Goal: Task Accomplishment & Management: Manage account settings

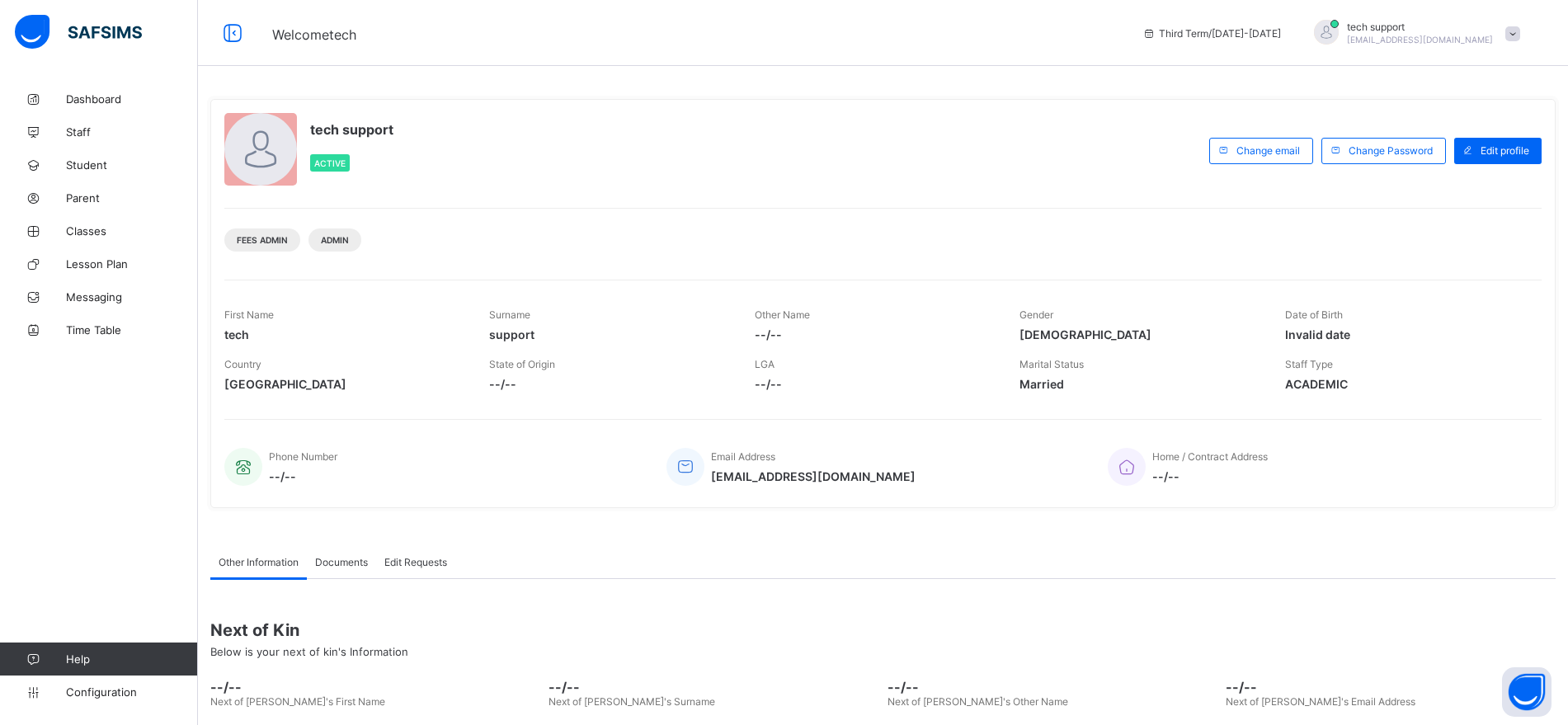
click at [1521, 30] on span at bounding box center [1513, 34] width 15 height 15
click at [1492, 192] on span "Subscription" at bounding box center [1453, 194] width 83 height 13
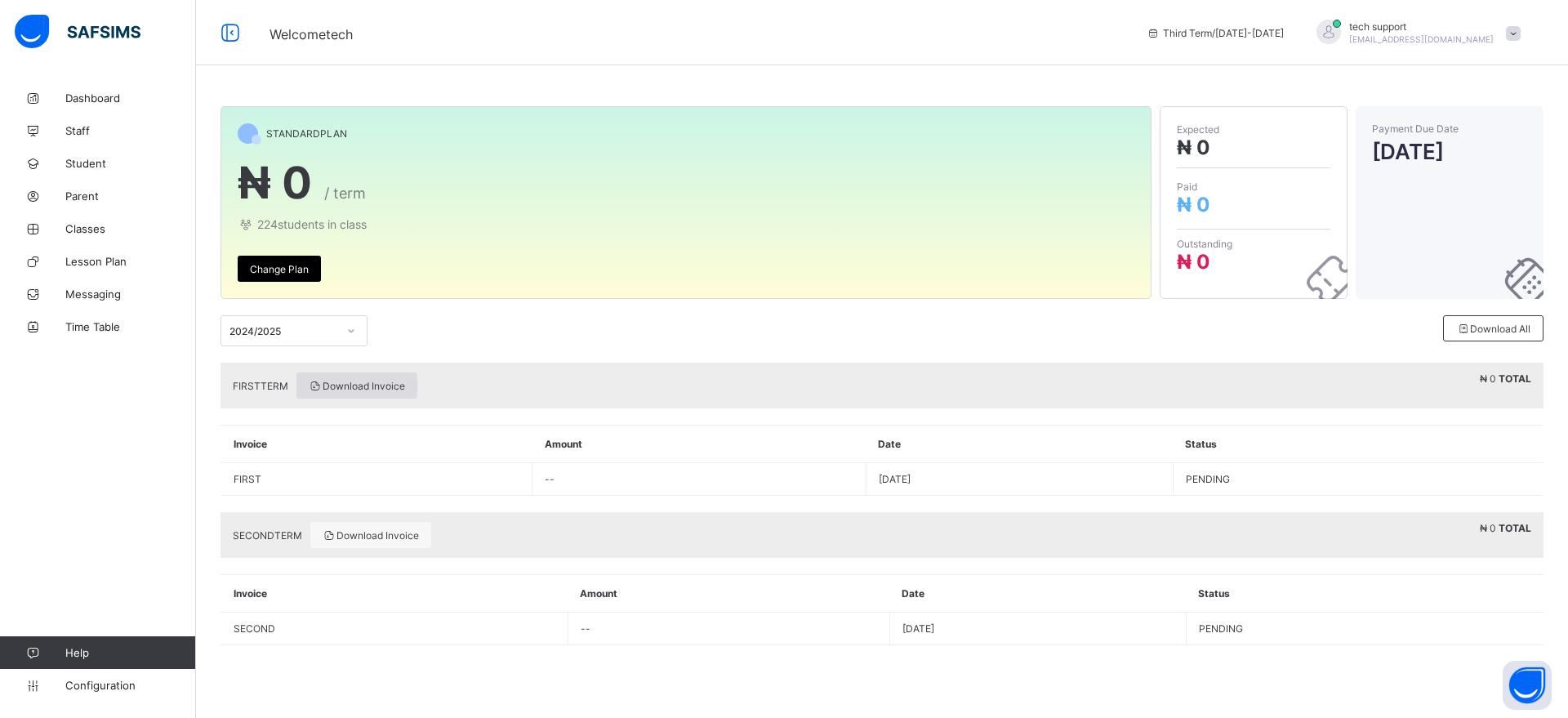
click at [389, 386] on span "Download Invoice" at bounding box center [357, 386] width 97 height 13
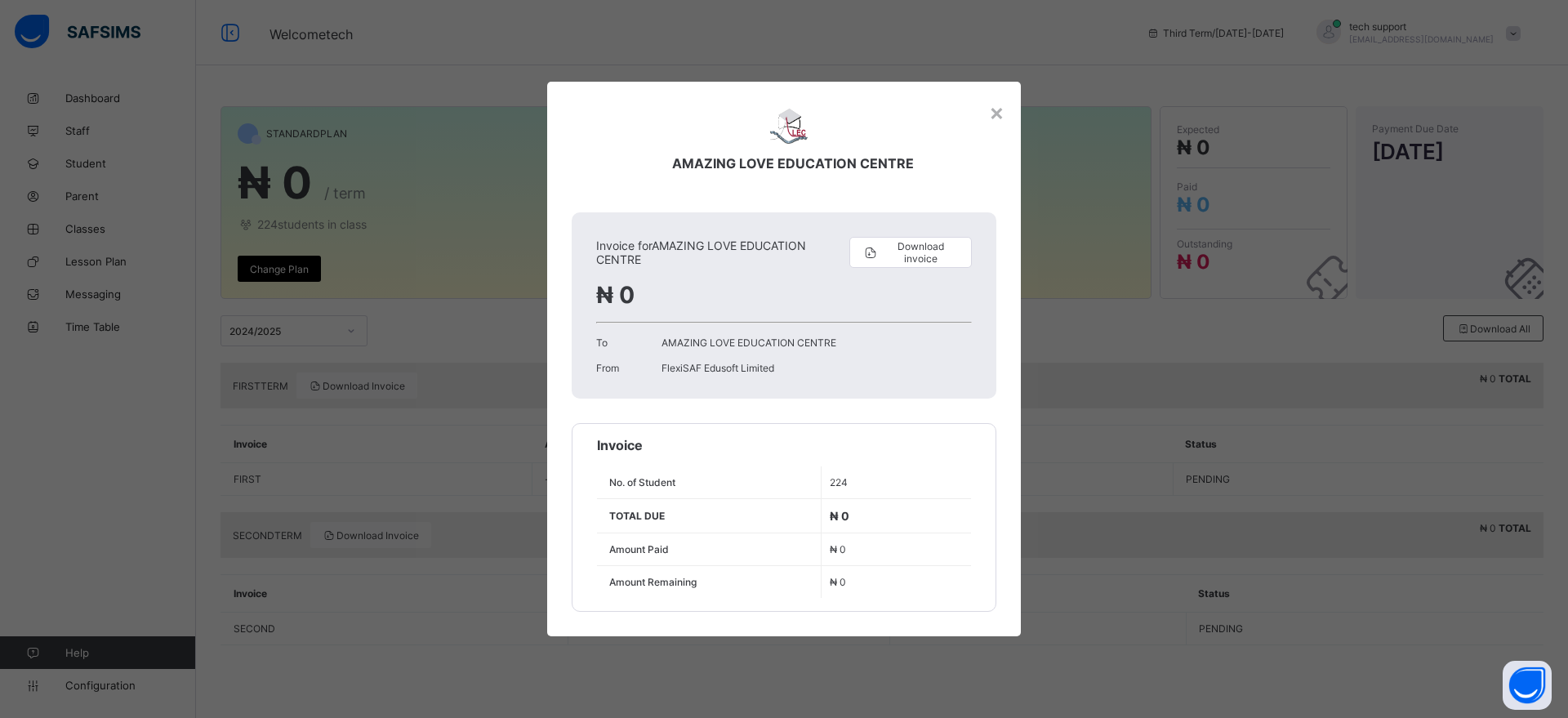
click at [449, 332] on div "× AMAZING LOVE EDUCATION CENTRE Invoice for AMAZING LOVE EDUCATION CENTRE Downl…" at bounding box center [784, 359] width 1568 height 718
click at [465, 416] on div "× AMAZING LOVE EDUCATION CENTRE Invoice for AMAZING LOVE EDUCATION CENTRE Downl…" at bounding box center [784, 359] width 1568 height 718
click at [999, 113] on div "×" at bounding box center [997, 112] width 16 height 27
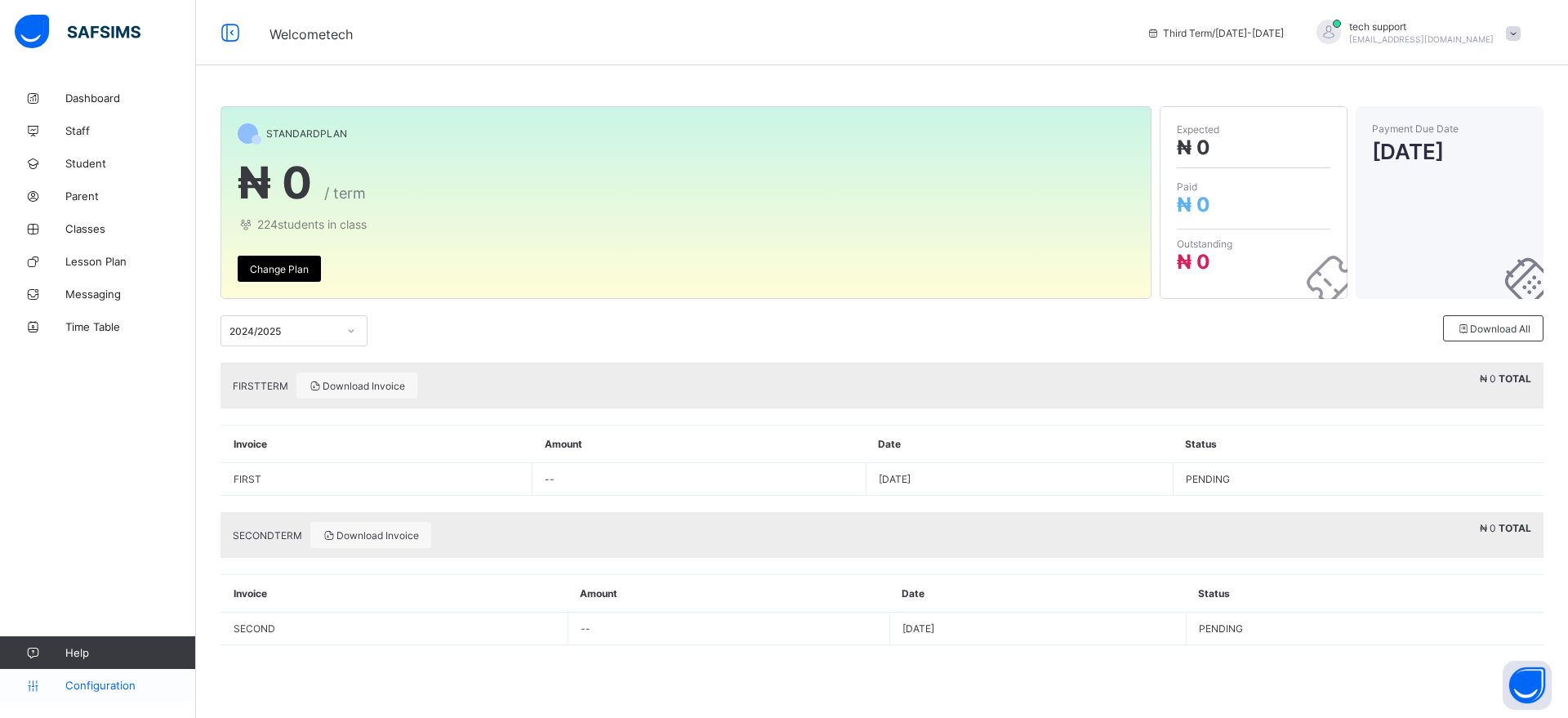
click at [93, 688] on span "Configuration" at bounding box center [130, 685] width 130 height 13
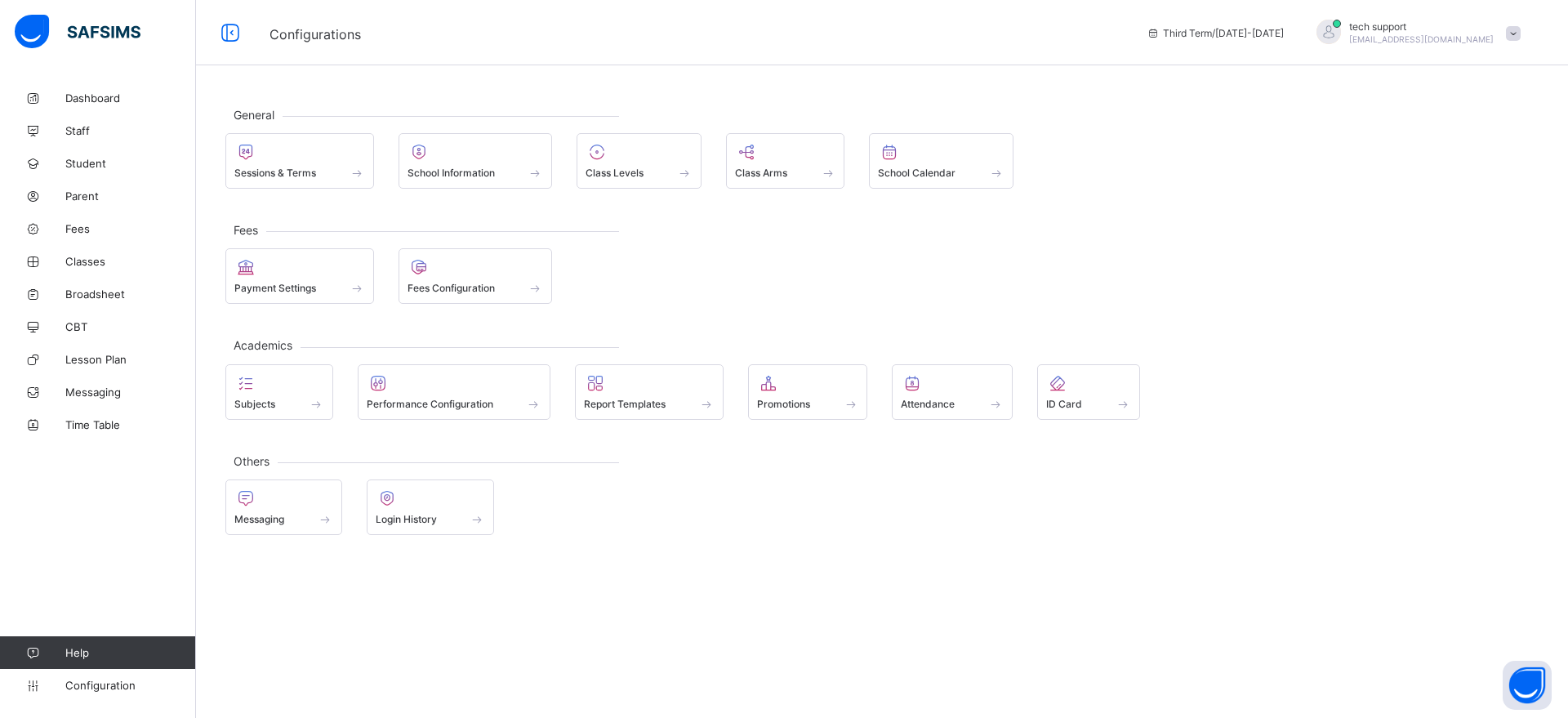
click at [1507, 35] on span at bounding box center [1513, 33] width 15 height 15
click at [1472, 184] on li "Subscription" at bounding box center [1468, 191] width 121 height 27
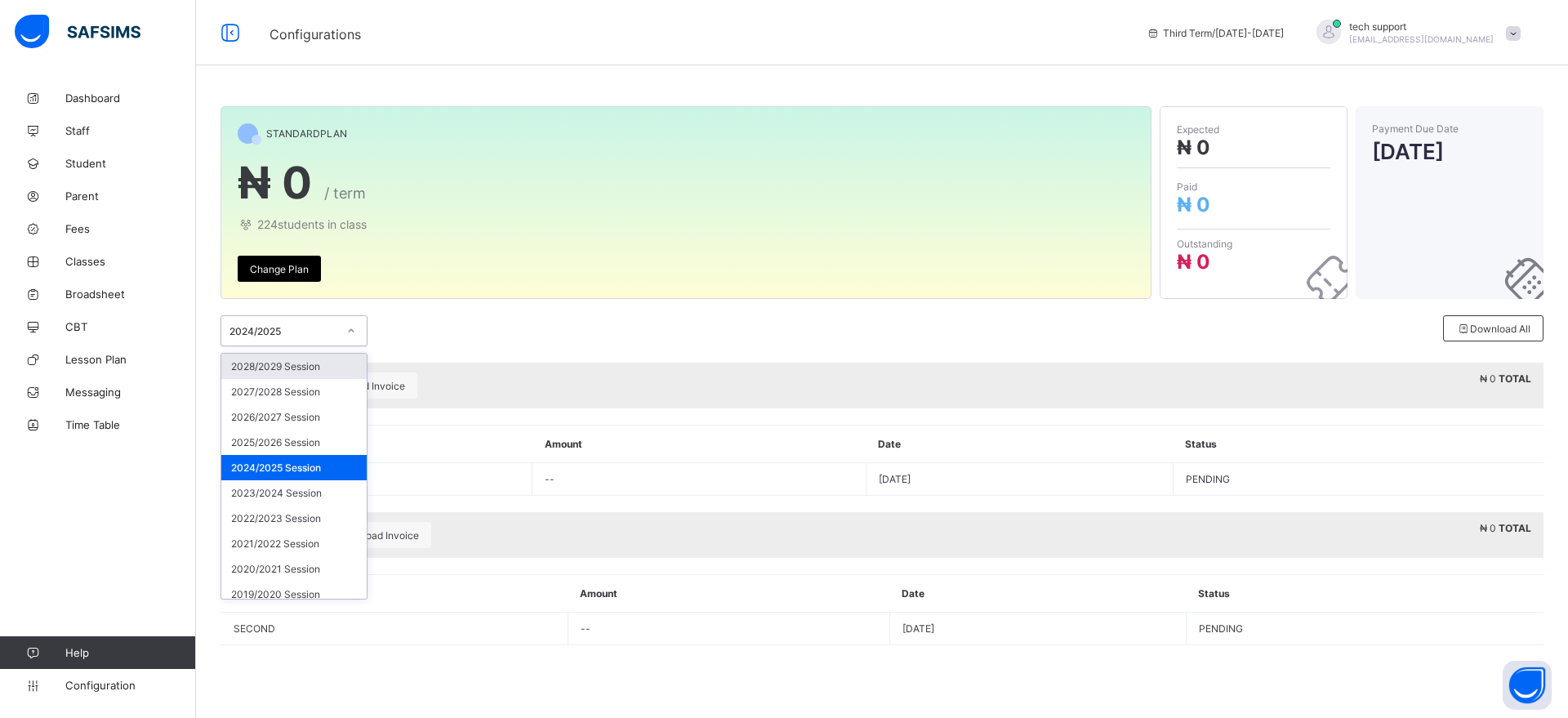
click at [350, 335] on icon at bounding box center [351, 331] width 10 height 17
click at [325, 438] on div "2025/2026 Session" at bounding box center [293, 442] width 146 height 25
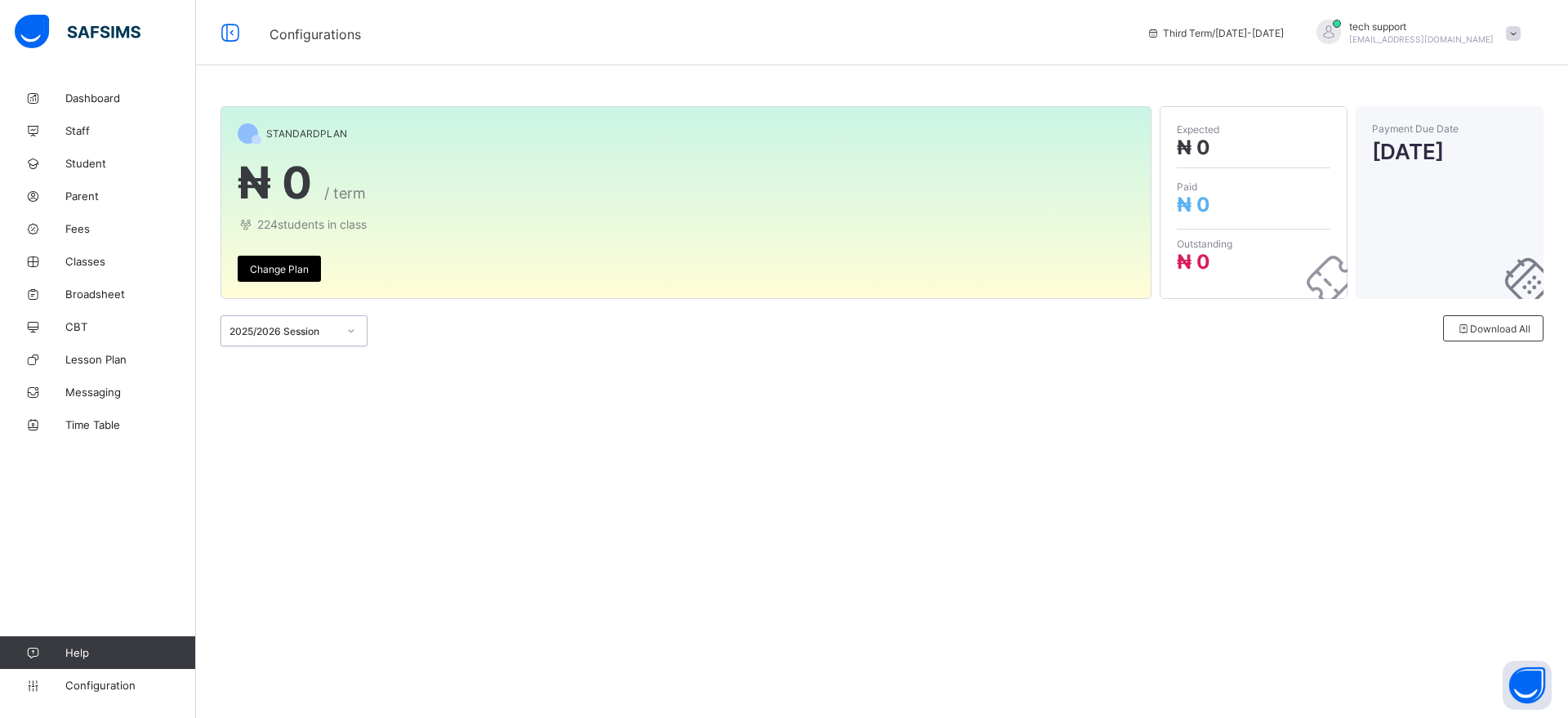
click at [355, 327] on icon at bounding box center [351, 331] width 10 height 17
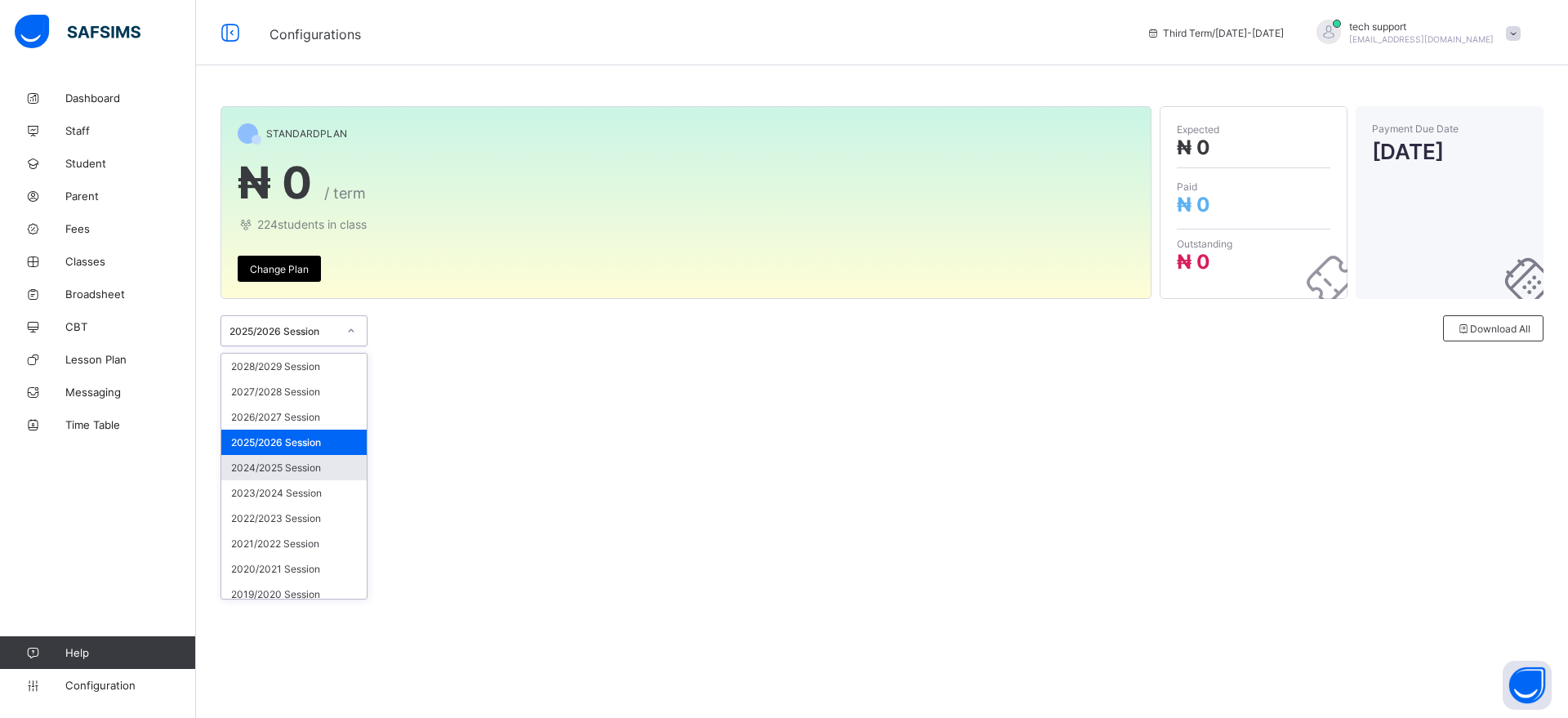
click at [305, 462] on div "2024/2025 Session" at bounding box center [293, 468] width 146 height 25
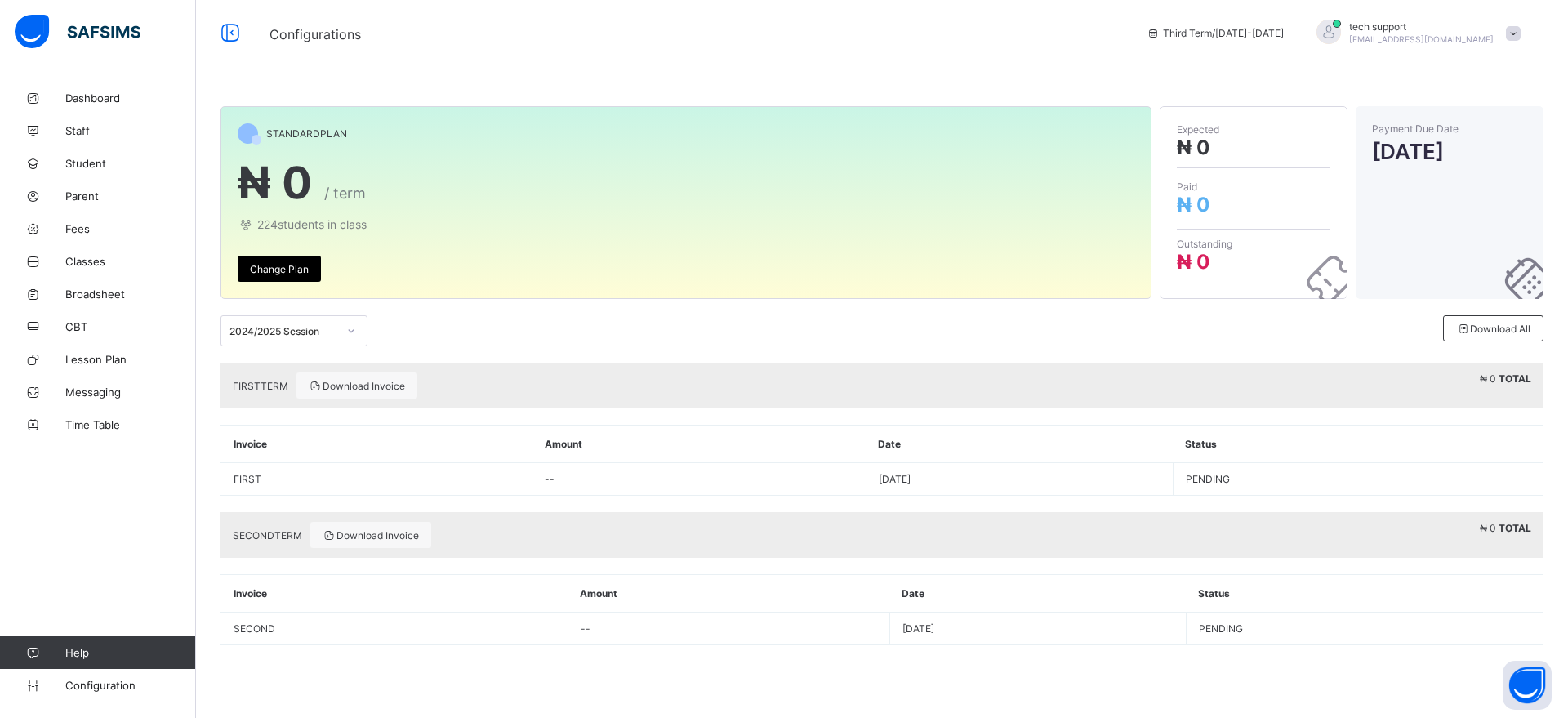
click at [299, 266] on span "Change Plan" at bounding box center [280, 269] width 59 height 13
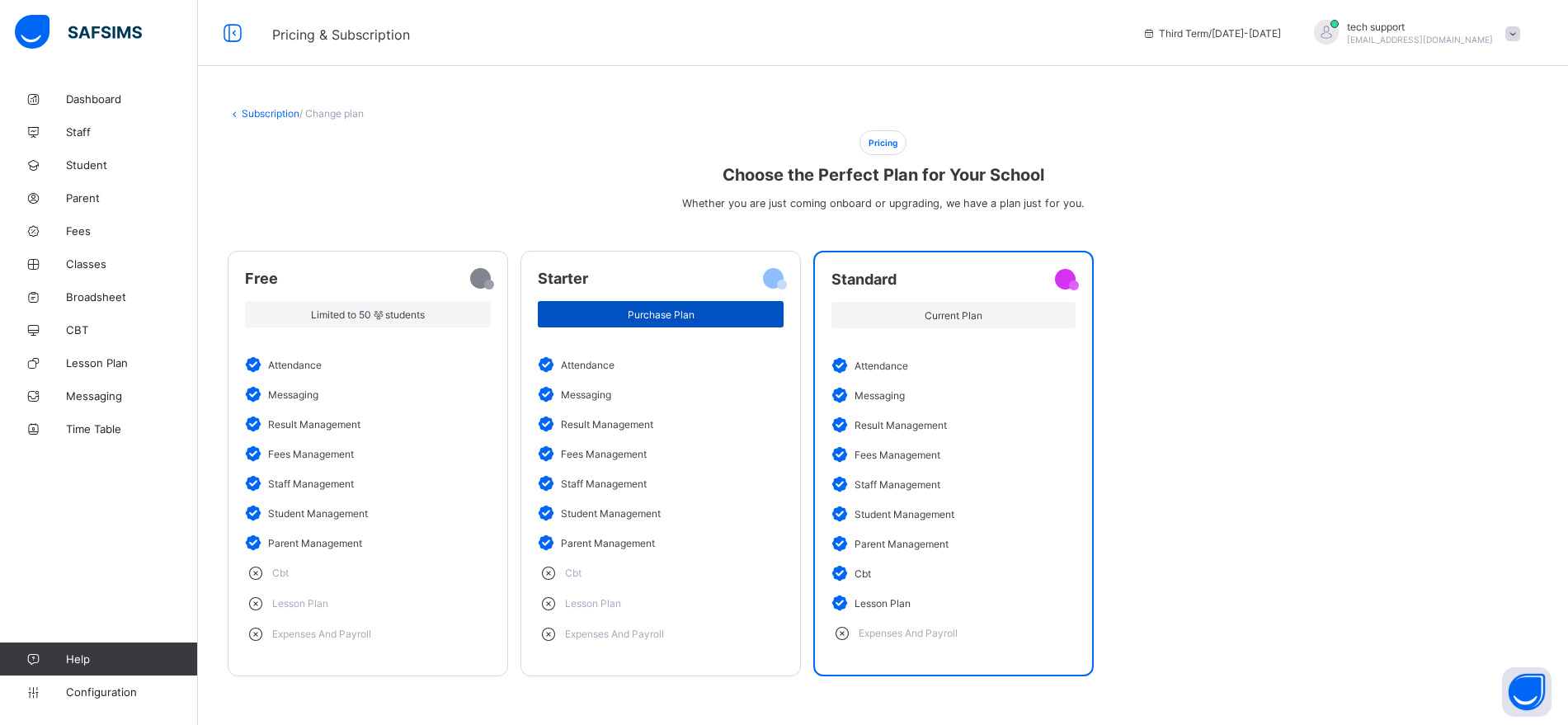
click at [635, 323] on div "Purchase Plan" at bounding box center [661, 314] width 246 height 27
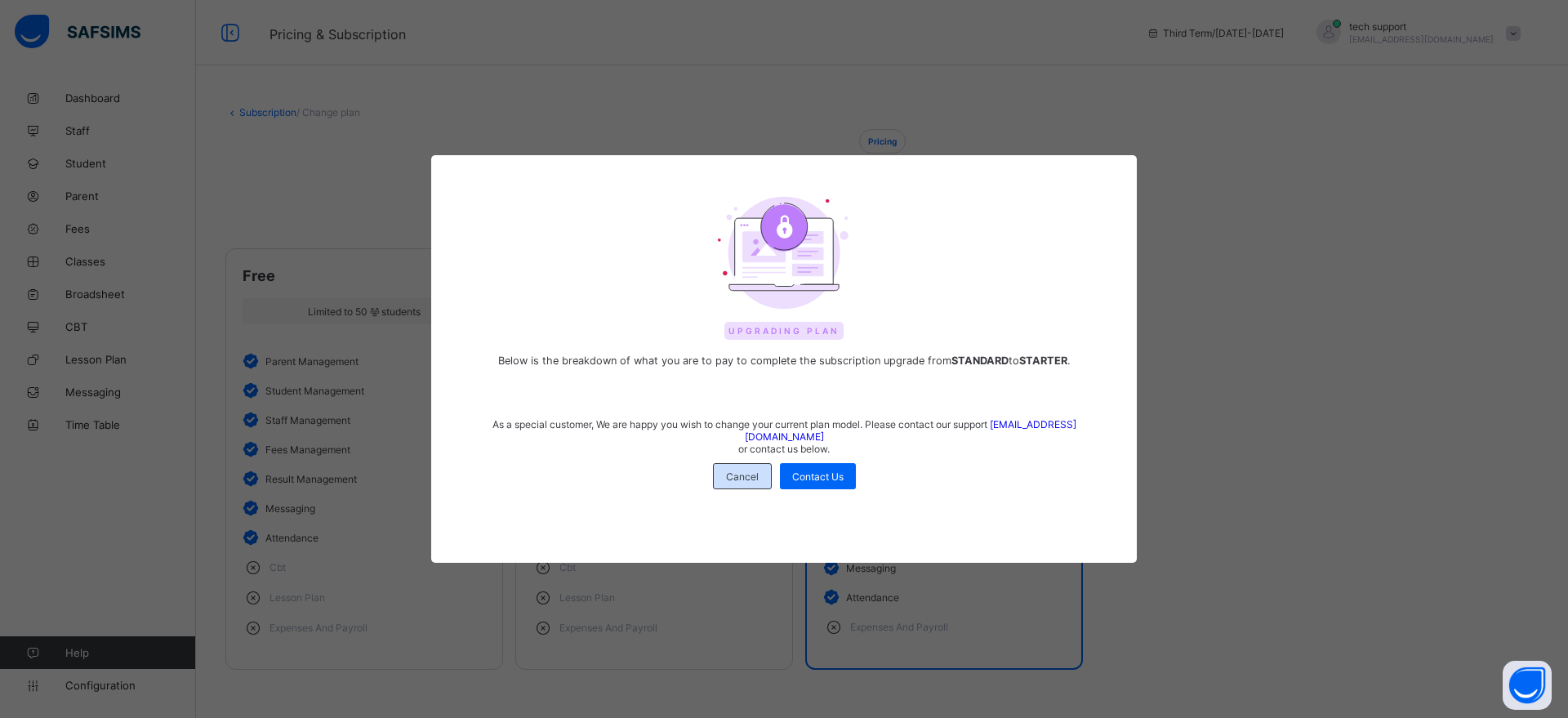
click at [732, 471] on span "Cancel" at bounding box center [742, 476] width 32 height 13
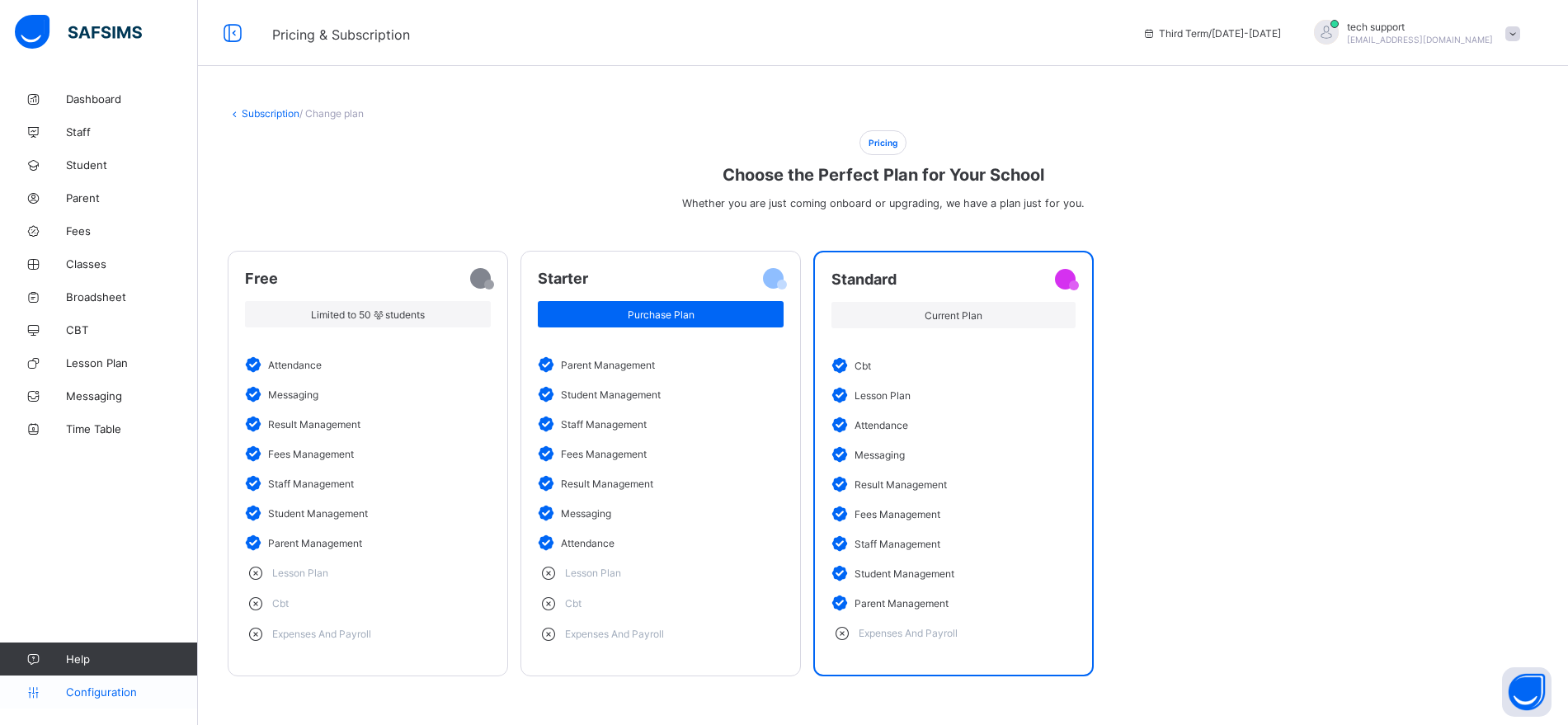
click at [98, 687] on span "Configuration" at bounding box center [131, 691] width 131 height 13
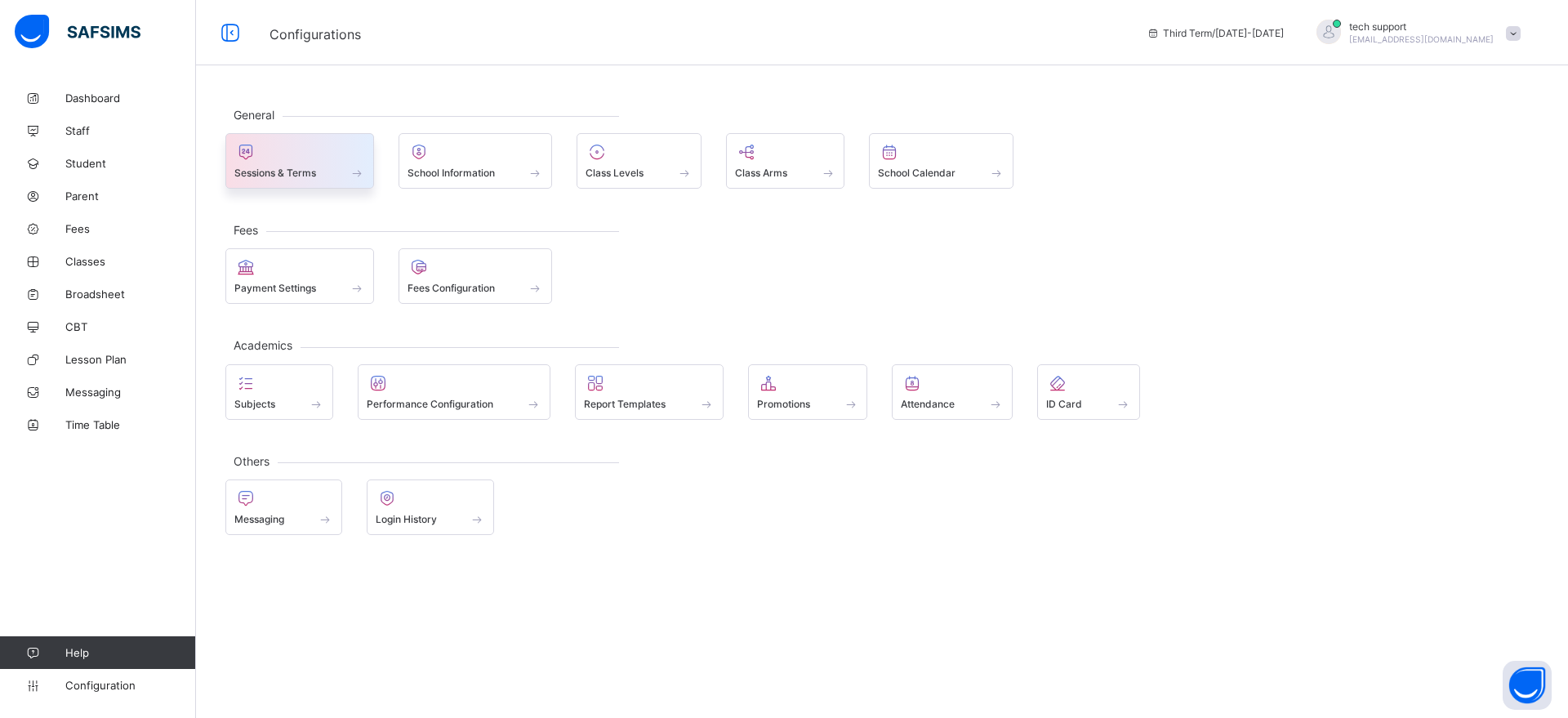
click at [350, 147] on div at bounding box center [300, 152] width 131 height 20
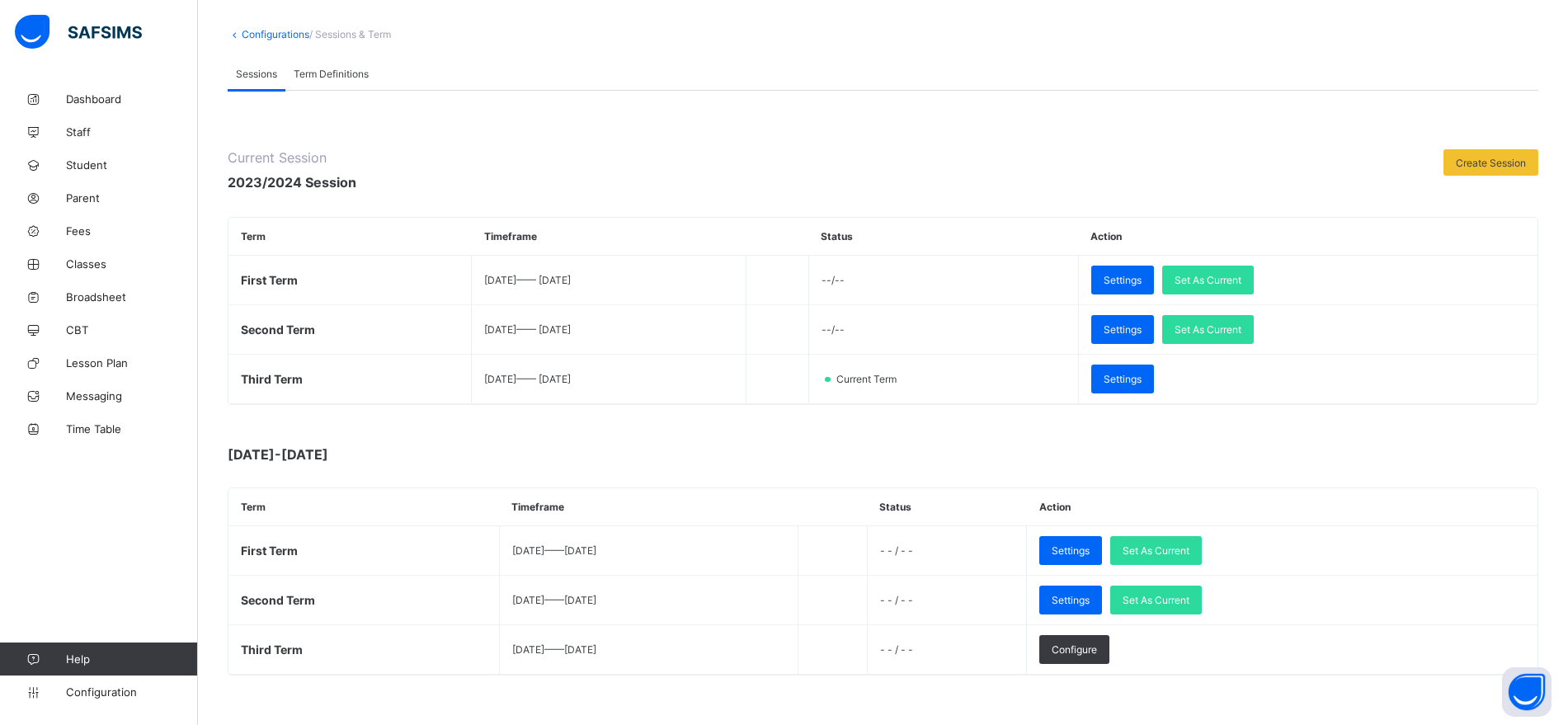
scroll to position [96, 0]
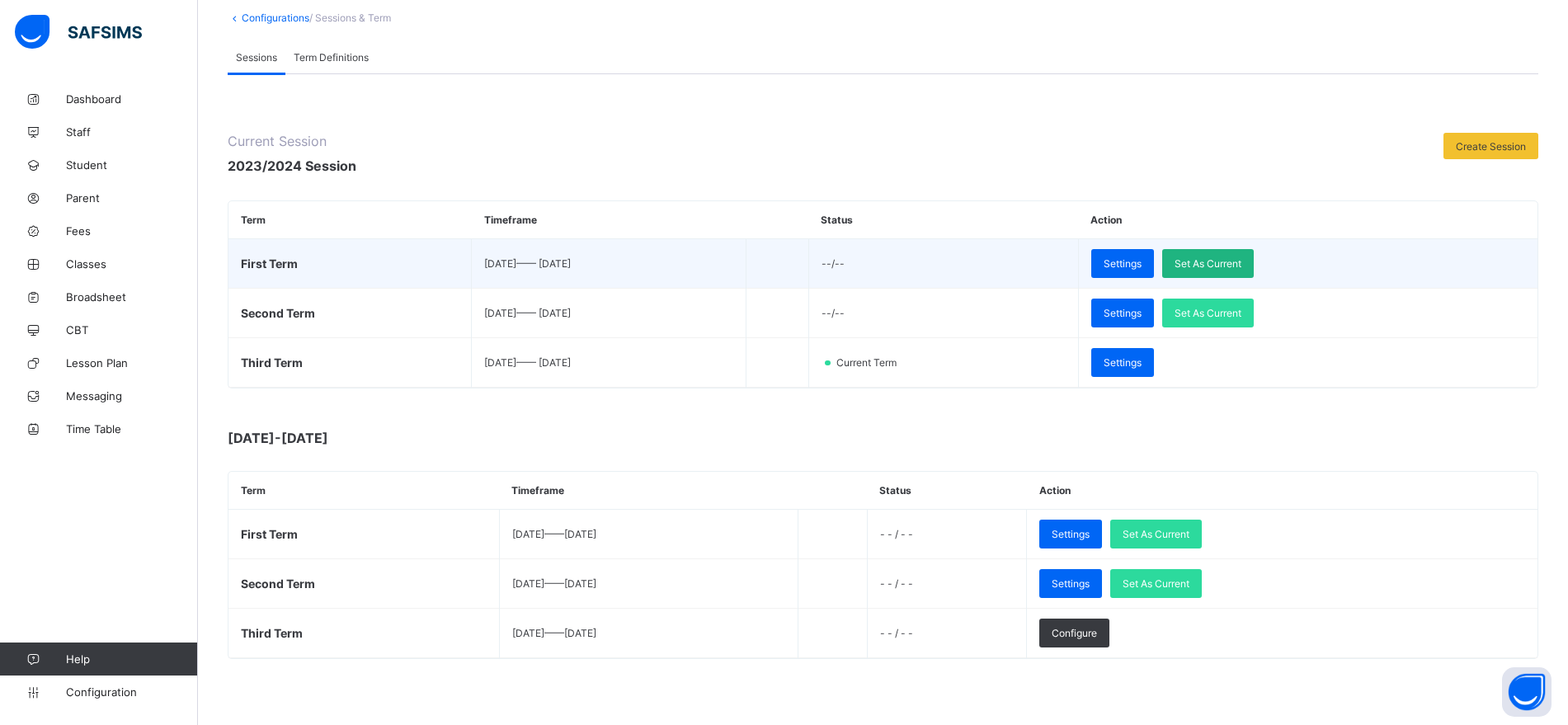
click at [1241, 259] on span "Set As Current" at bounding box center [1209, 264] width 67 height 13
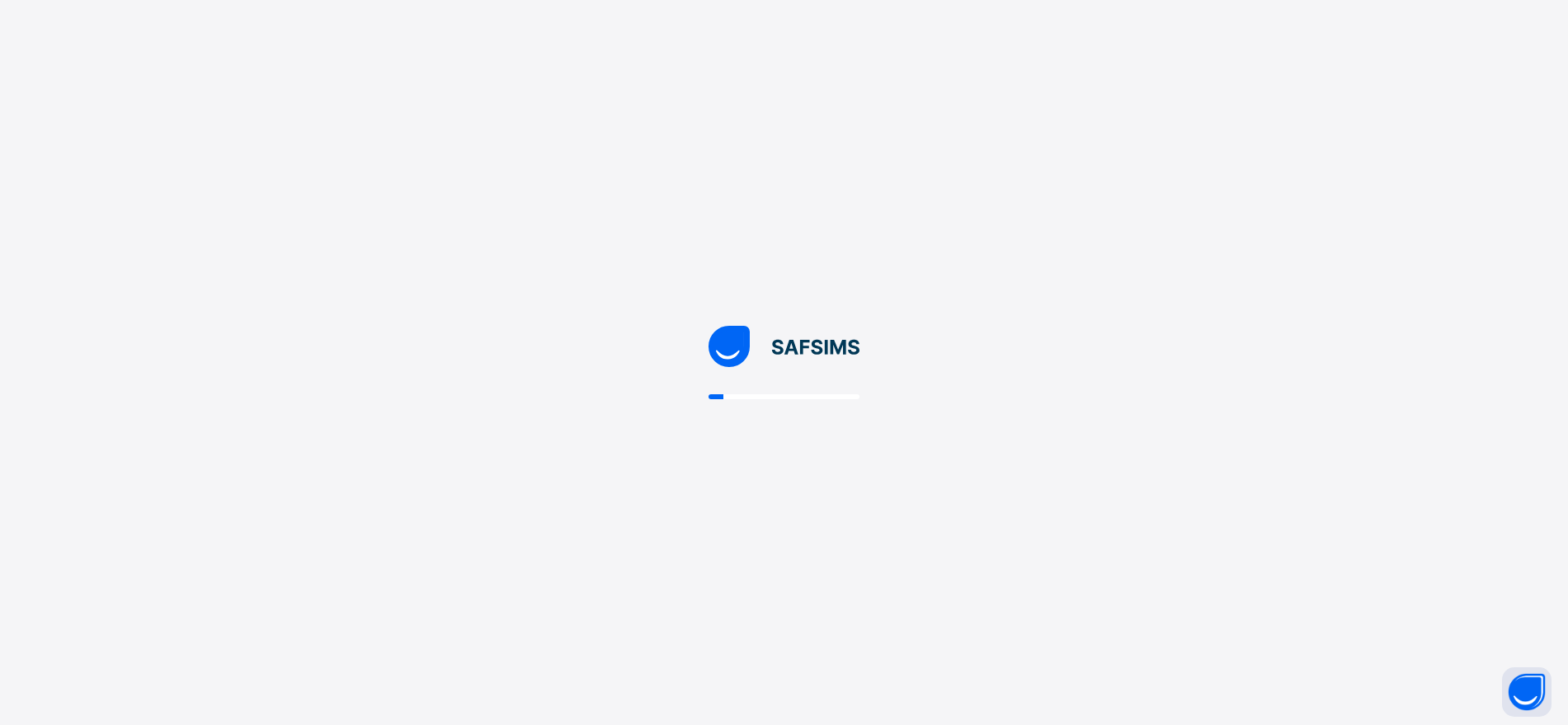
scroll to position [0, 0]
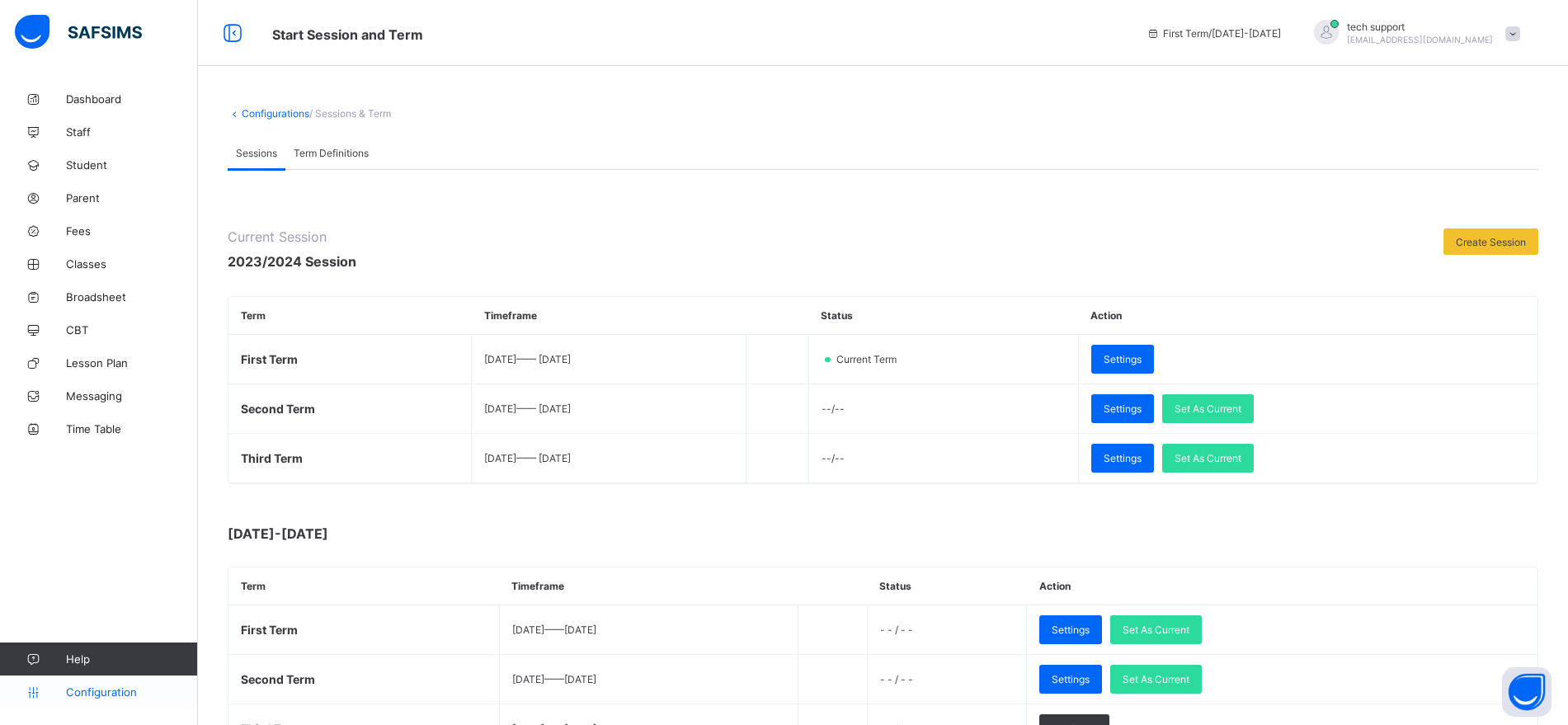
click at [80, 694] on span "Configuration" at bounding box center [131, 691] width 131 height 13
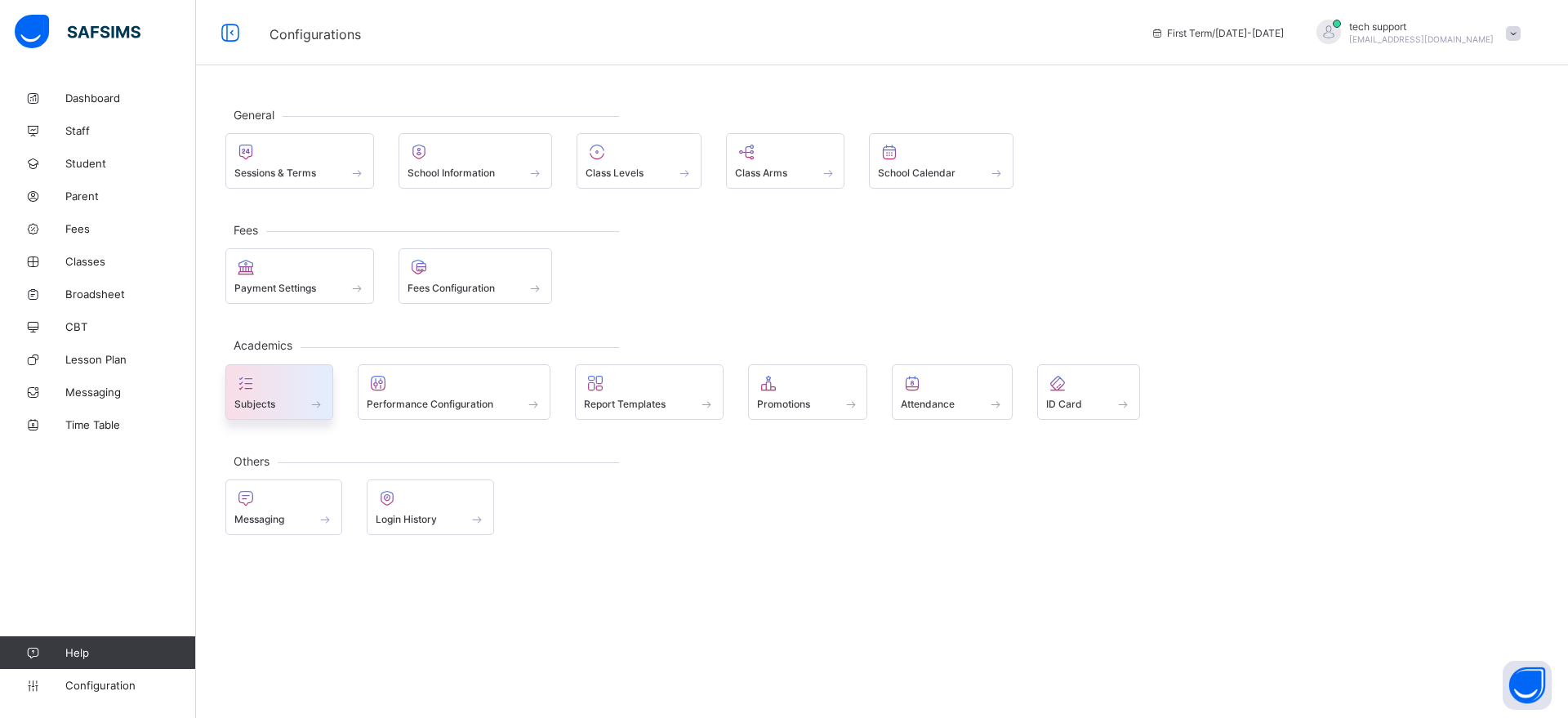
click at [277, 415] on div "Subjects" at bounding box center [280, 392] width 108 height 56
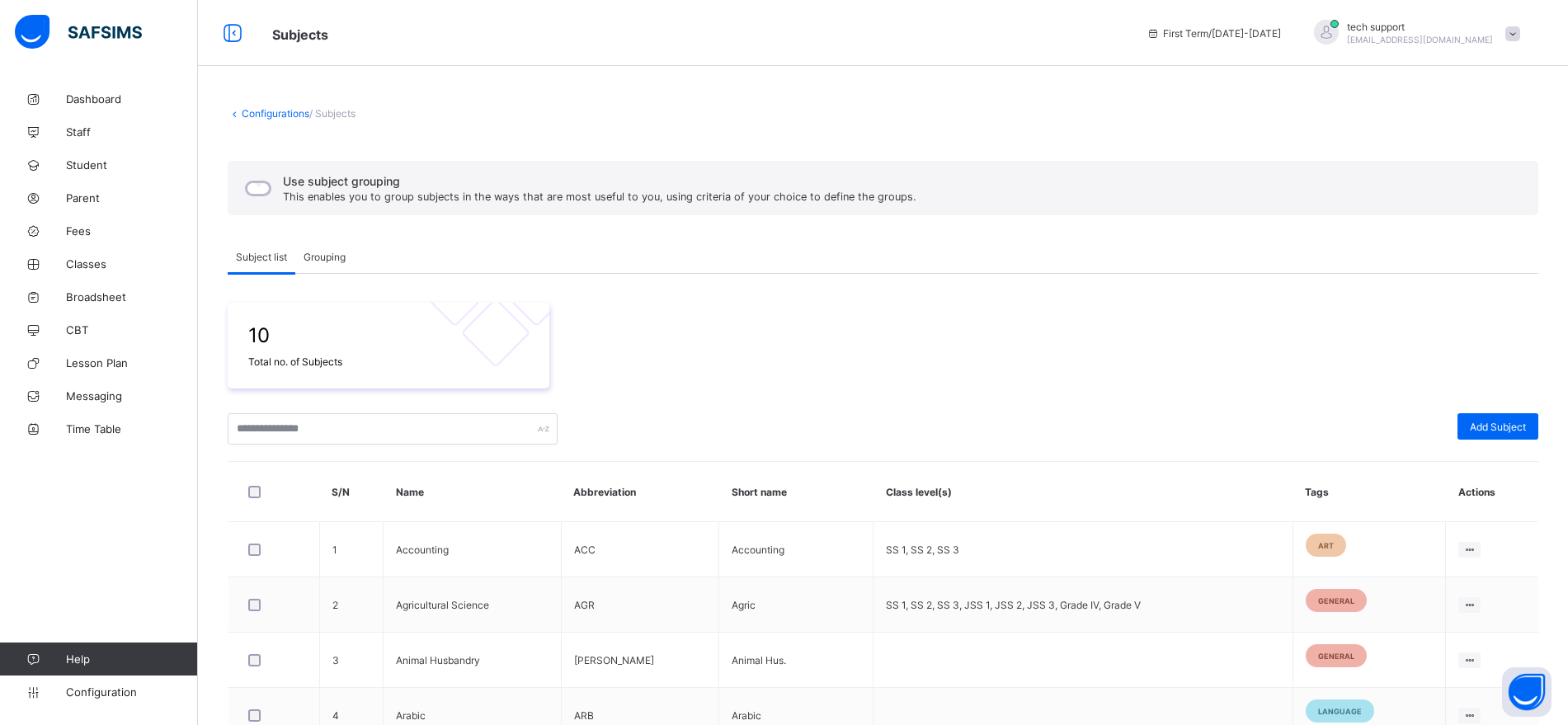
click at [322, 251] on span "Grouping" at bounding box center [324, 257] width 42 height 13
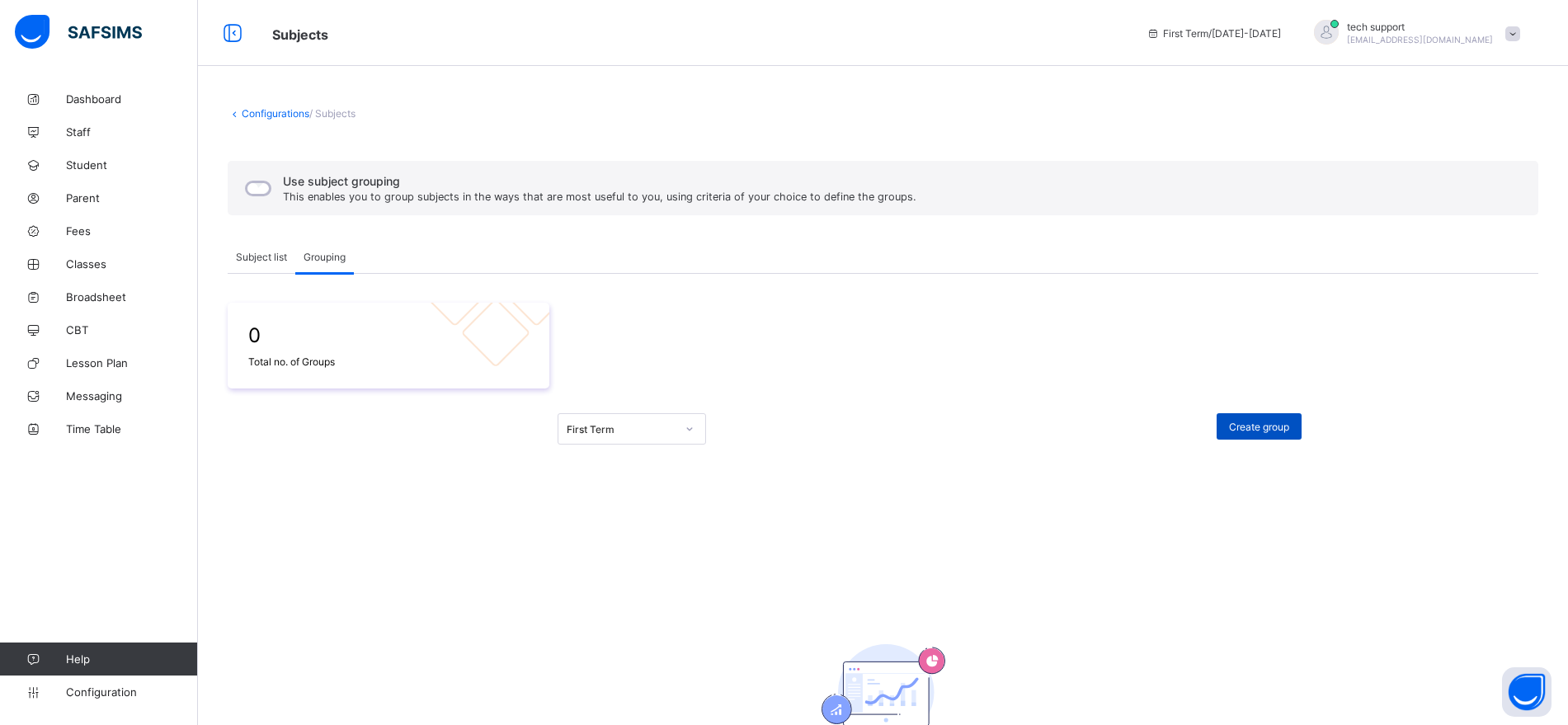
click at [1280, 416] on div "Create group" at bounding box center [1259, 427] width 85 height 27
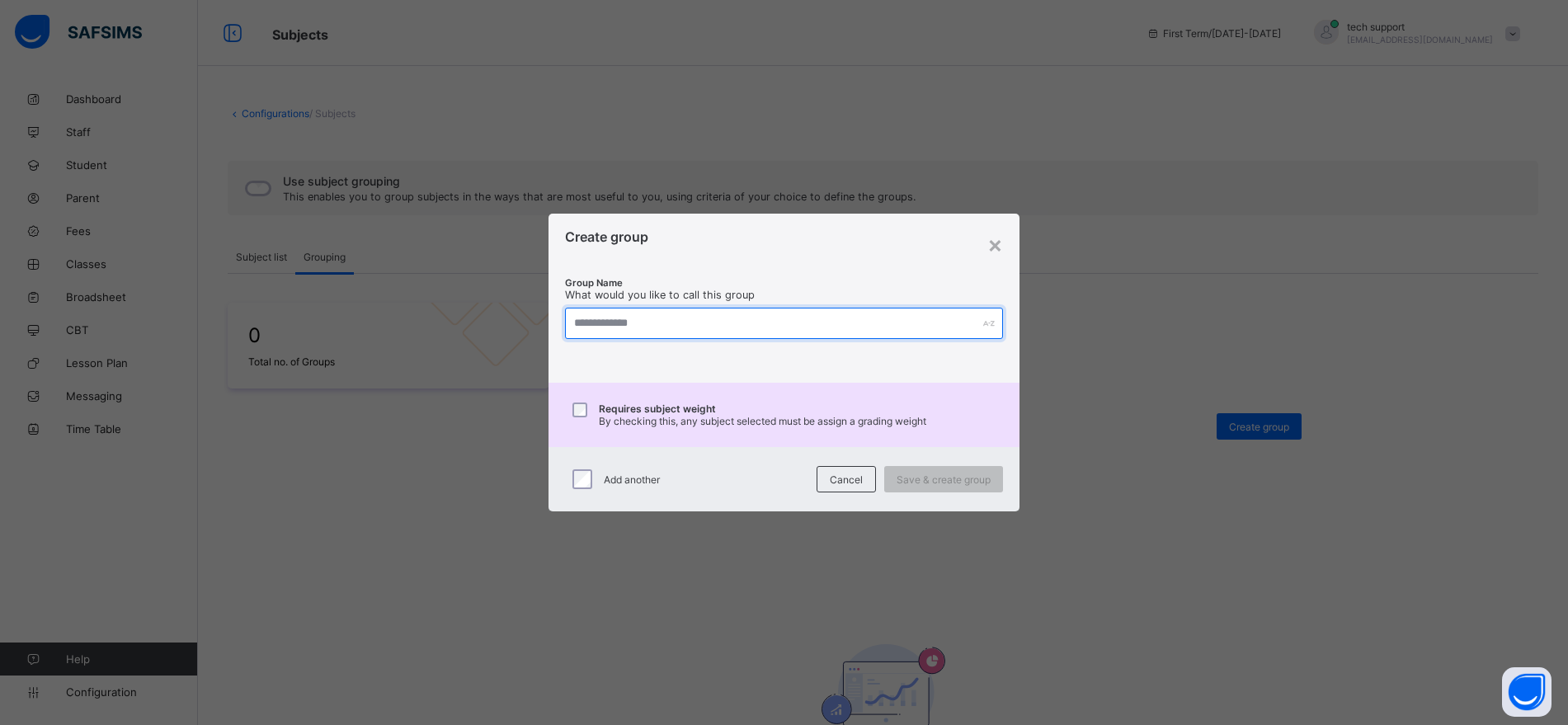
click at [729, 324] on input "text" at bounding box center [783, 324] width 437 height 32
type input "*****"
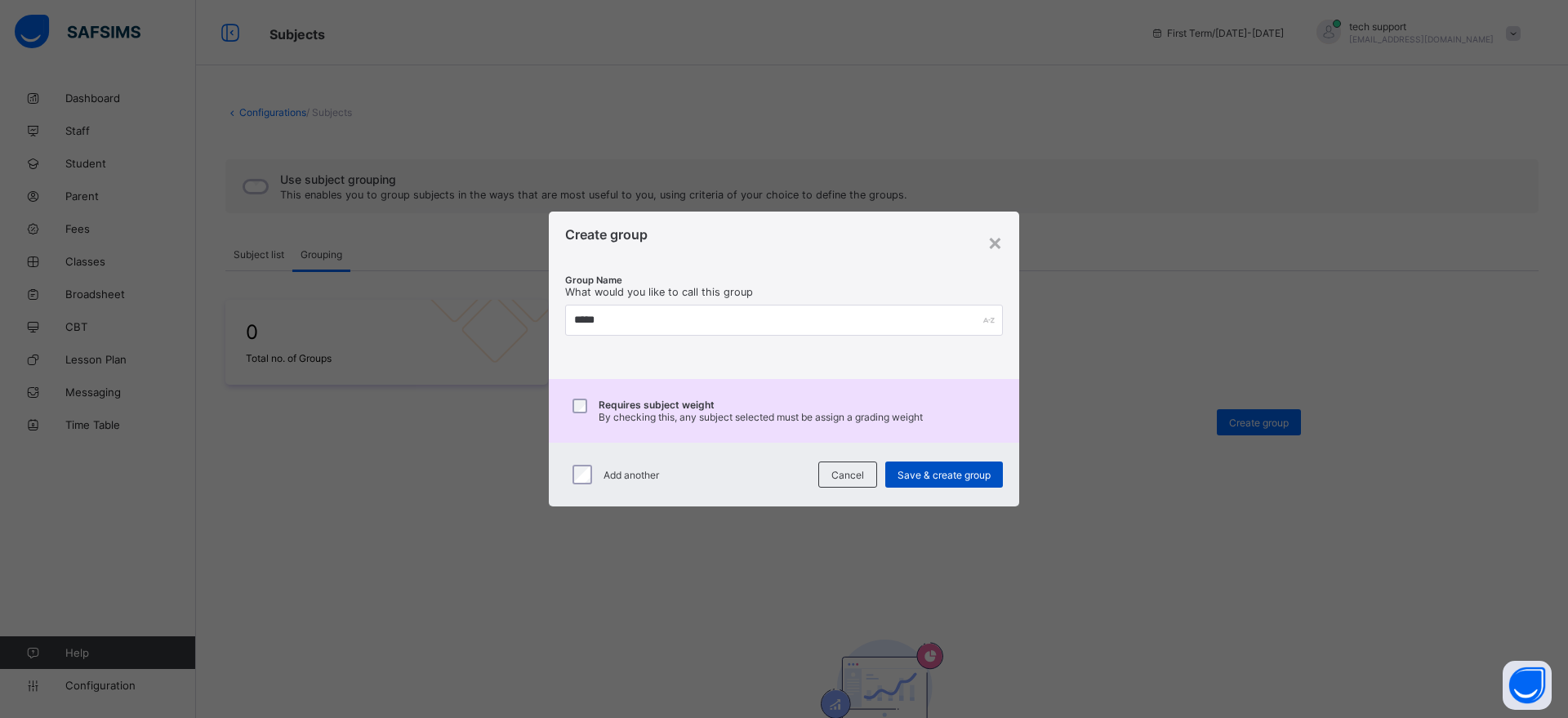
click at [916, 470] on span "Save & create group" at bounding box center [943, 475] width 93 height 13
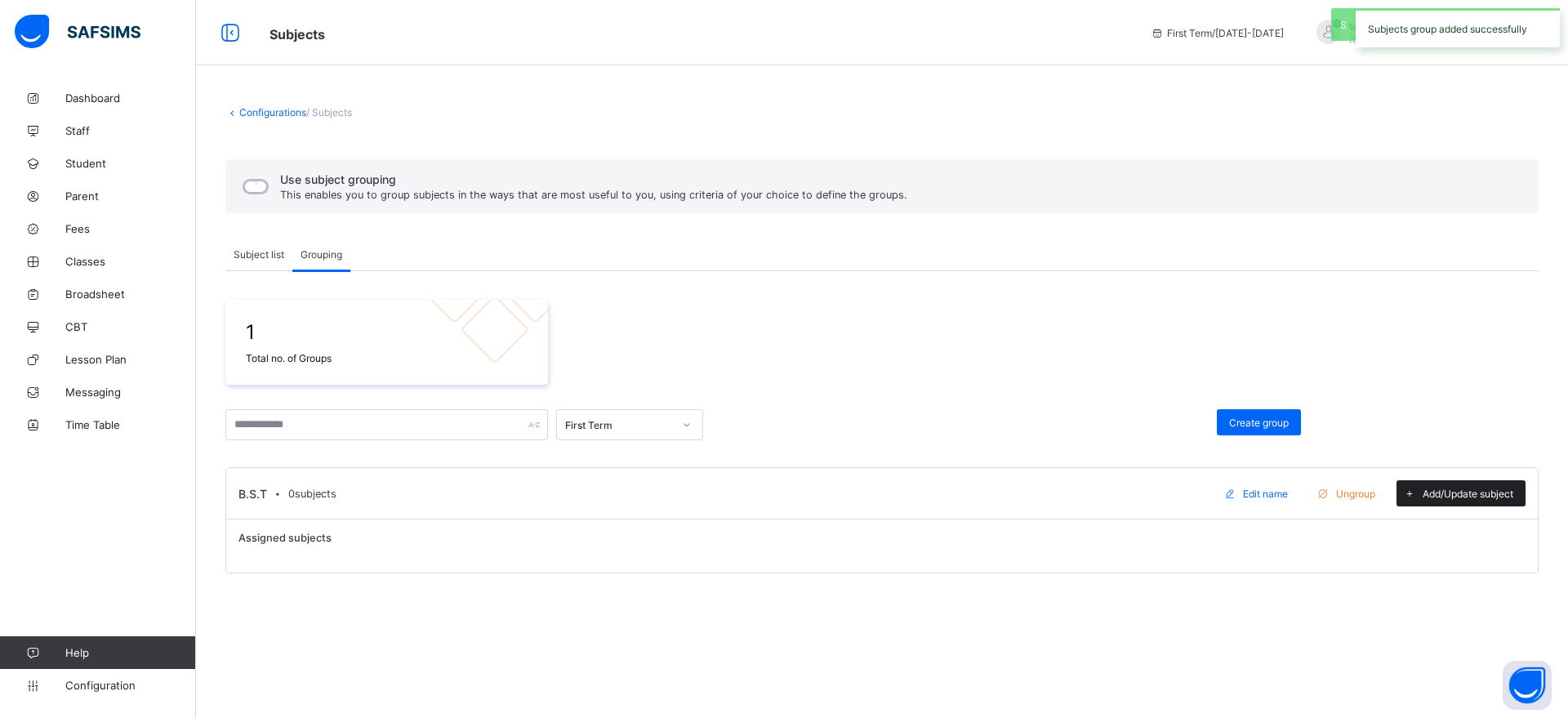
click at [1438, 498] on span "Add/Update subject" at bounding box center [1467, 494] width 91 height 13
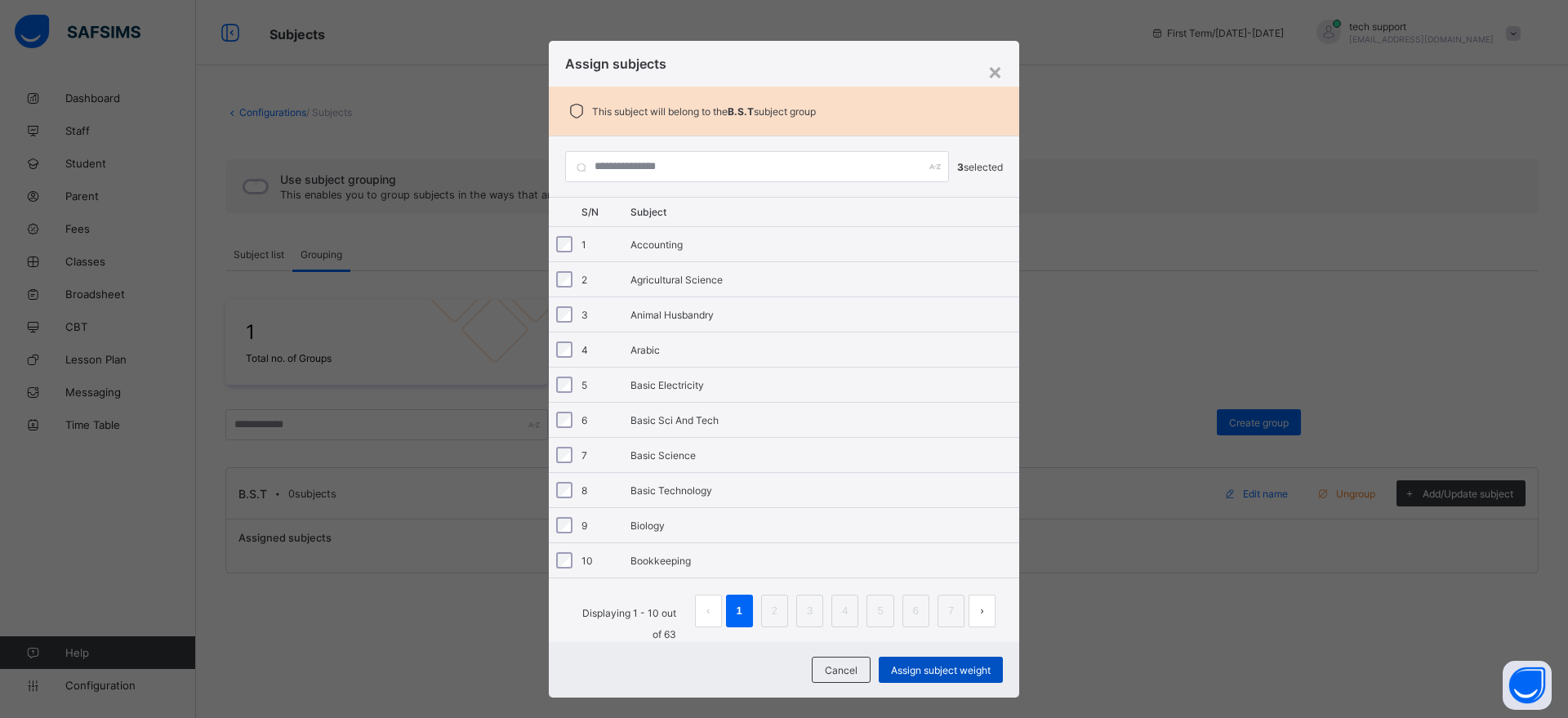
click at [902, 661] on div "Assign subject weight" at bounding box center [940, 670] width 124 height 26
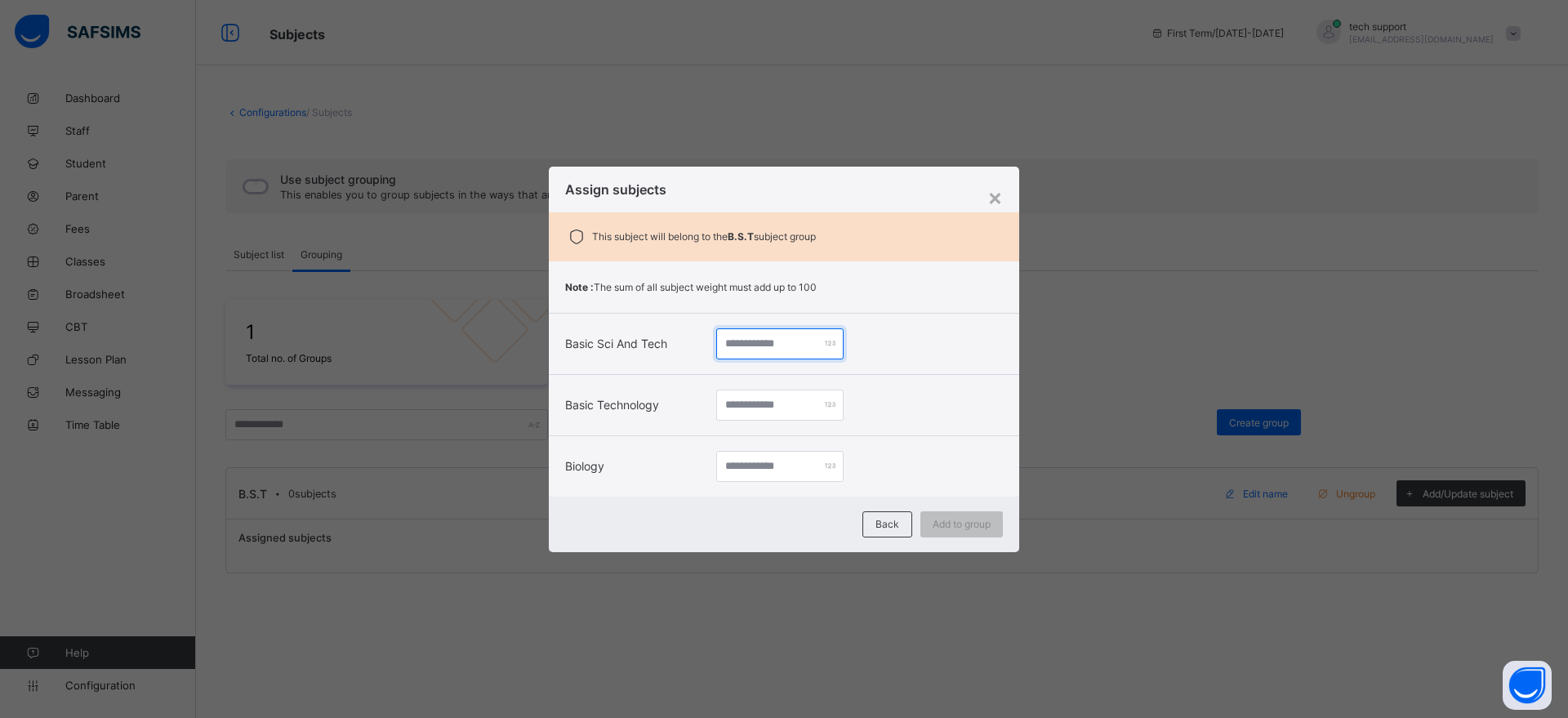
click at [772, 341] on input "number" at bounding box center [780, 344] width 127 height 31
click at [877, 518] on span "Back" at bounding box center [888, 524] width 23 height 13
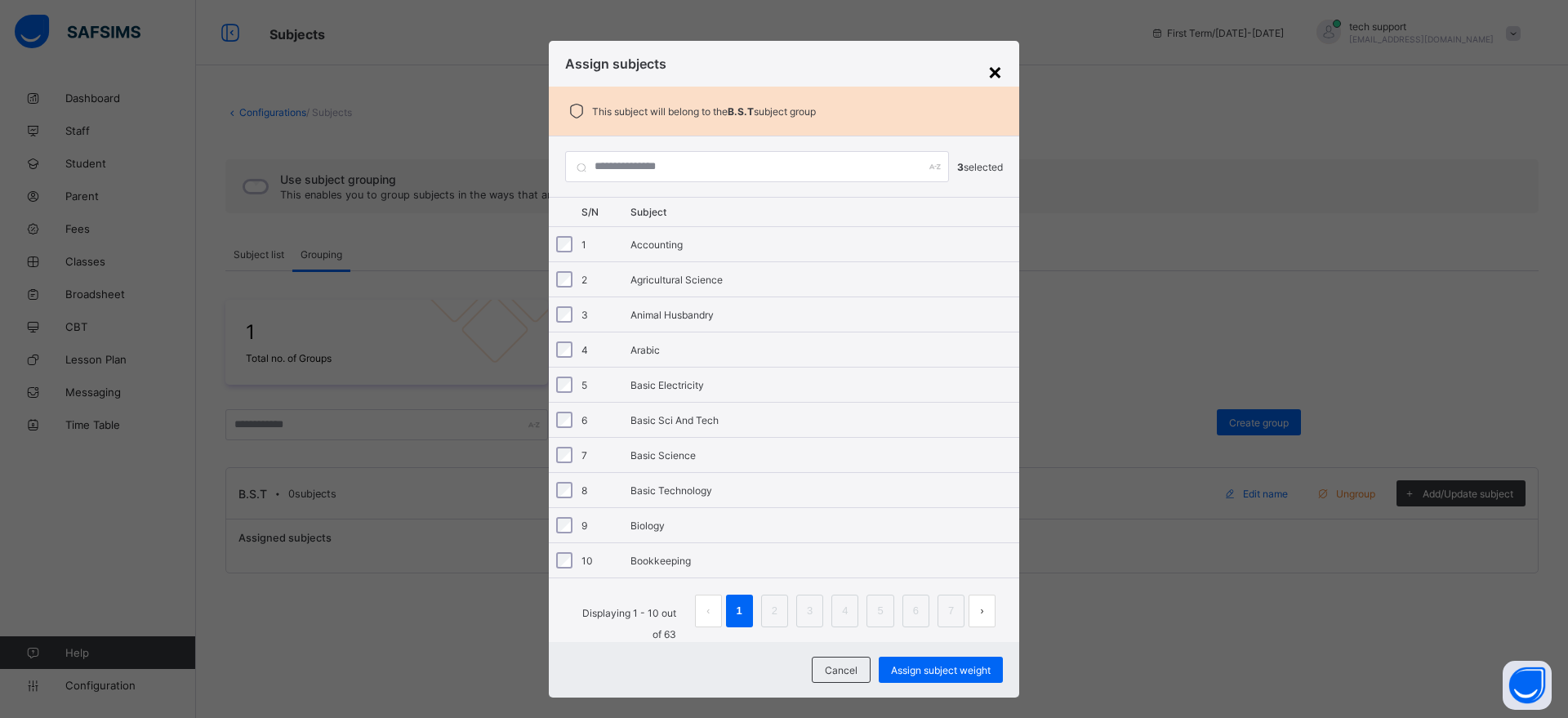
click at [995, 67] on div "×" at bounding box center [995, 70] width 16 height 27
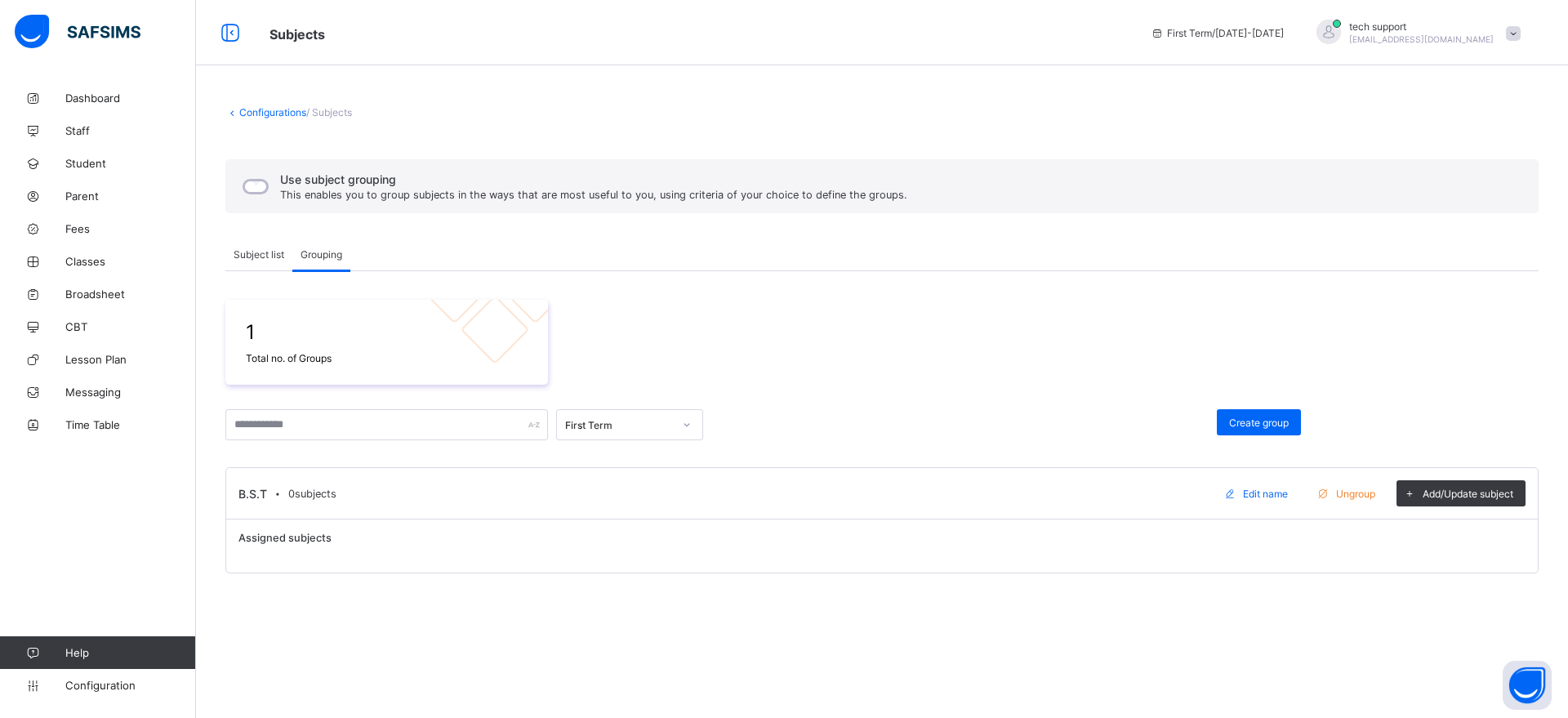
click at [255, 251] on span "Subject list" at bounding box center [259, 254] width 51 height 13
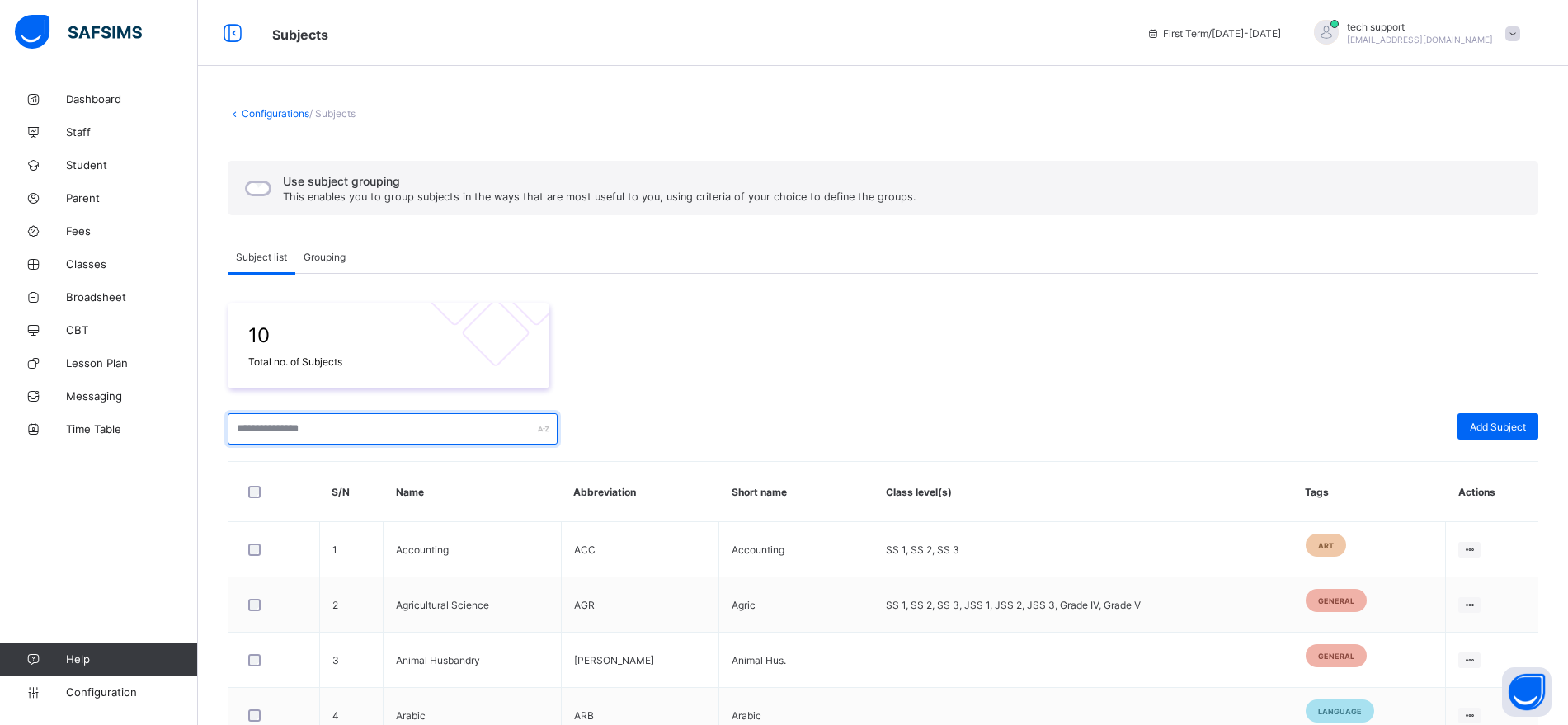
click at [358, 425] on input "text" at bounding box center [393, 430] width 330 height 32
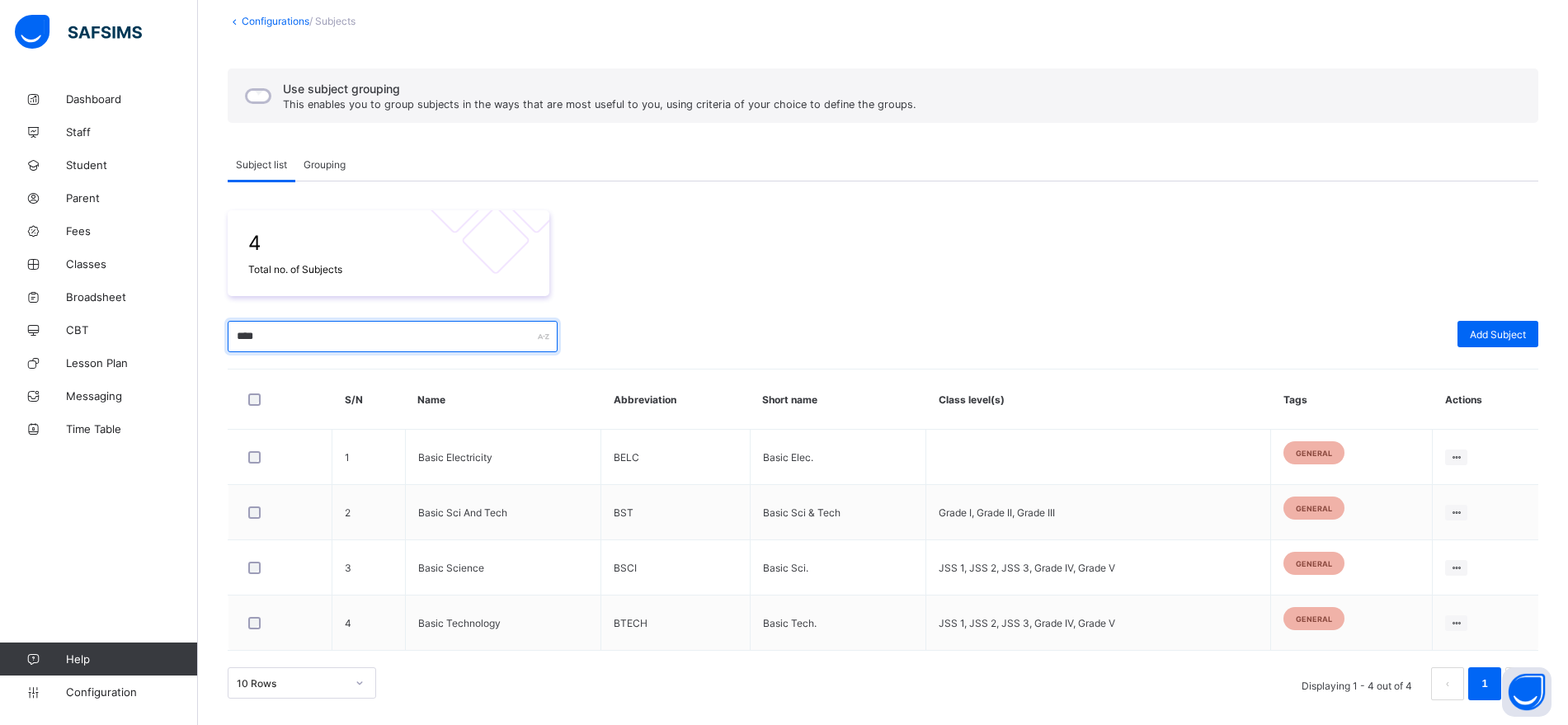
scroll to position [73, 0]
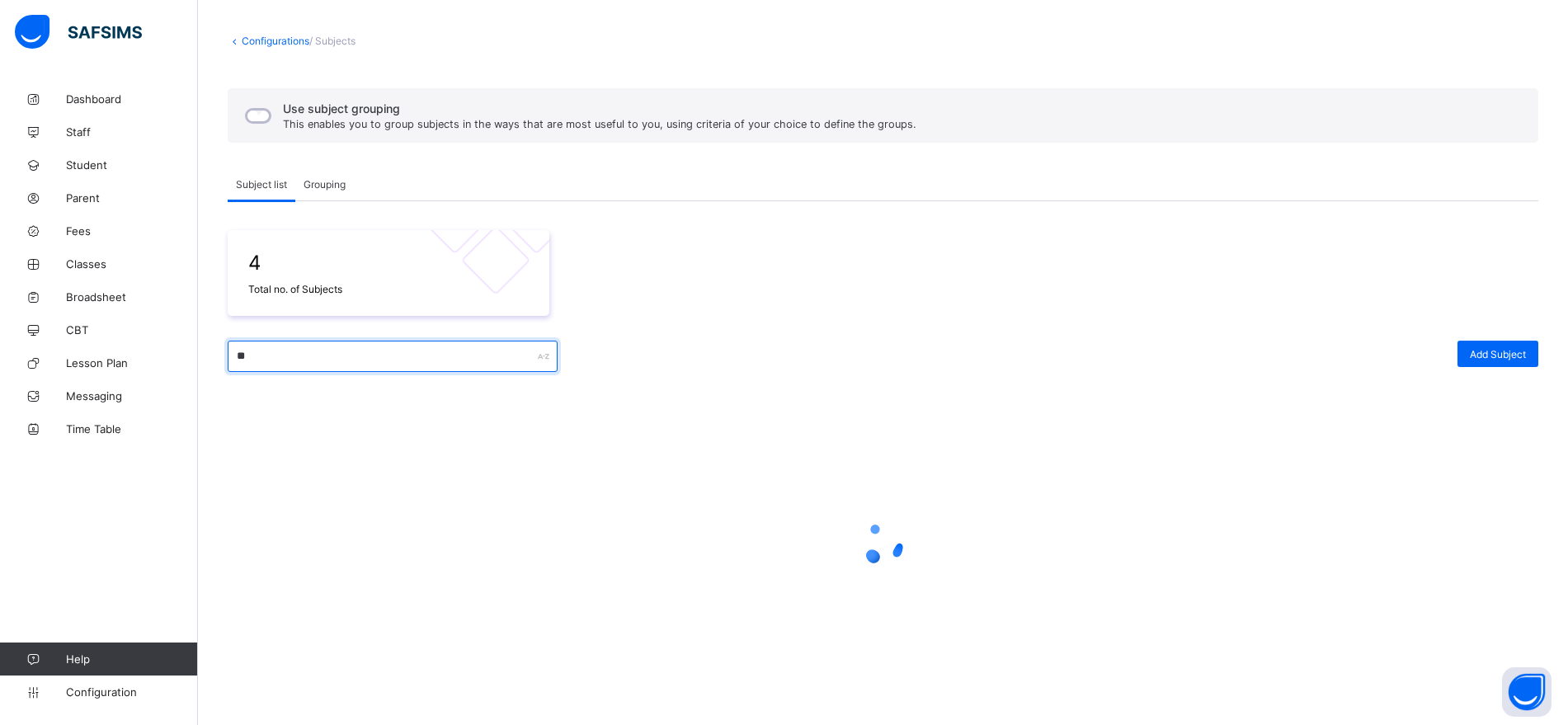
type input "*"
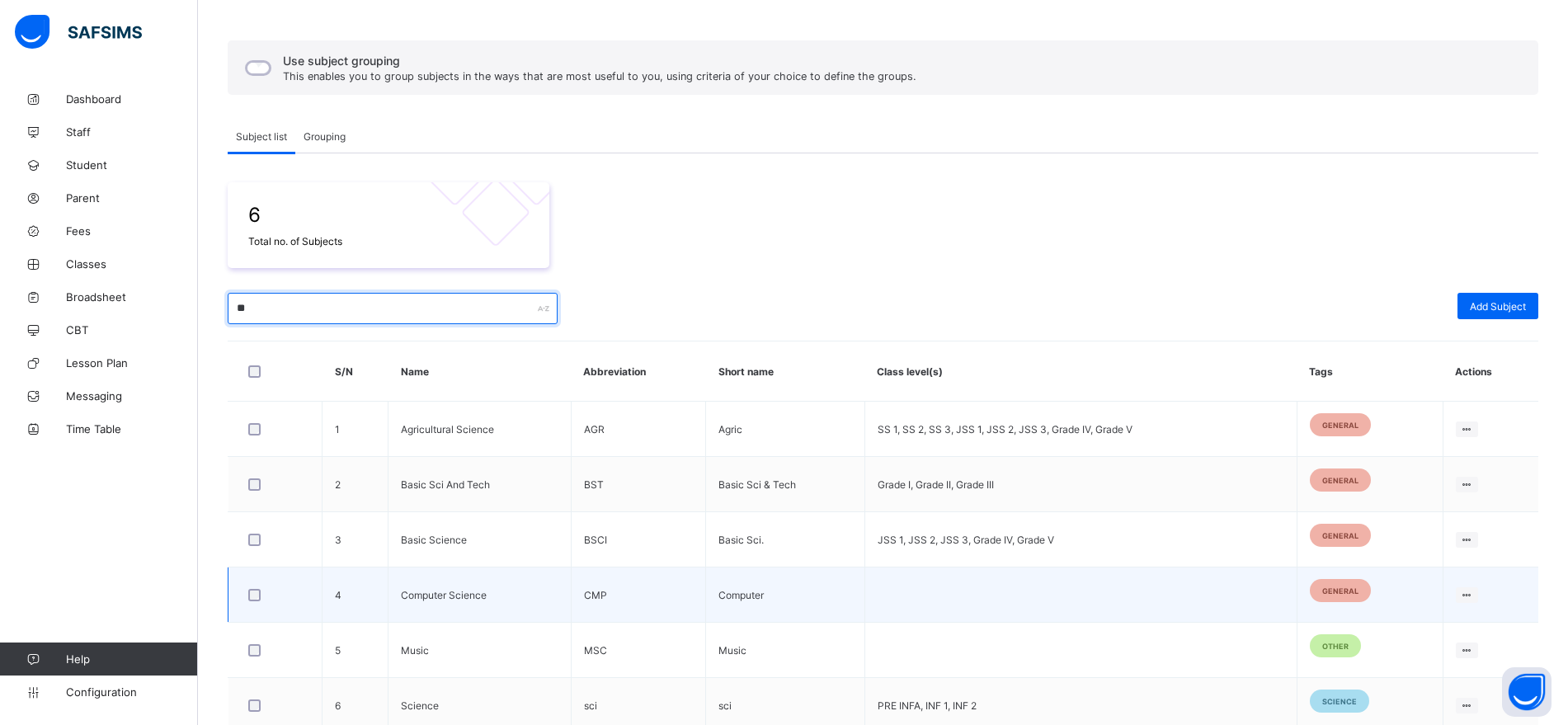
scroll to position [113, 0]
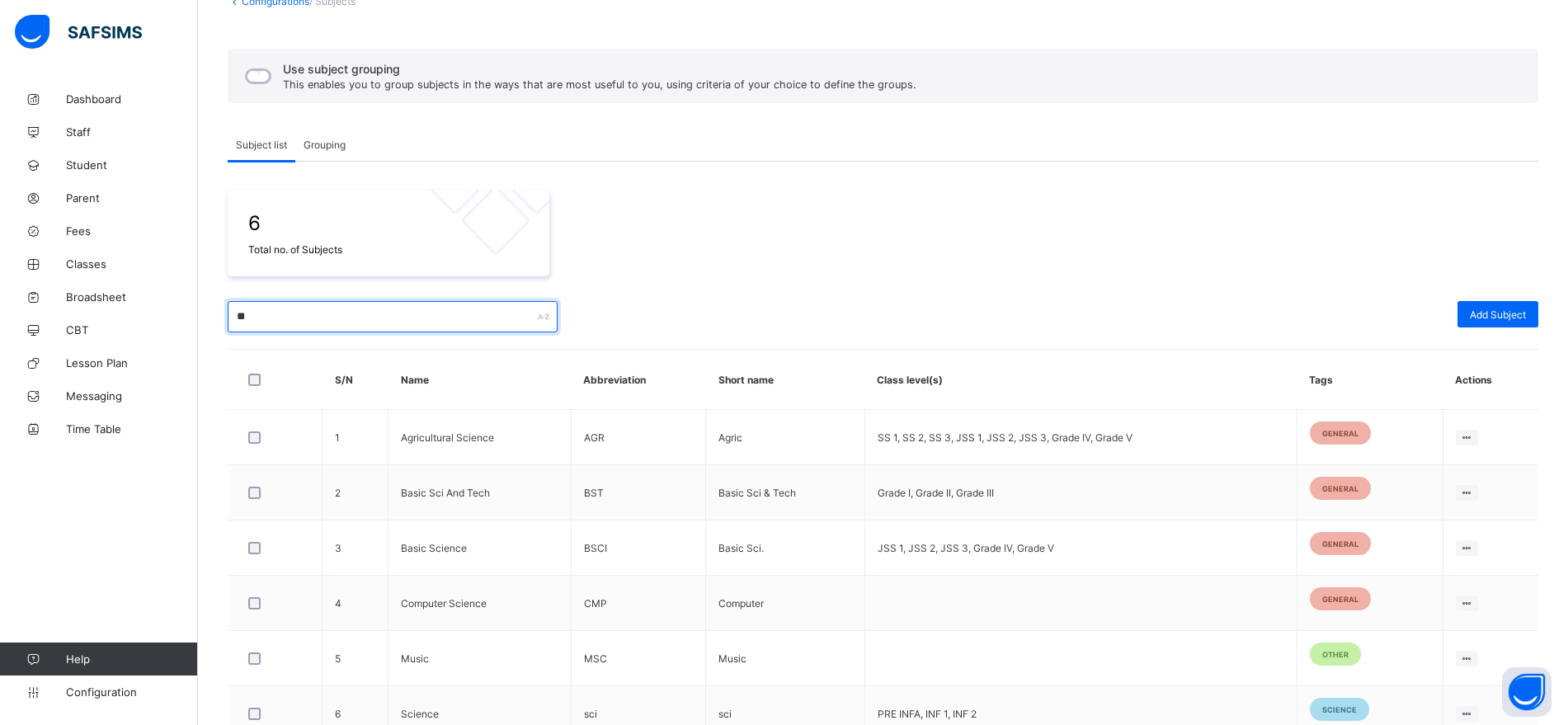
type input "**"
click at [322, 138] on span "Grouping" at bounding box center [324, 144] width 42 height 13
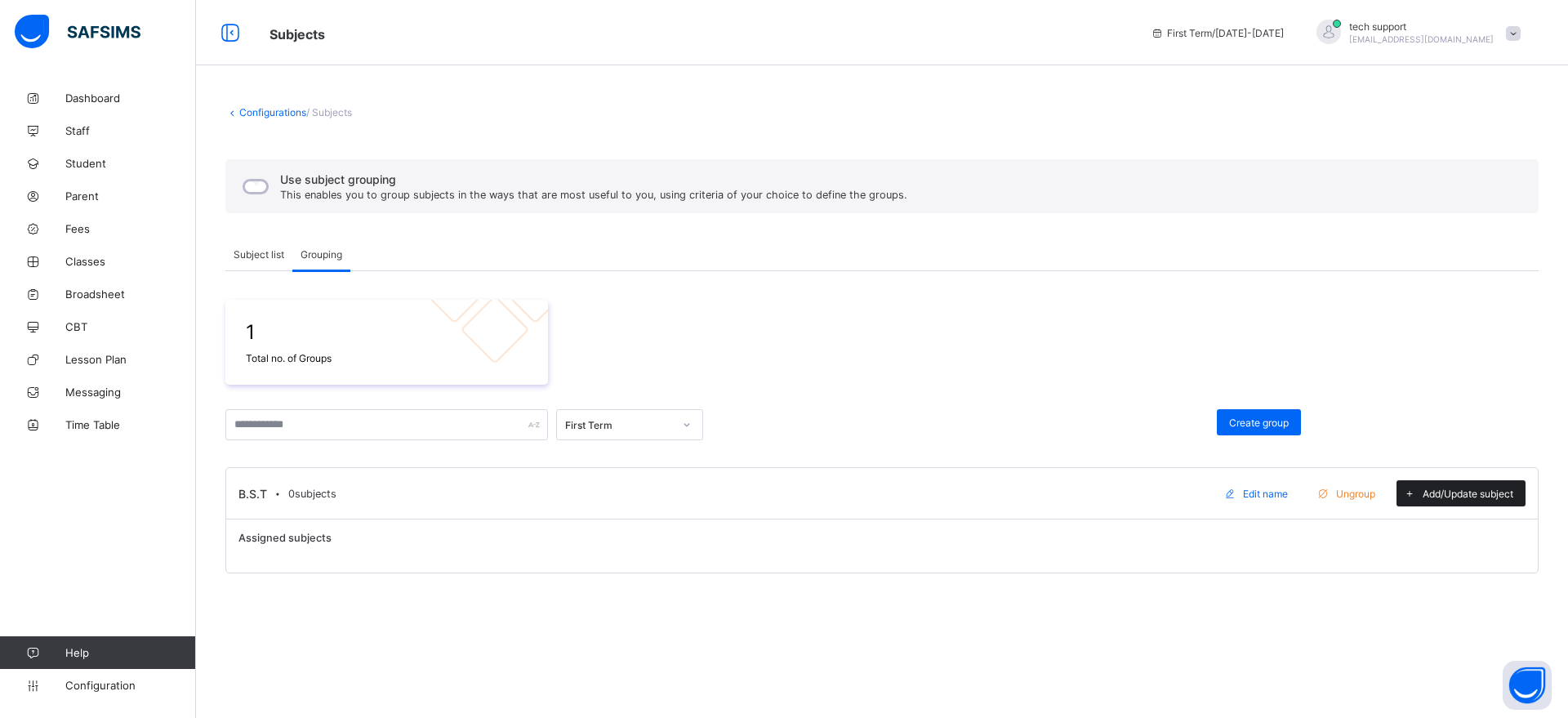
click at [1462, 498] on span "Add/Update subject" at bounding box center [1467, 494] width 91 height 13
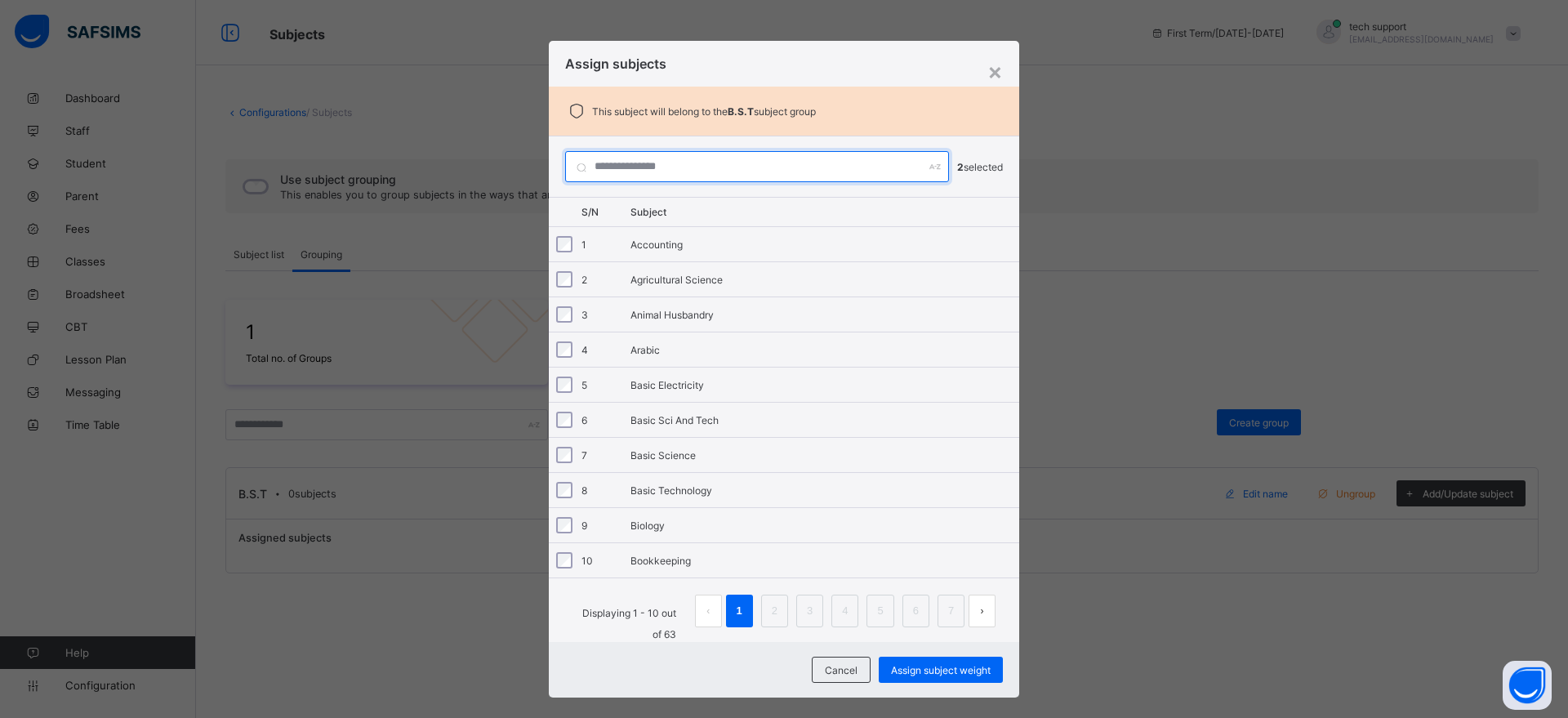
click at [652, 174] on input "text" at bounding box center [757, 167] width 384 height 31
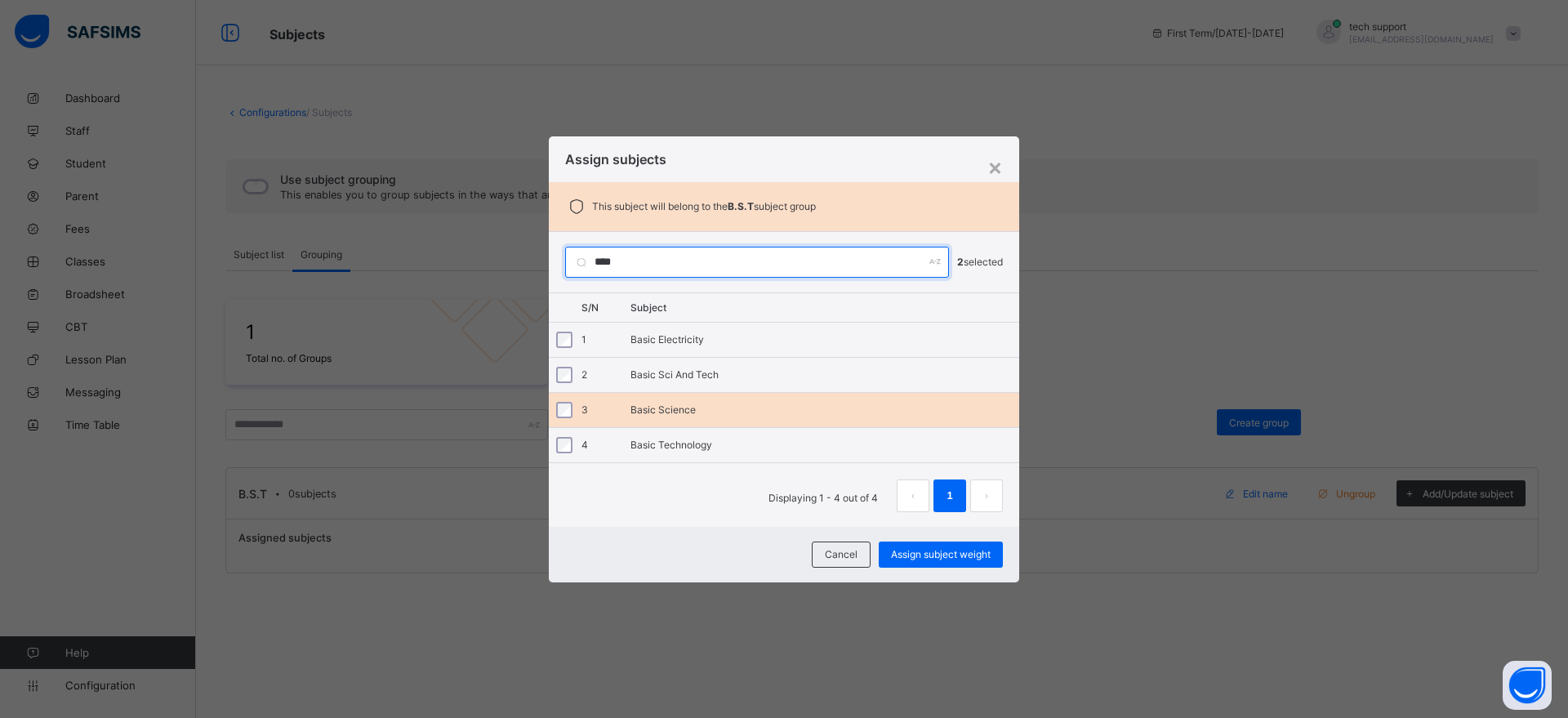
type input "****"
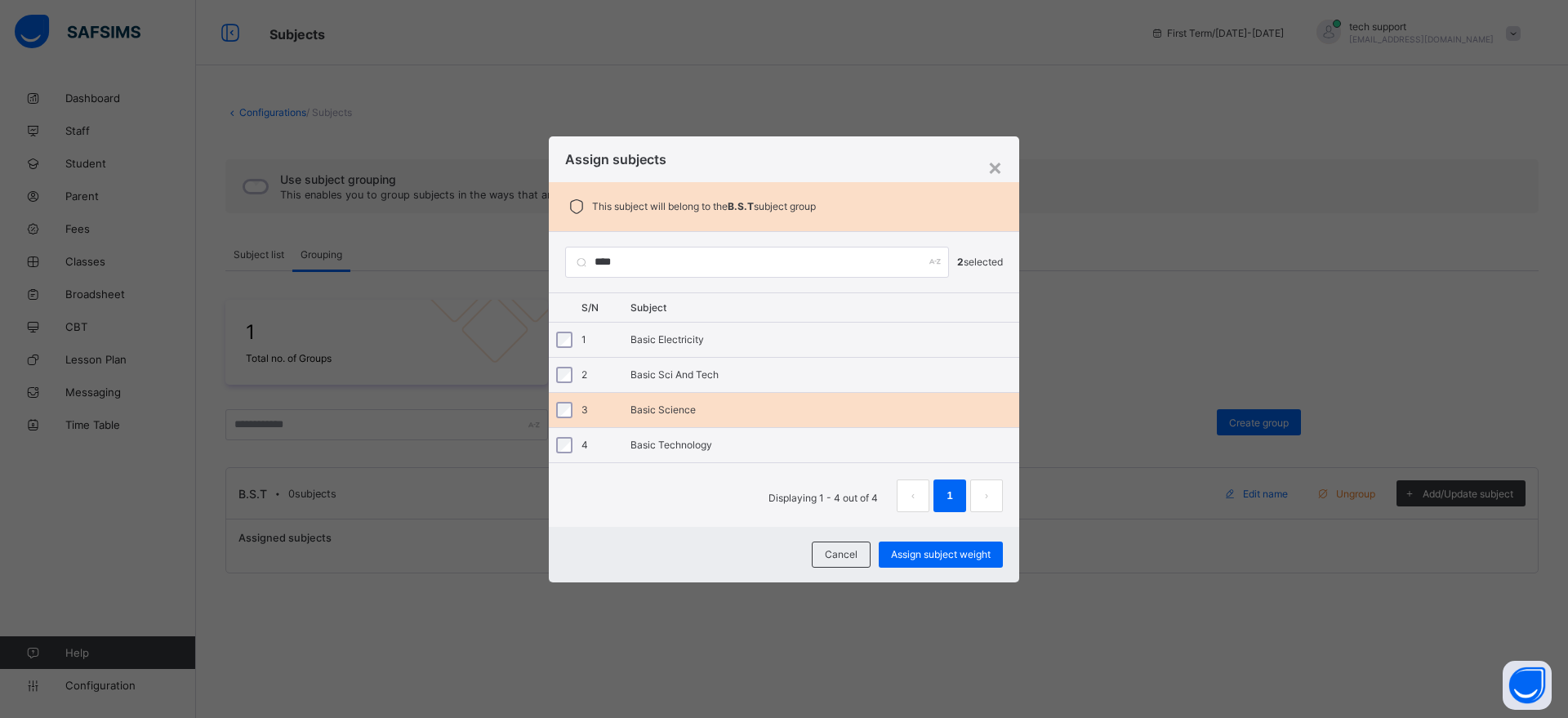
click at [694, 407] on div "Basic Science" at bounding box center [825, 410] width 389 height 13
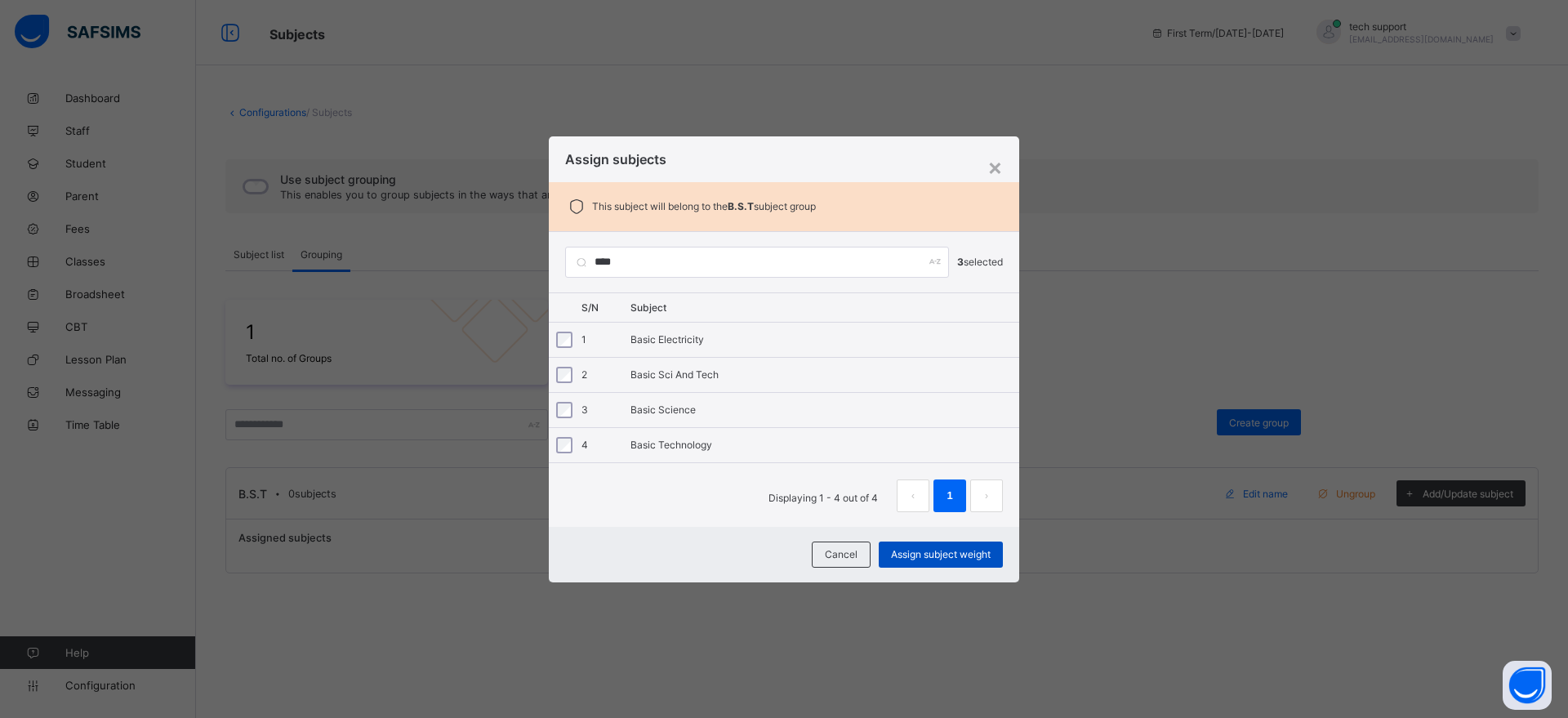
click at [936, 561] on div "Assign subject weight" at bounding box center [940, 555] width 124 height 26
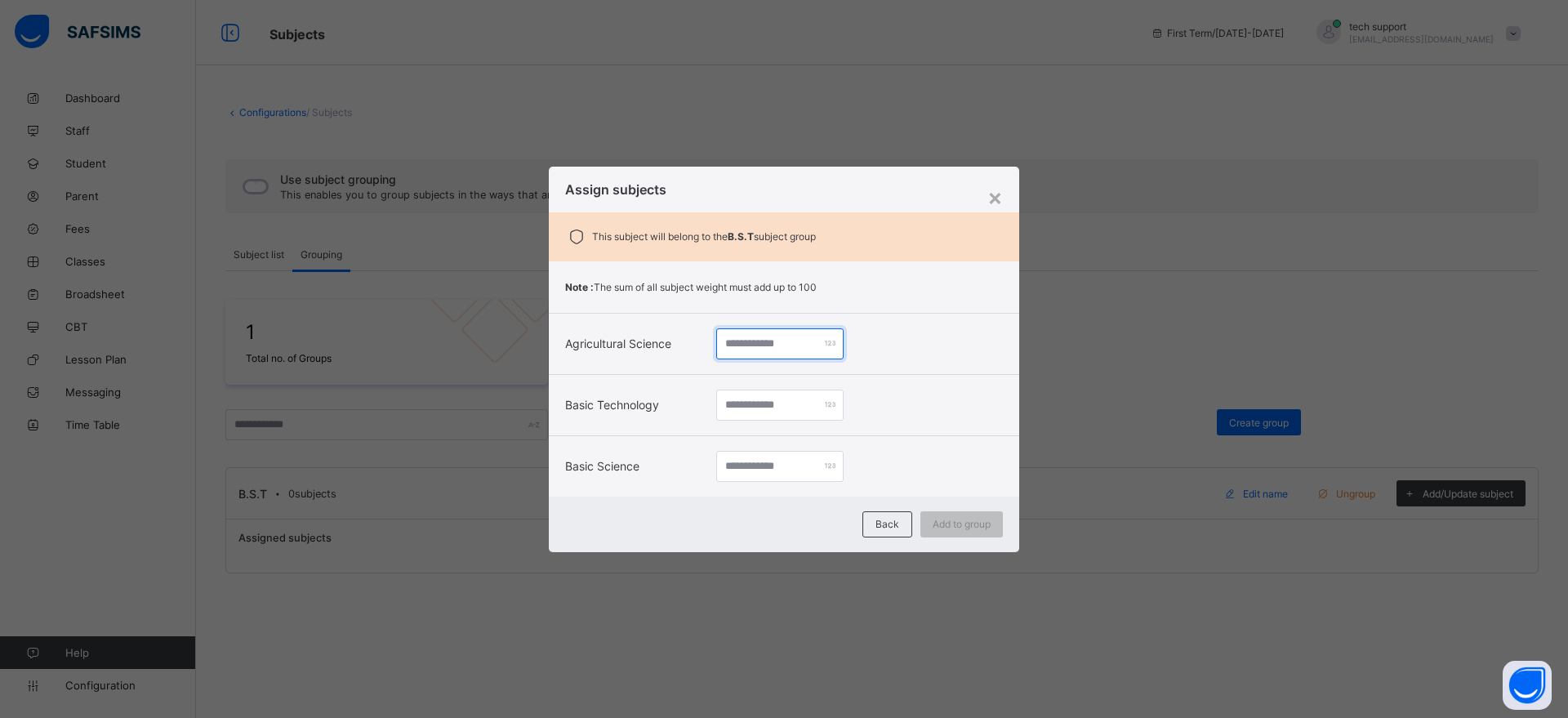
click at [760, 342] on input "number" at bounding box center [780, 344] width 127 height 31
click at [750, 471] on input "number" at bounding box center [780, 467] width 127 height 31
type input "**"
click at [746, 404] on input "number" at bounding box center [780, 406] width 127 height 31
type input "**"
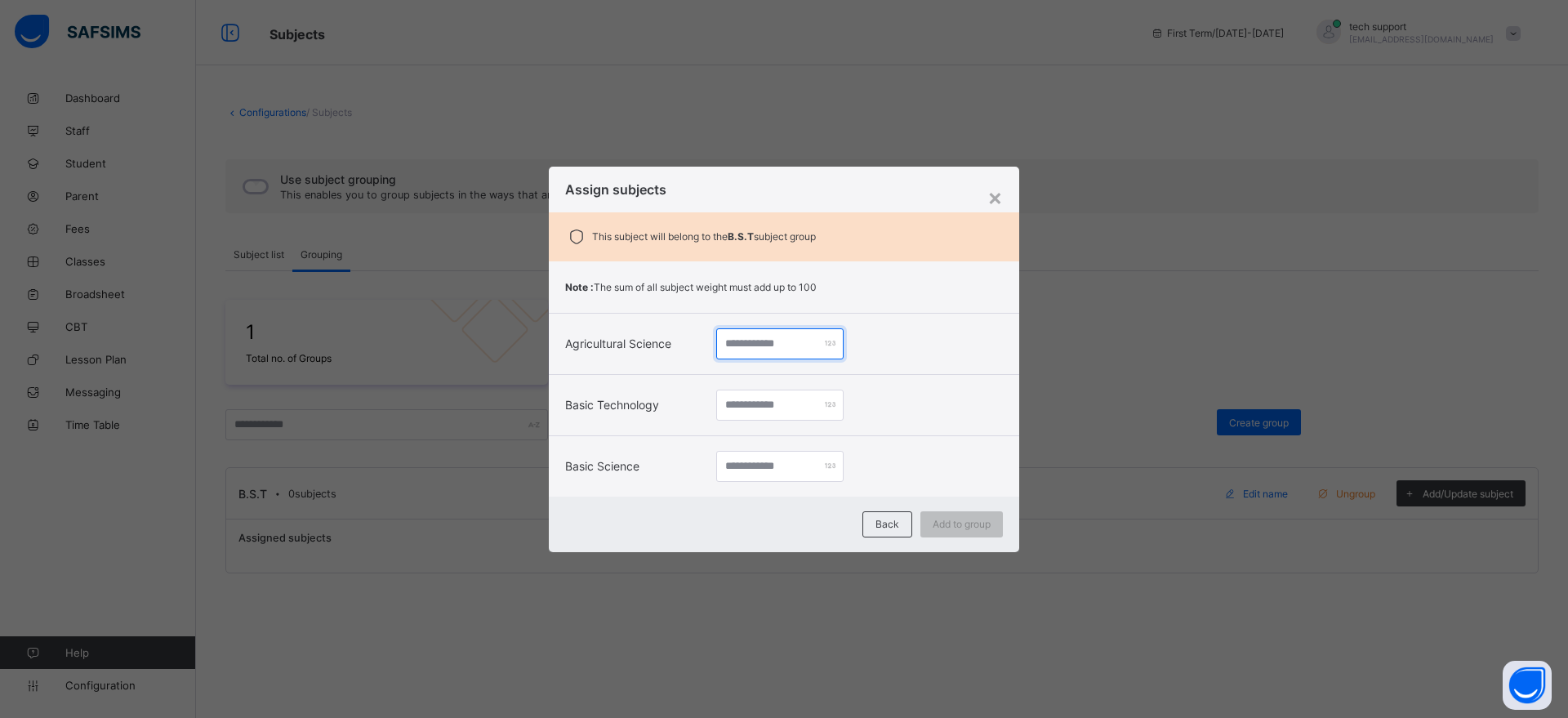
click at [746, 346] on input "number" at bounding box center [780, 344] width 127 height 31
type input "**"
click at [944, 525] on span "Add to group" at bounding box center [961, 524] width 58 height 13
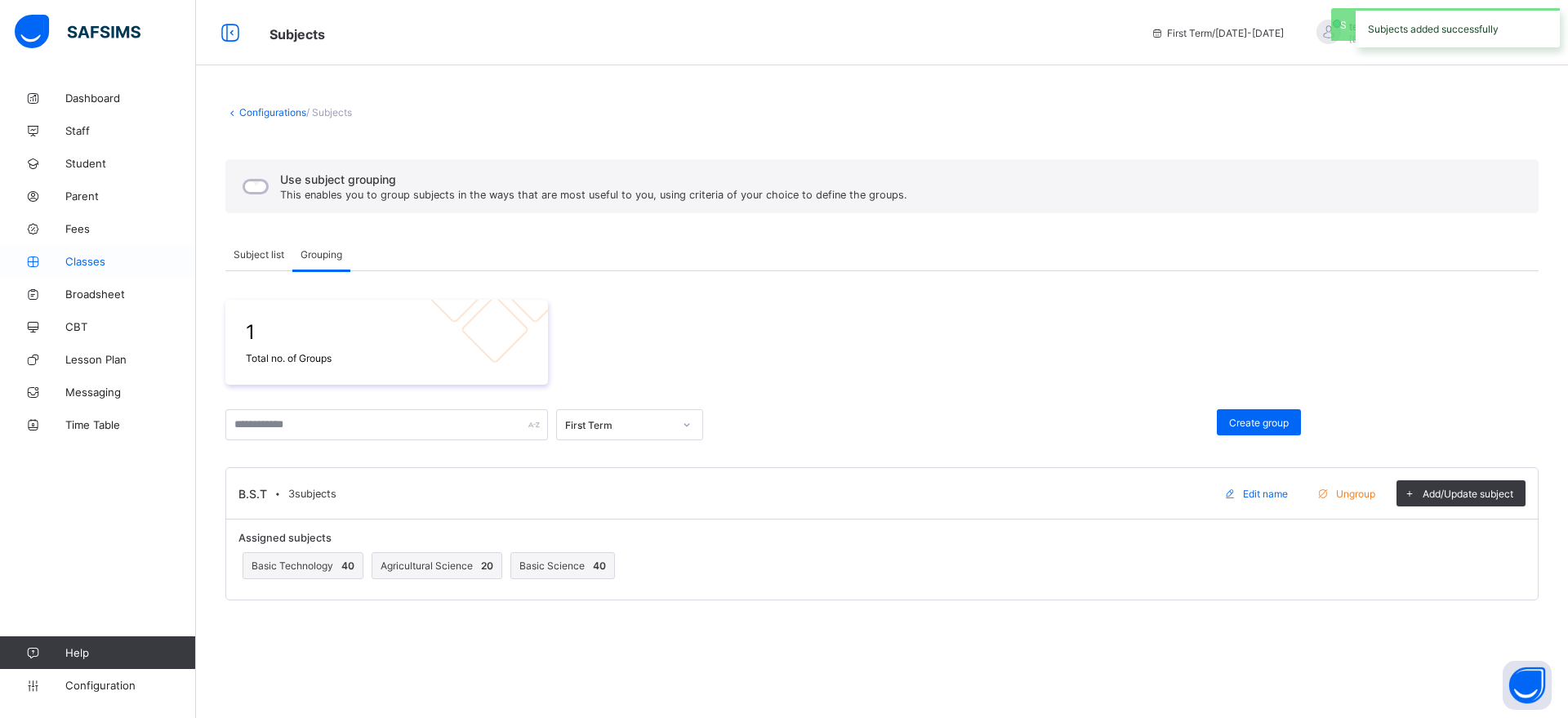
click at [100, 266] on span "Classes" at bounding box center [131, 261] width 131 height 13
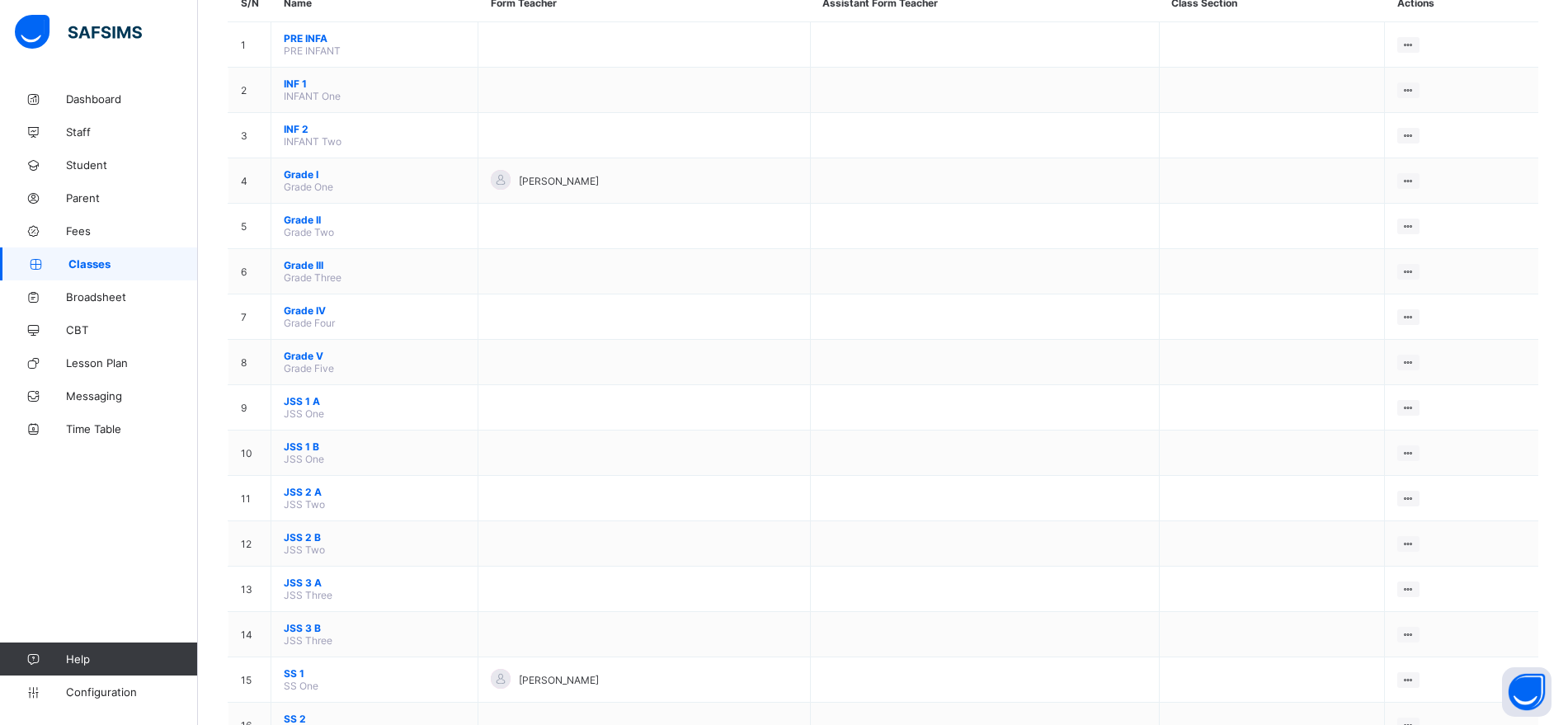
scroll to position [173, 0]
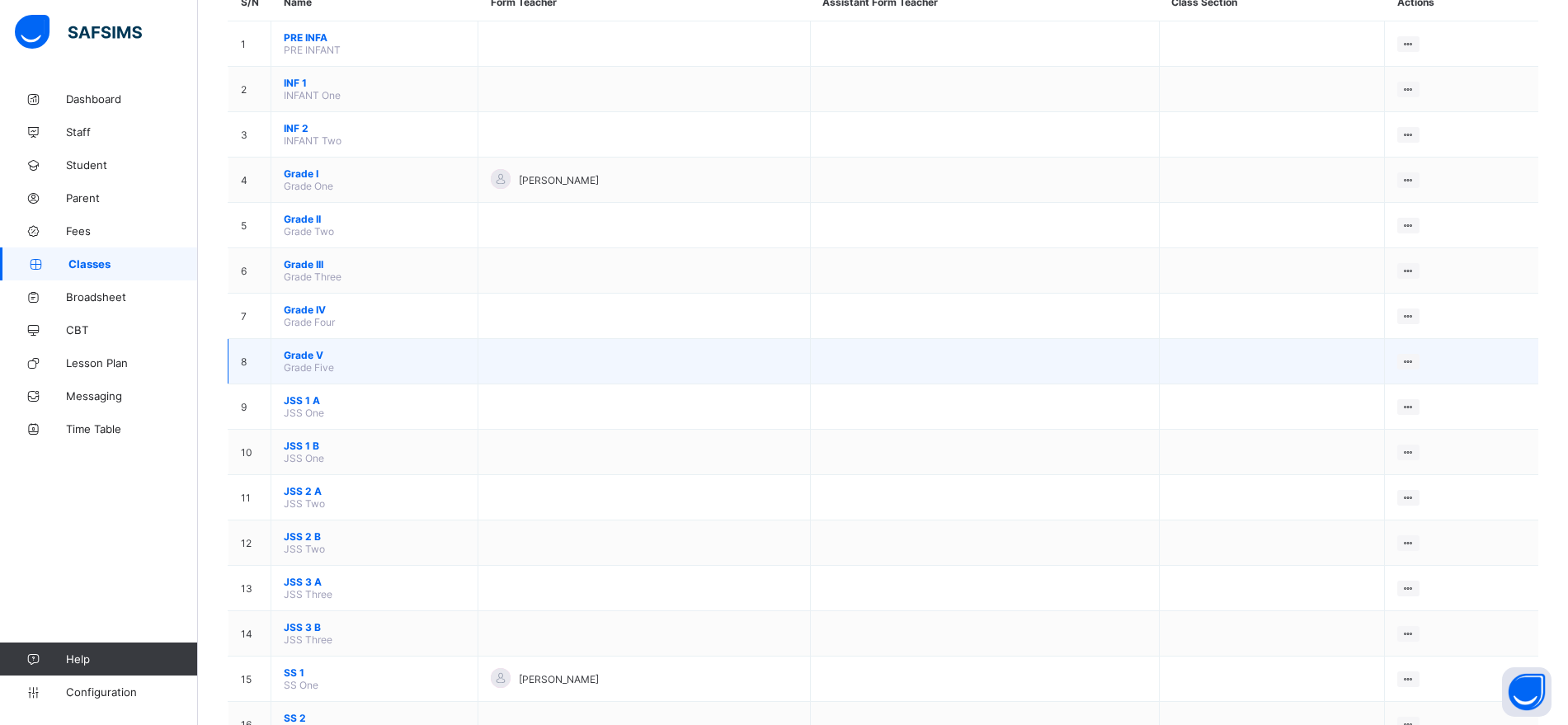
click at [306, 360] on span "Grade V" at bounding box center [374, 355] width 182 height 13
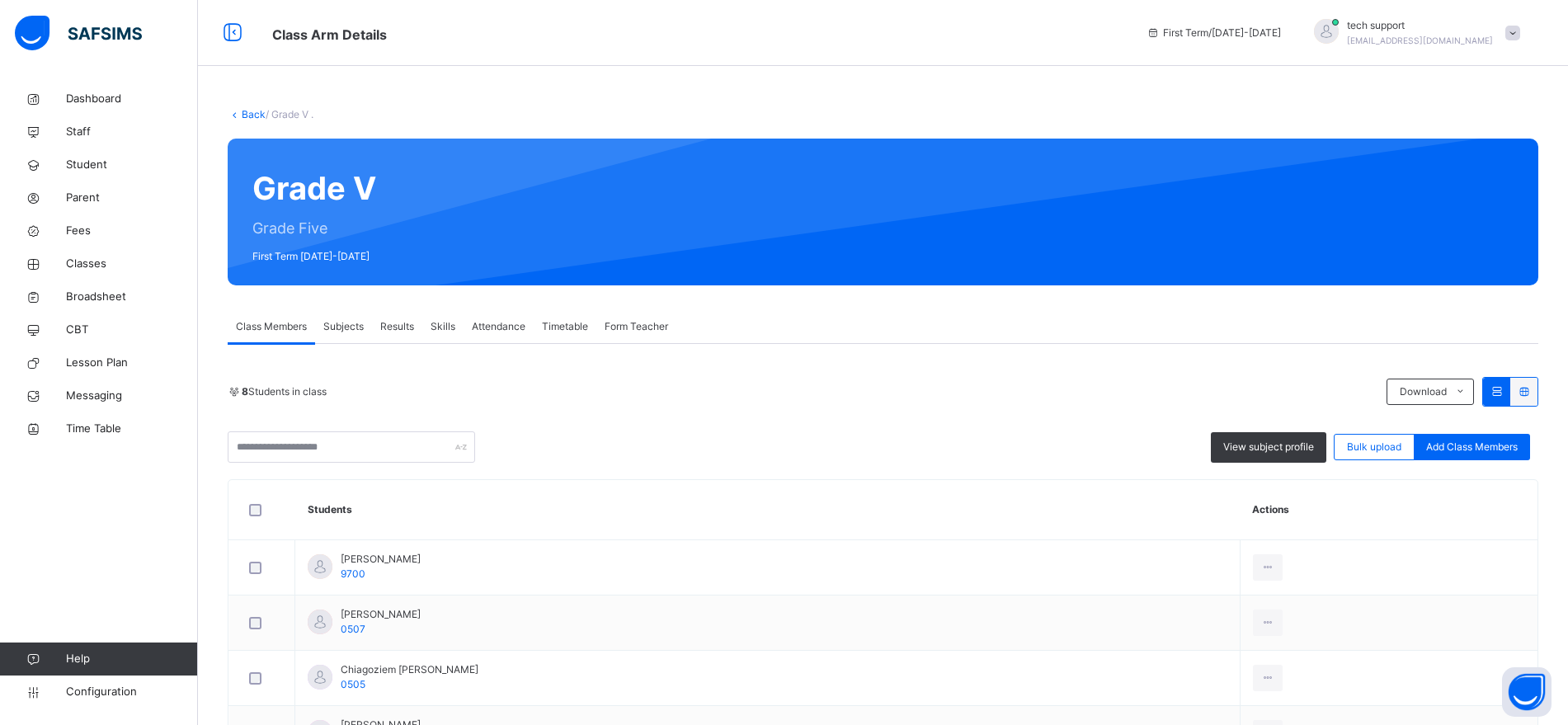
click at [356, 331] on span "Subjects" at bounding box center [344, 326] width 40 height 15
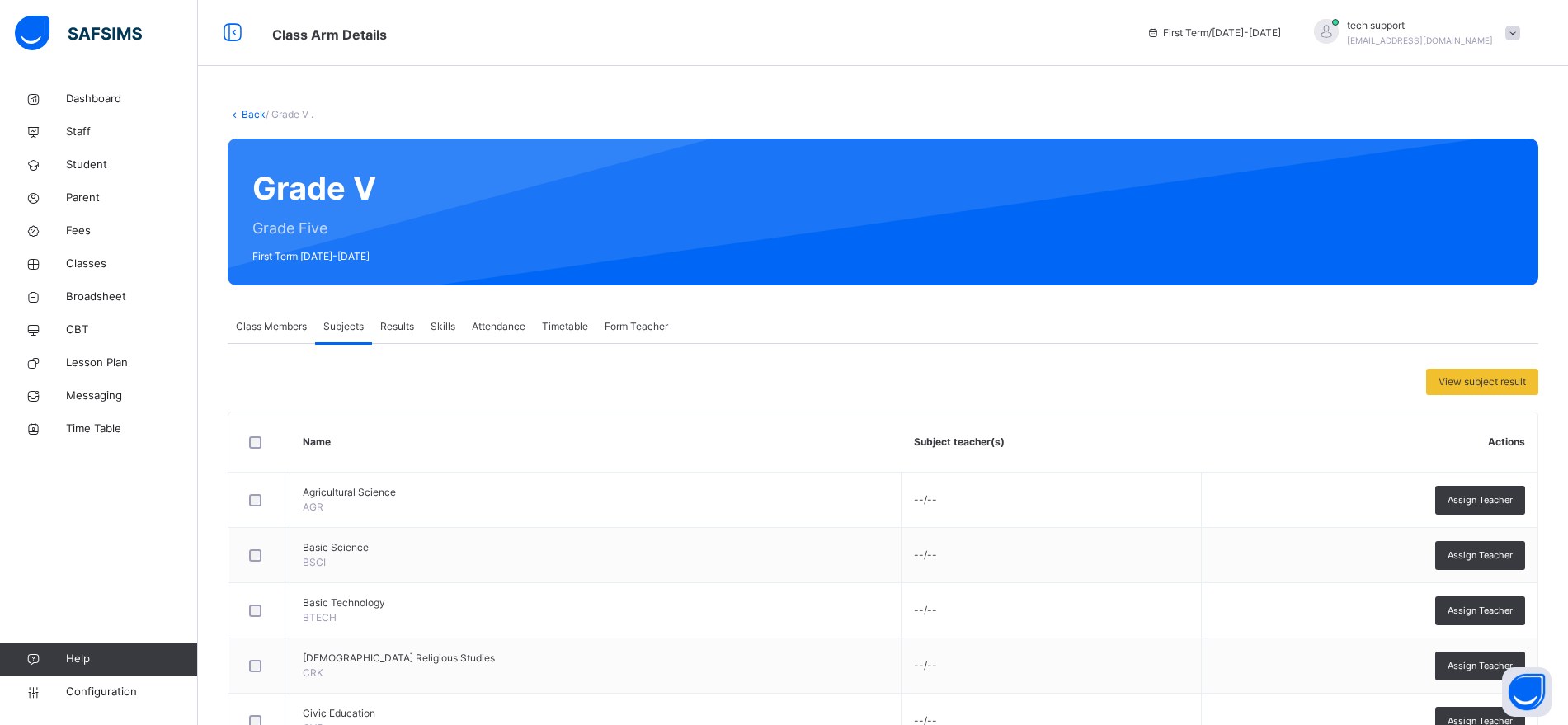
click at [409, 329] on span "Results" at bounding box center [397, 326] width 34 height 15
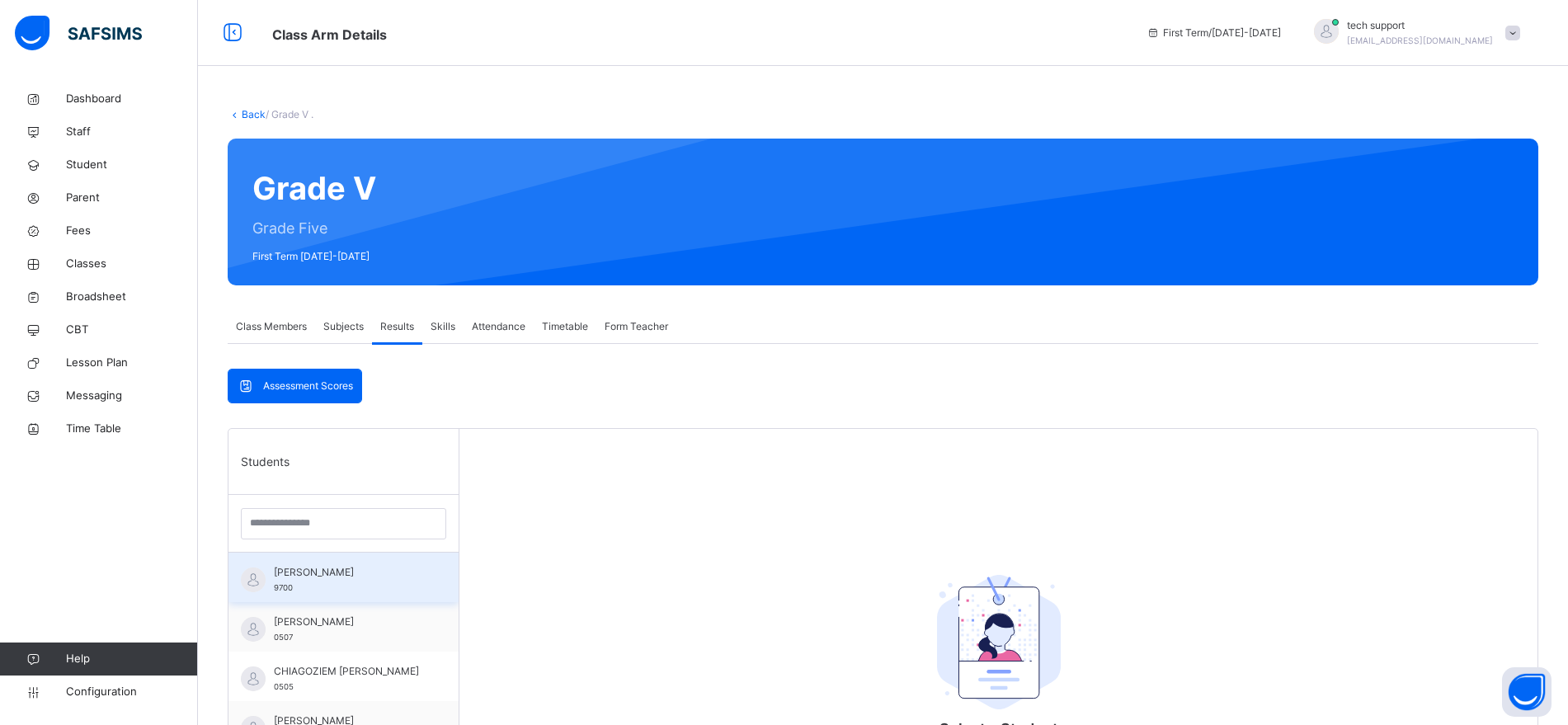
click at [358, 581] on div "Amina Adamu Musa 9700" at bounding box center [348, 580] width 148 height 30
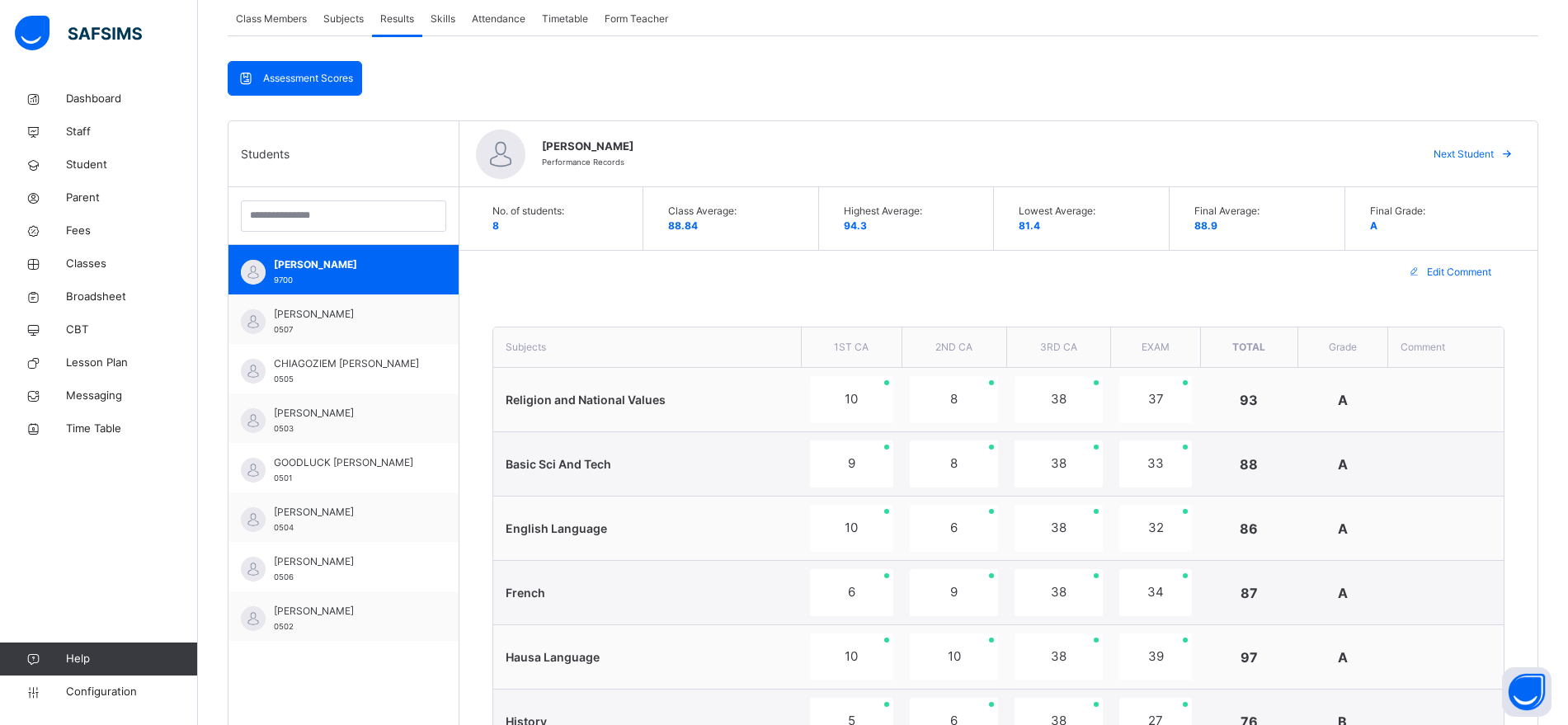
scroll to position [322, 0]
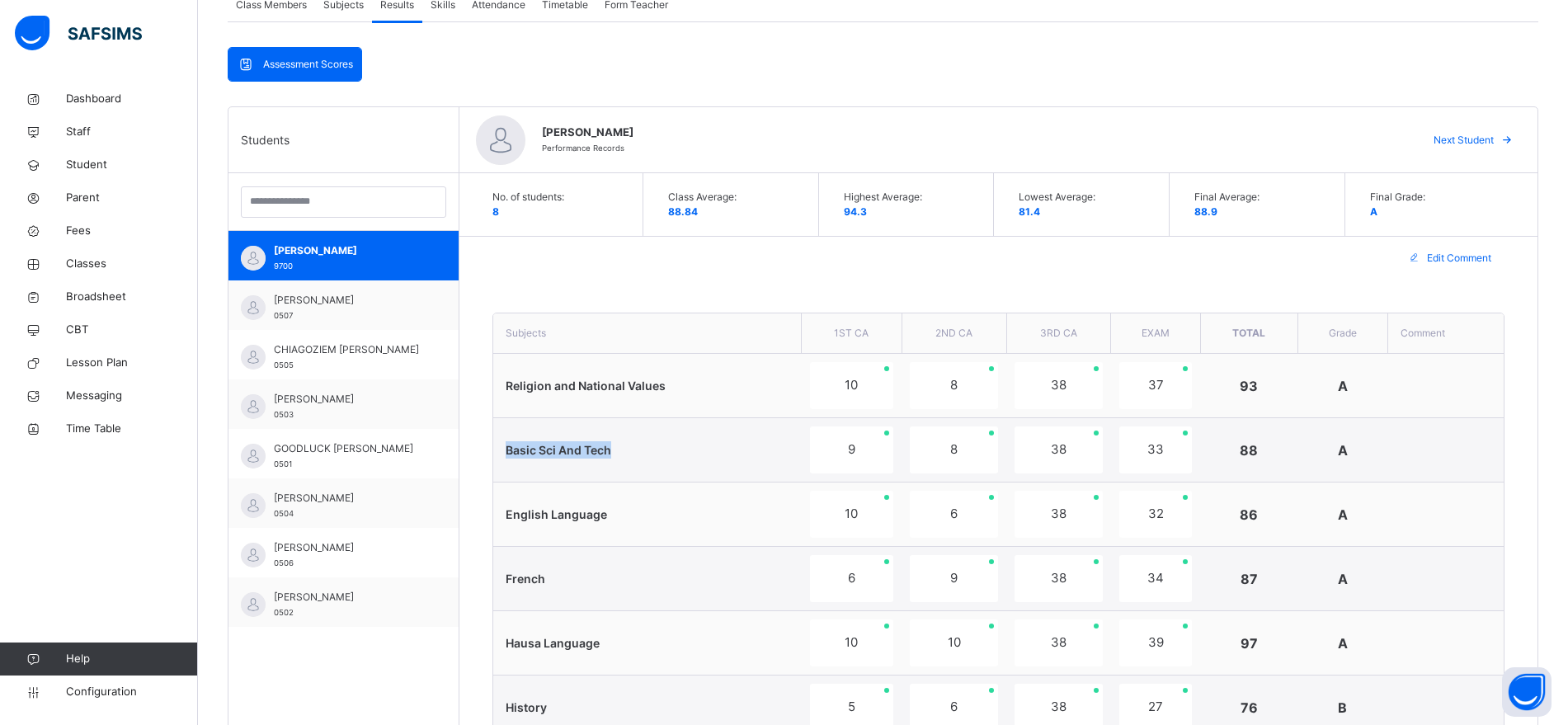
drag, startPoint x: 619, startPoint y: 452, endPoint x: 505, endPoint y: 449, distance: 114.0
click at [505, 449] on td "Basic Sci And Tech" at bounding box center [648, 450] width 308 height 64
copy span "Basic Sci And Tech"
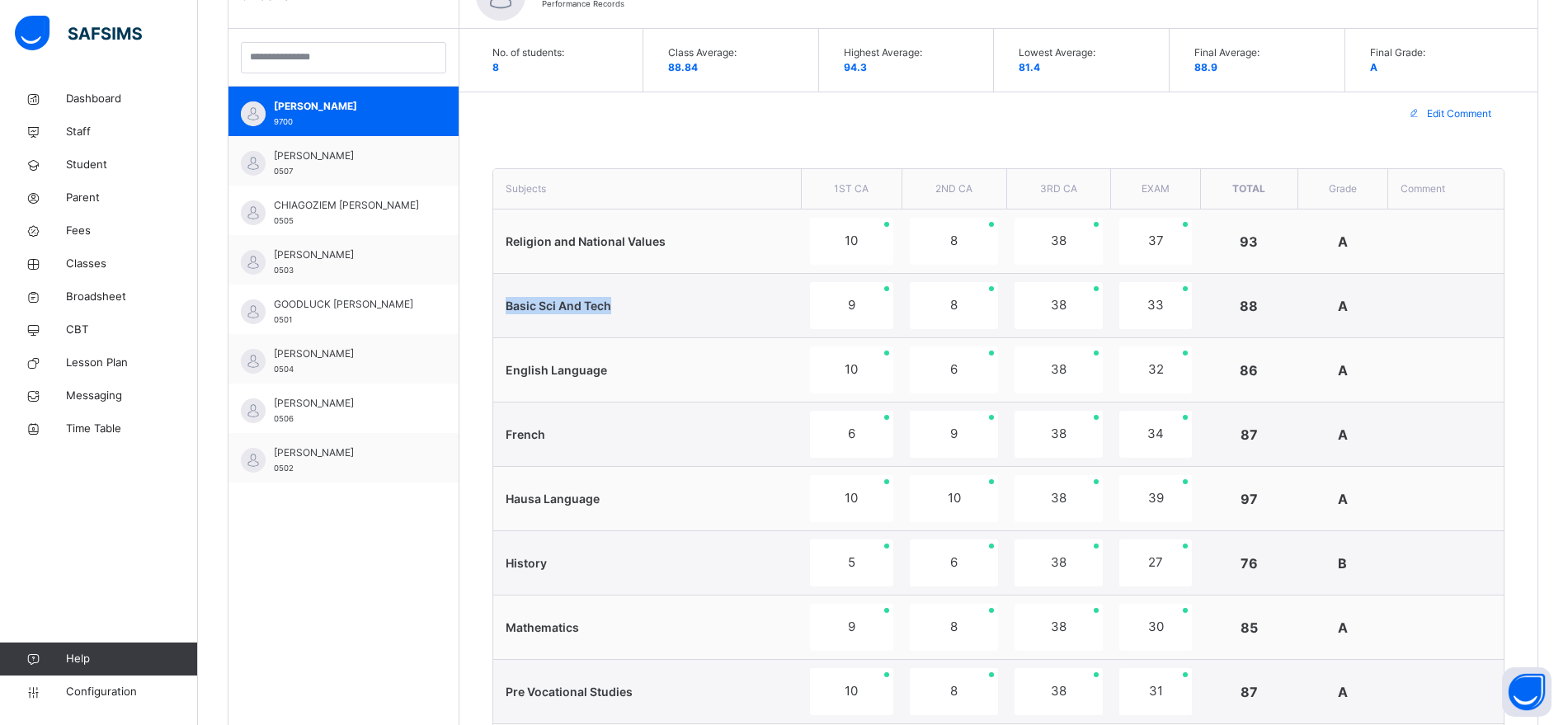
scroll to position [635, 0]
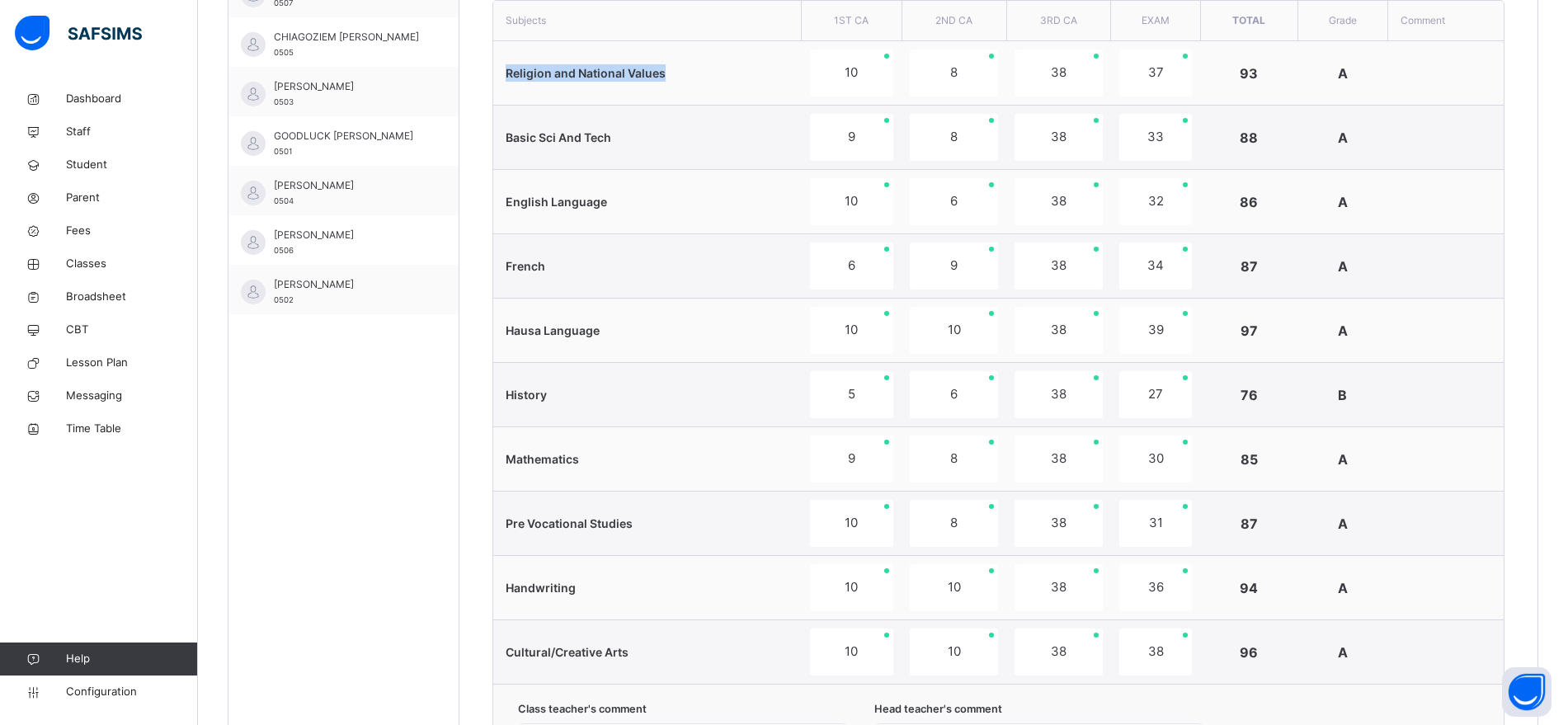
drag, startPoint x: 503, startPoint y: 69, endPoint x: 666, endPoint y: 71, distance: 163.0
click at [666, 71] on td "Religion and National Values" at bounding box center [648, 73] width 308 height 64
copy span "Religion and National Values"
drag, startPoint x: 638, startPoint y: 524, endPoint x: 504, endPoint y: 529, distance: 134.1
click at [504, 529] on td "Pre Vocational Studies" at bounding box center [648, 524] width 308 height 64
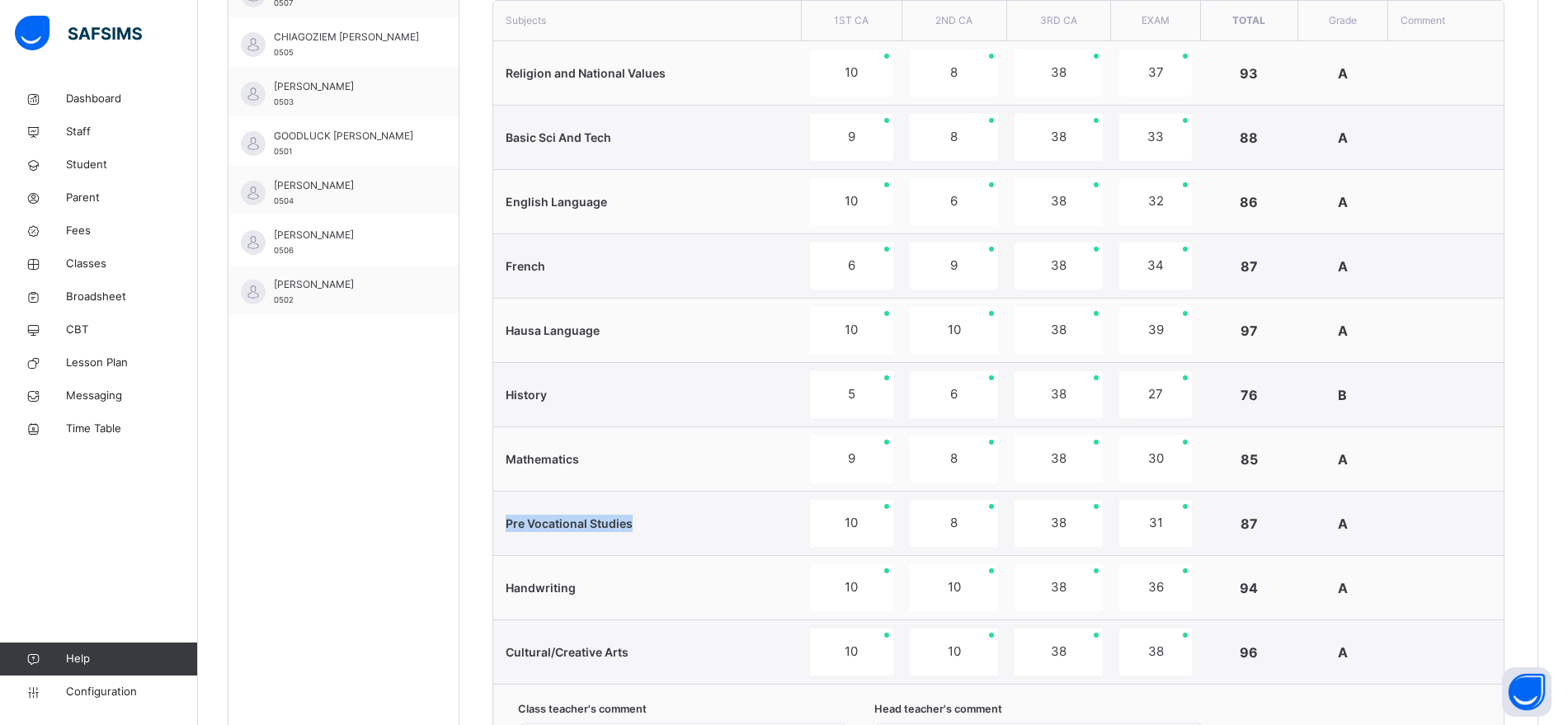
copy span "Pre Vocational Studies"
drag, startPoint x: 638, startPoint y: 652, endPoint x: 498, endPoint y: 660, distance: 140.2
click at [498, 660] on td "Cultural/Creative Arts" at bounding box center [648, 652] width 308 height 64
copy span "Cultural/Creative Arts"
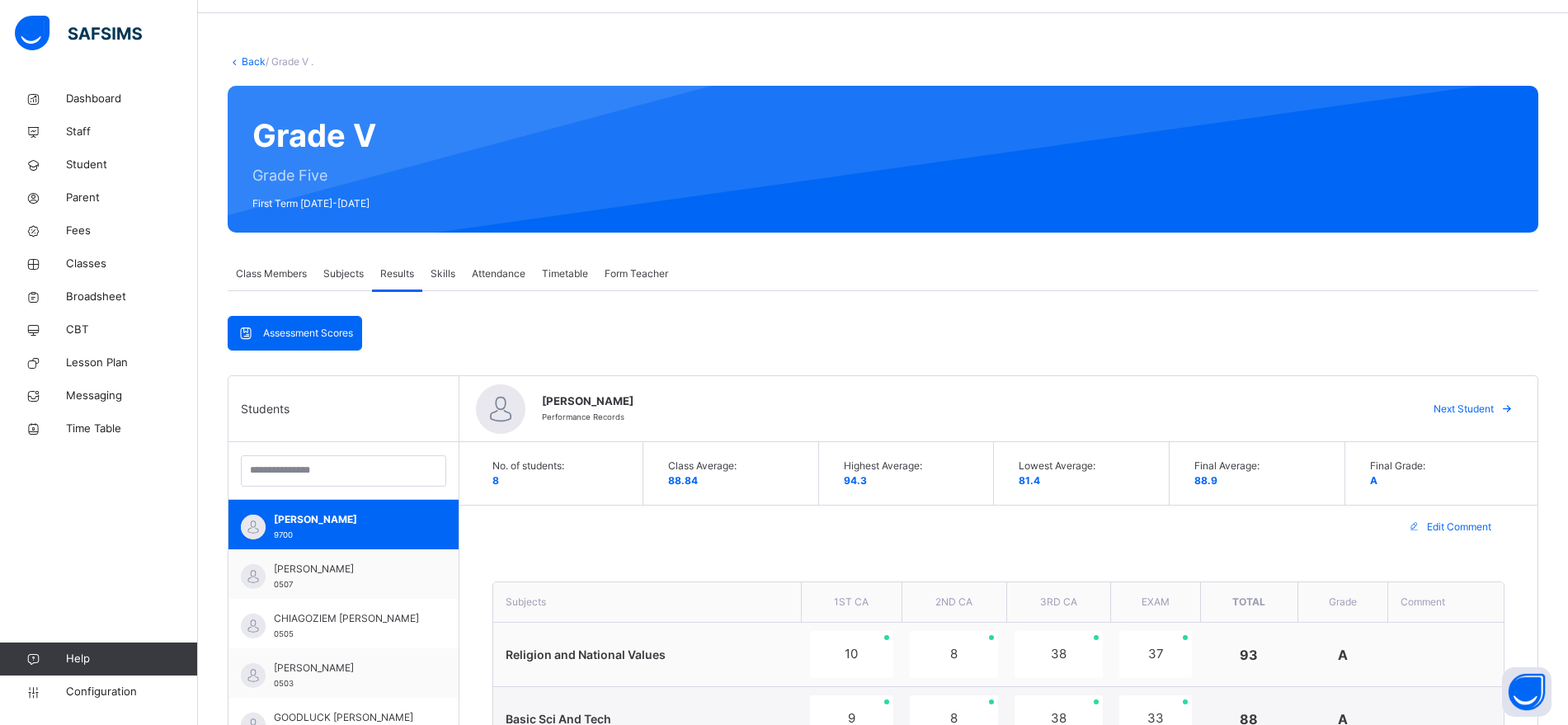
scroll to position [52, 0]
click at [110, 692] on span "Configuration" at bounding box center [131, 692] width 131 height 17
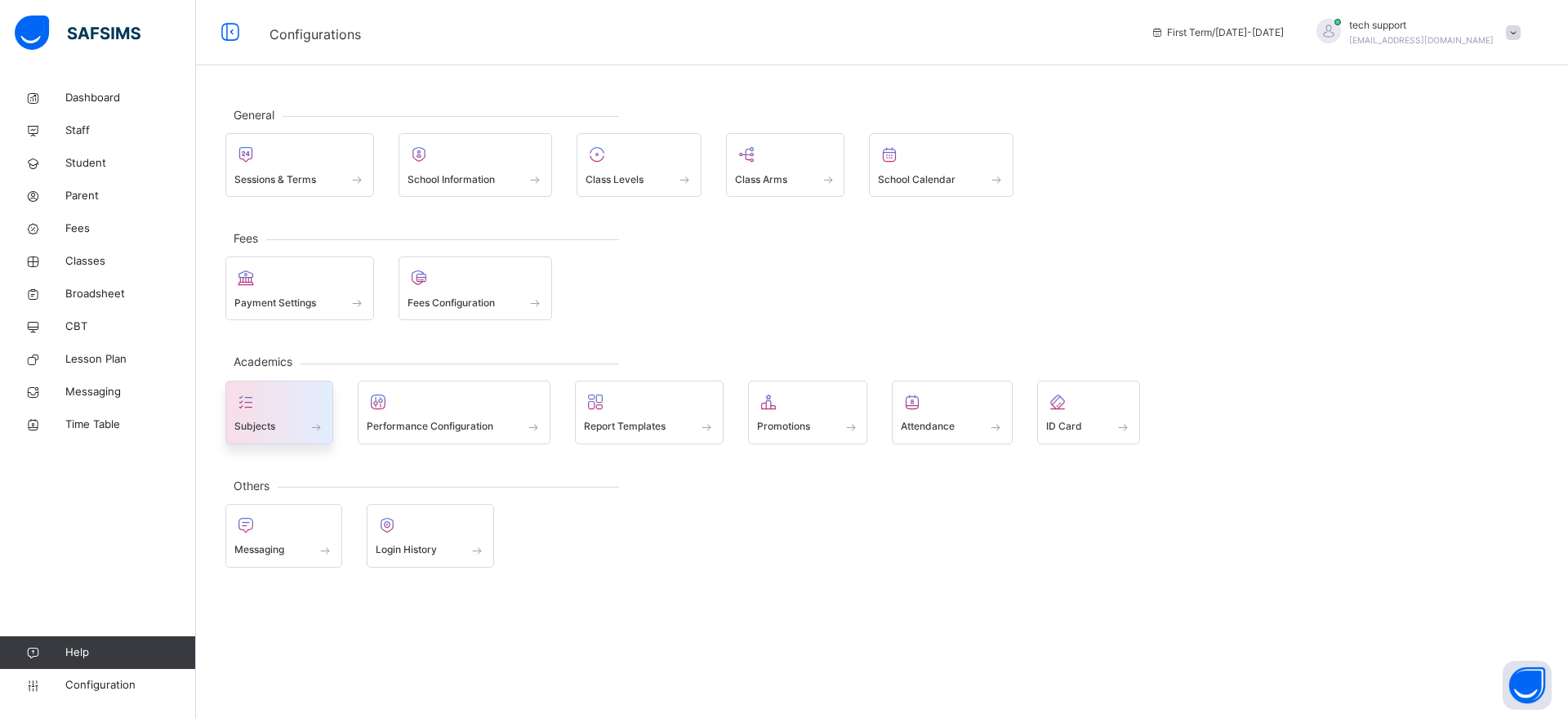
click at [267, 424] on span "Subjects" at bounding box center [255, 426] width 41 height 15
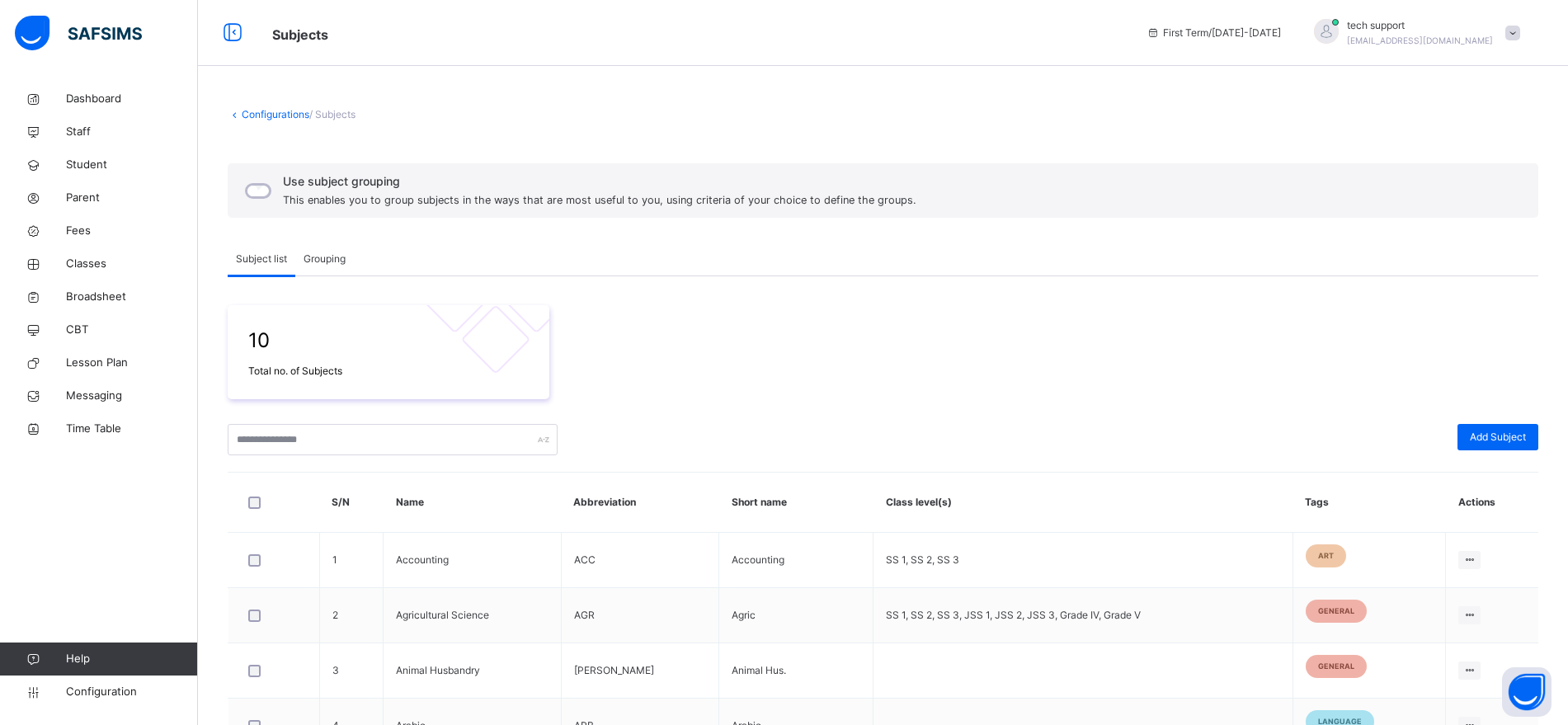
click at [331, 261] on span "Grouping" at bounding box center [324, 259] width 42 height 15
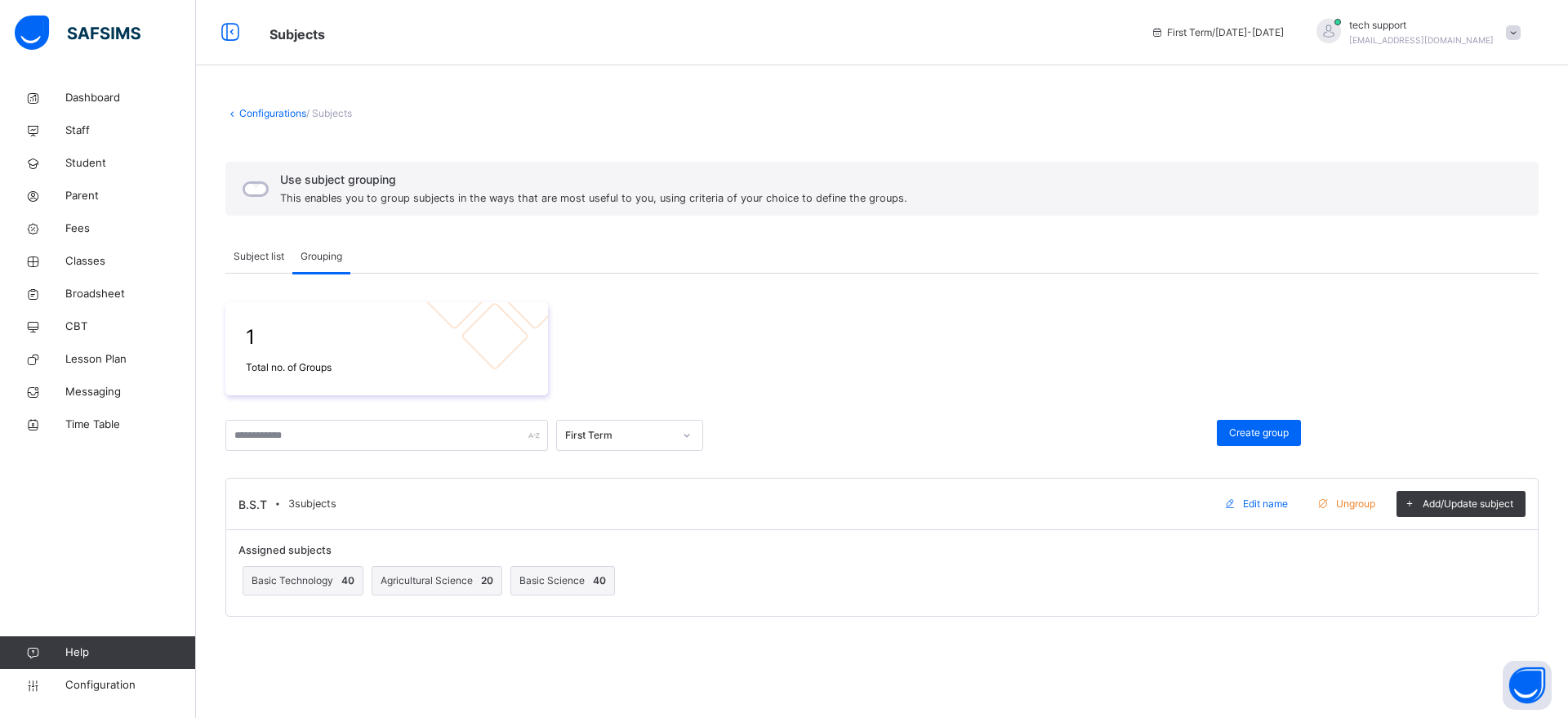
click at [1340, 506] on span "Ungroup" at bounding box center [1356, 504] width 39 height 15
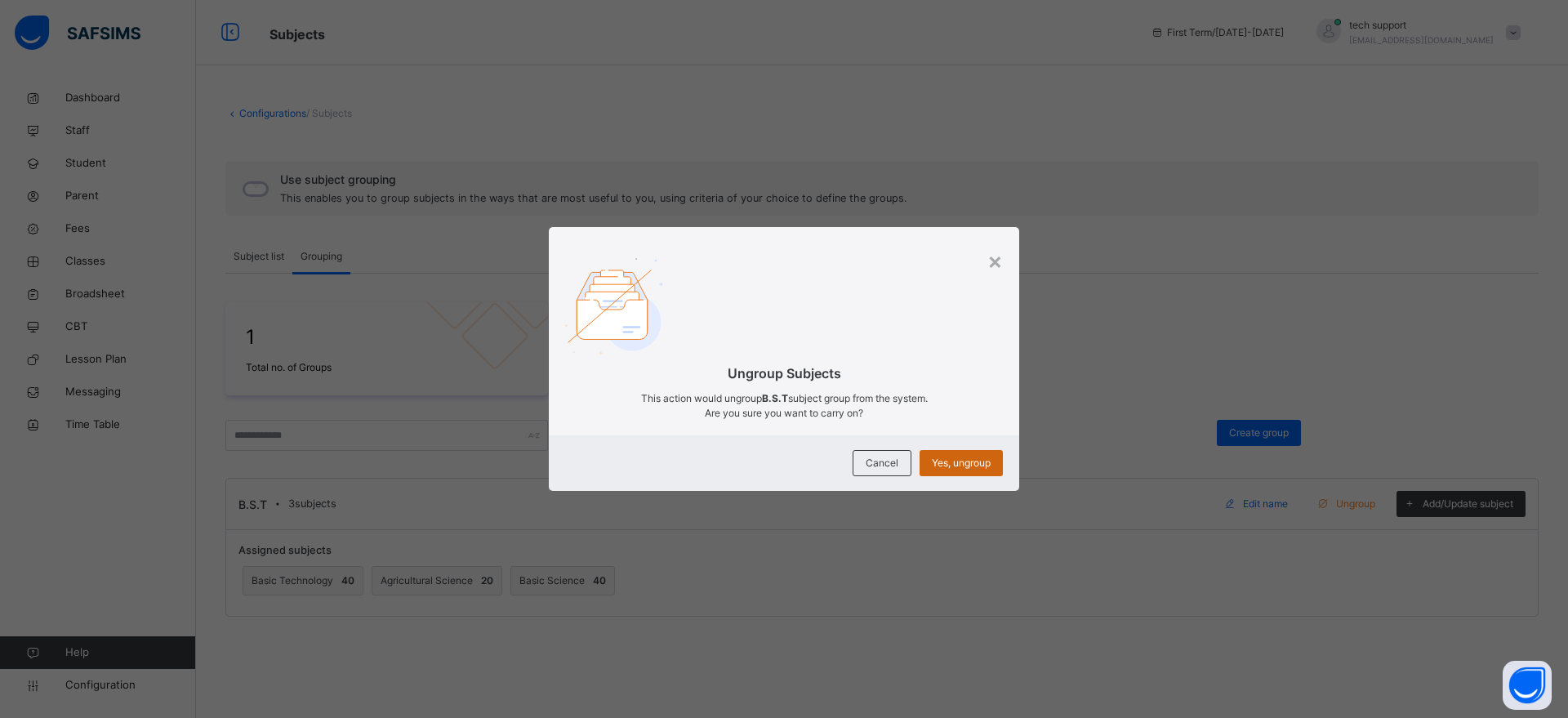
click at [963, 455] on div "Yes, ungroup" at bounding box center [961, 463] width 83 height 26
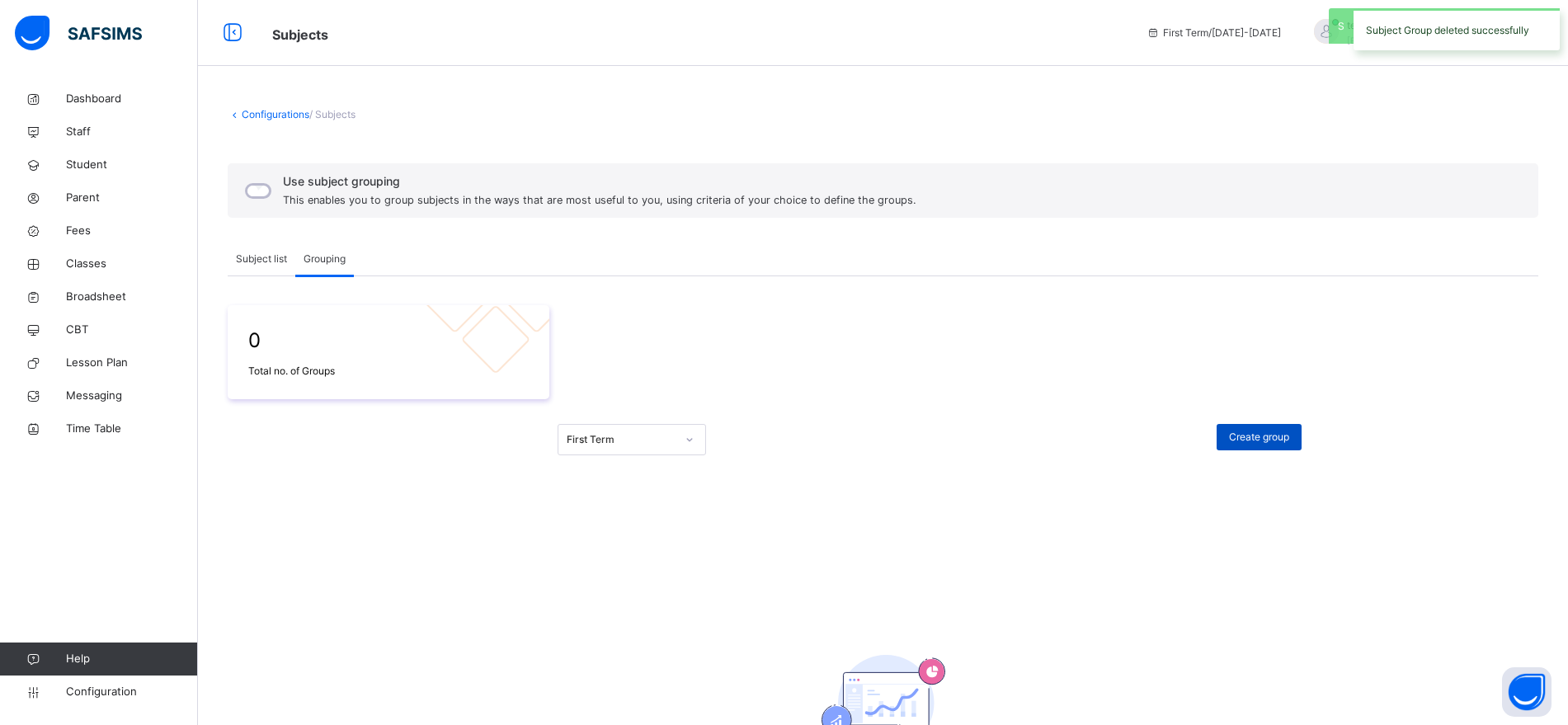
click at [1272, 439] on span "Create group" at bounding box center [1259, 437] width 60 height 15
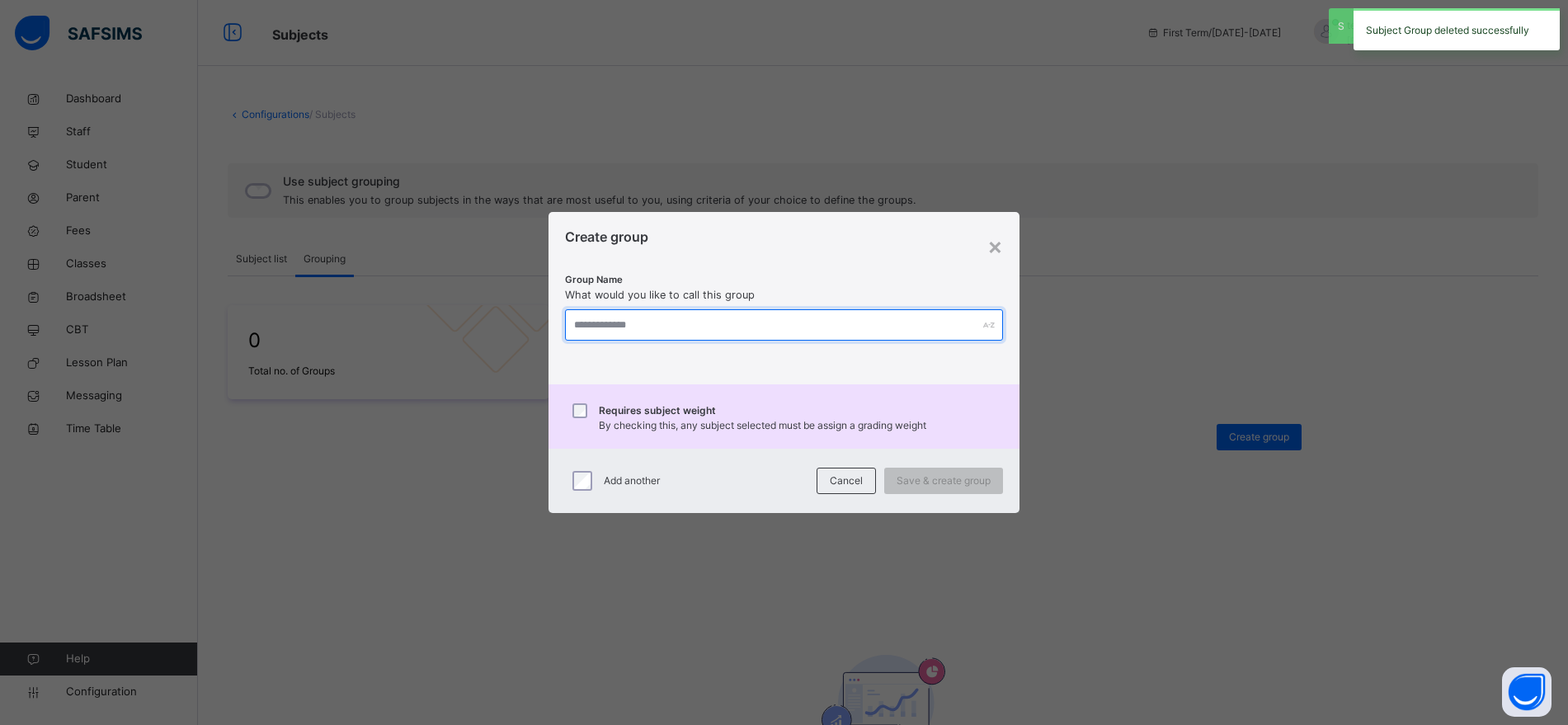
click at [642, 318] on input "text" at bounding box center [783, 325] width 437 height 32
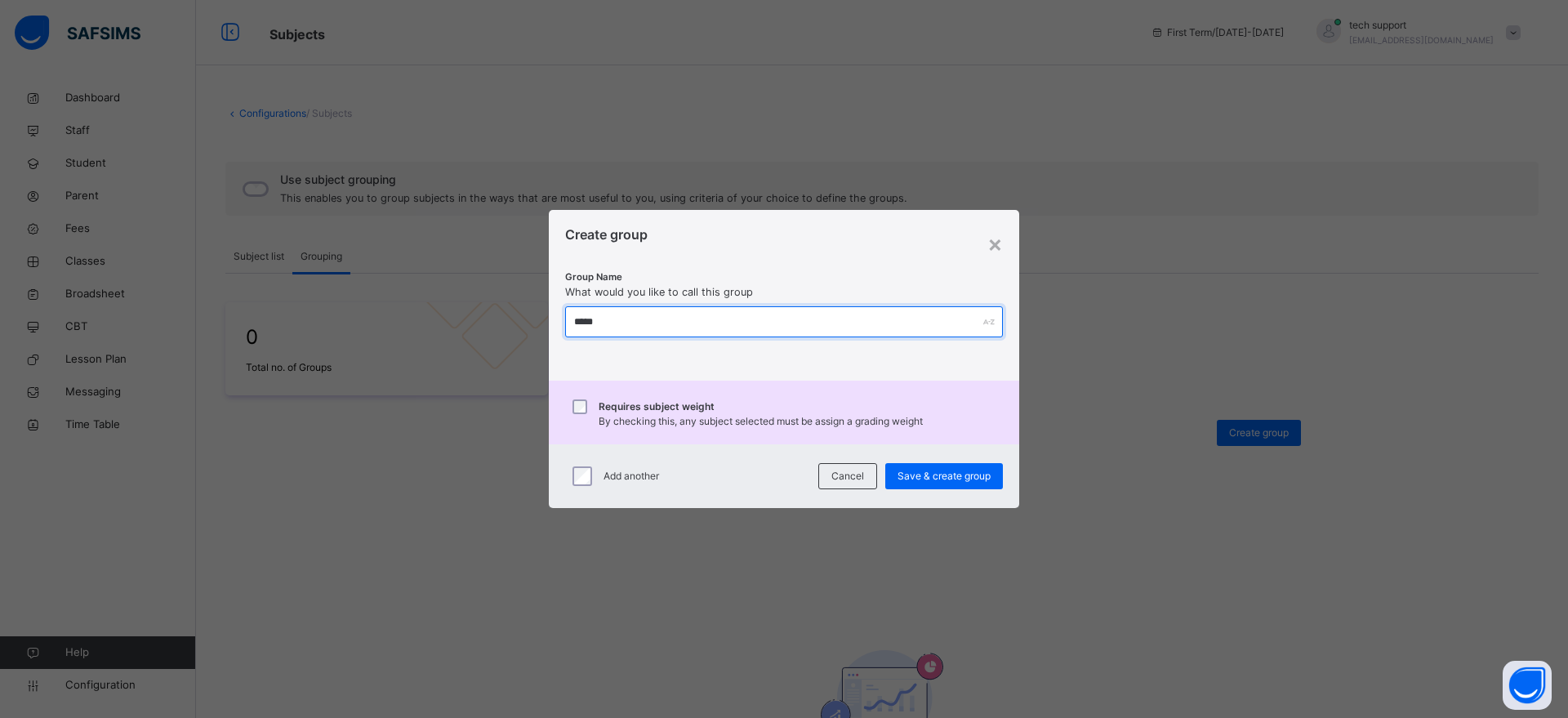
type input "*****"
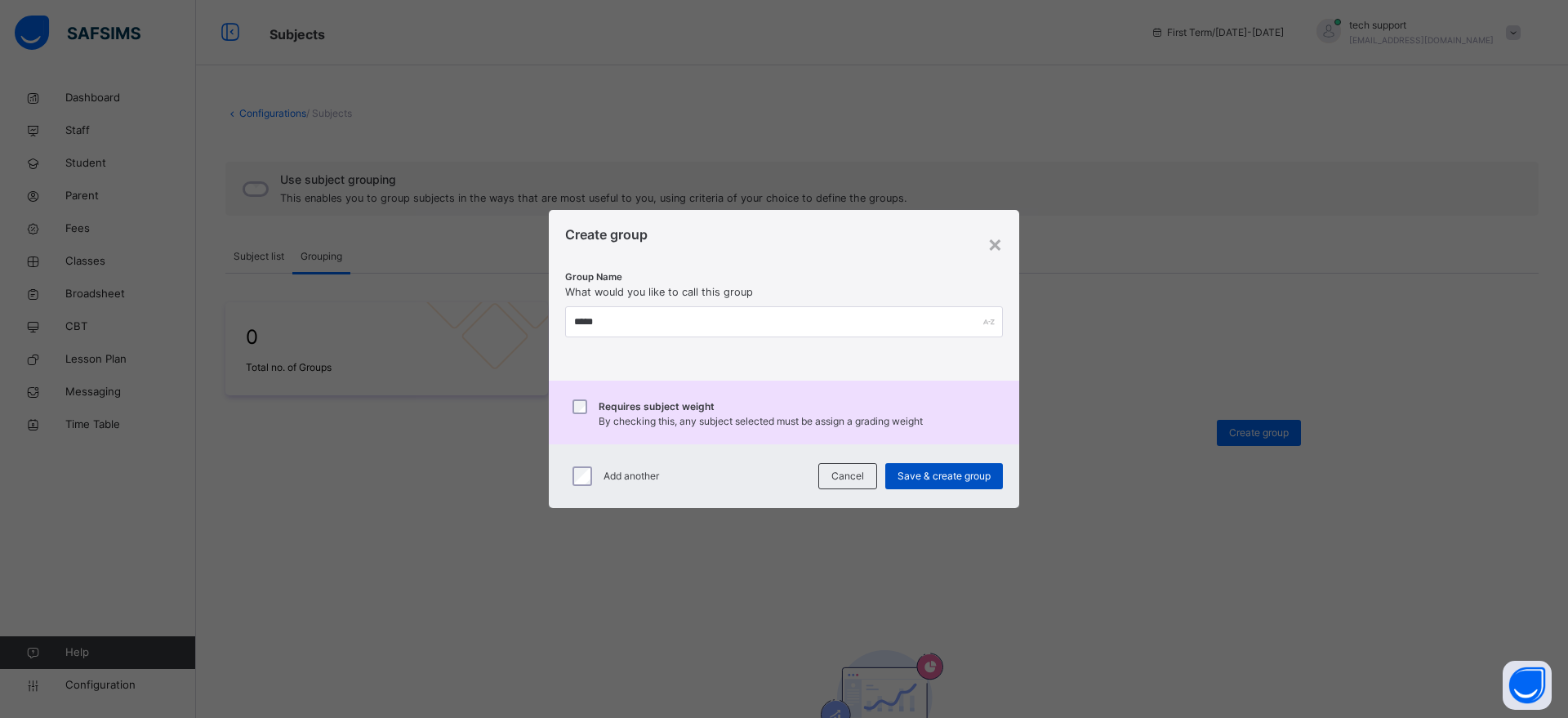
click at [916, 471] on span "Save & create group" at bounding box center [943, 476] width 93 height 15
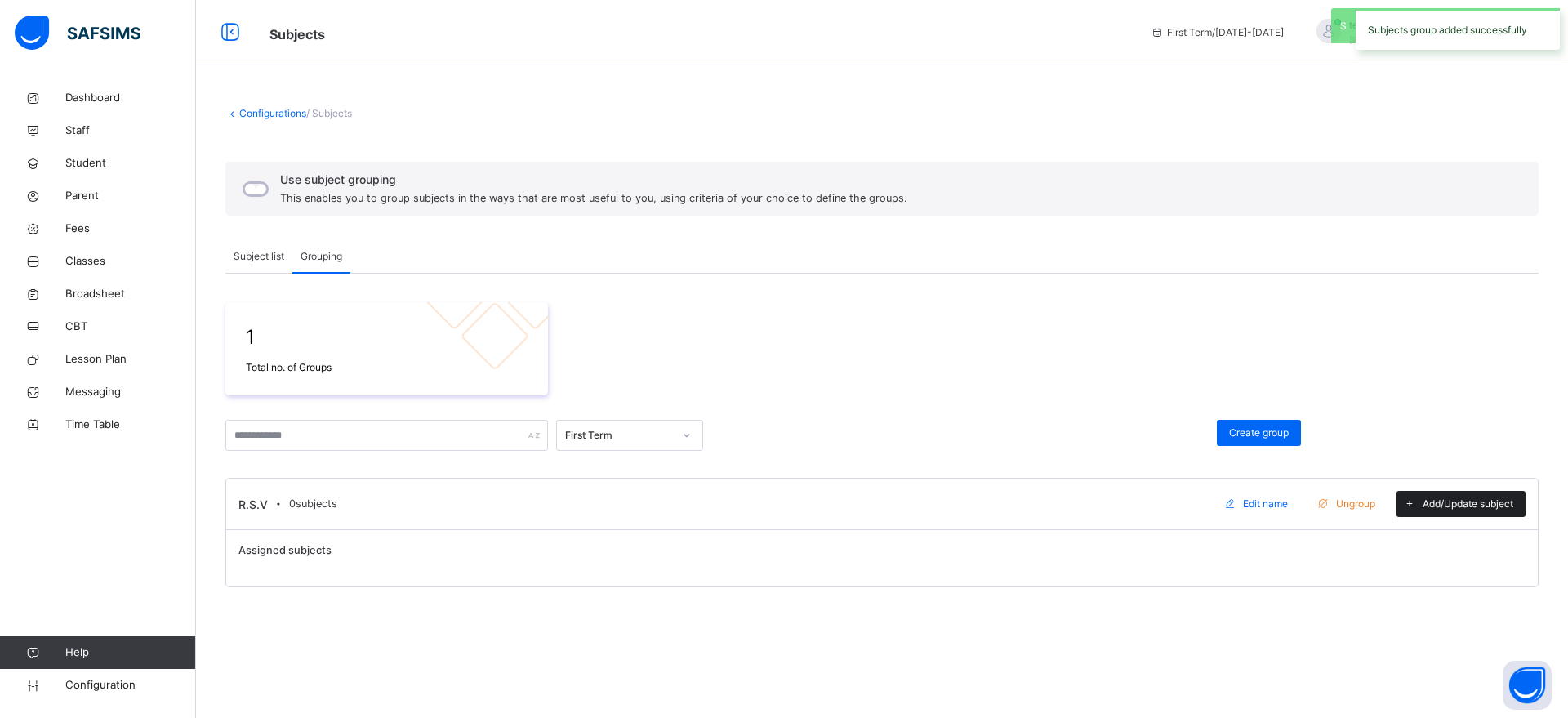
click at [1427, 494] on div "Add/Update subject" at bounding box center [1461, 504] width 129 height 26
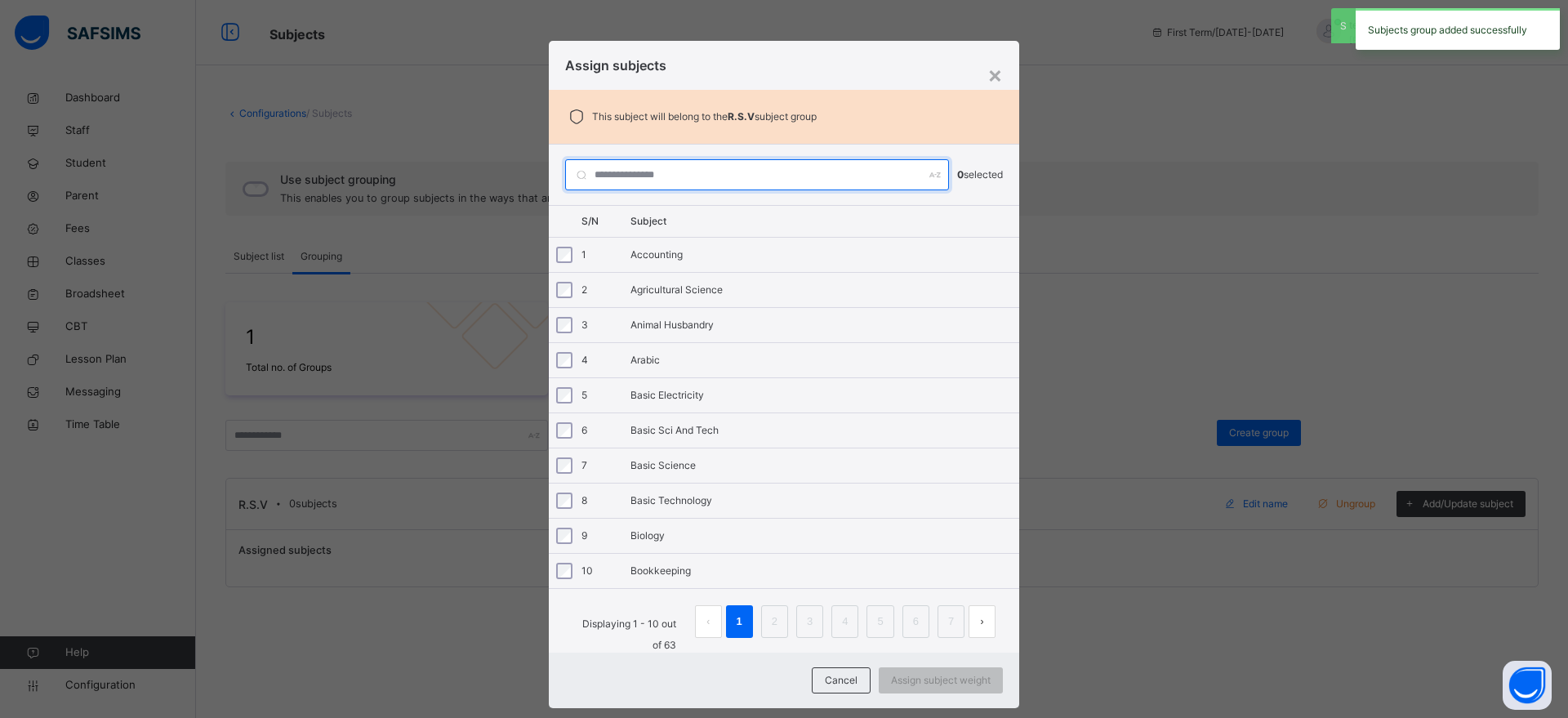
click at [768, 165] on input "text" at bounding box center [757, 175] width 384 height 31
paste input "**********"
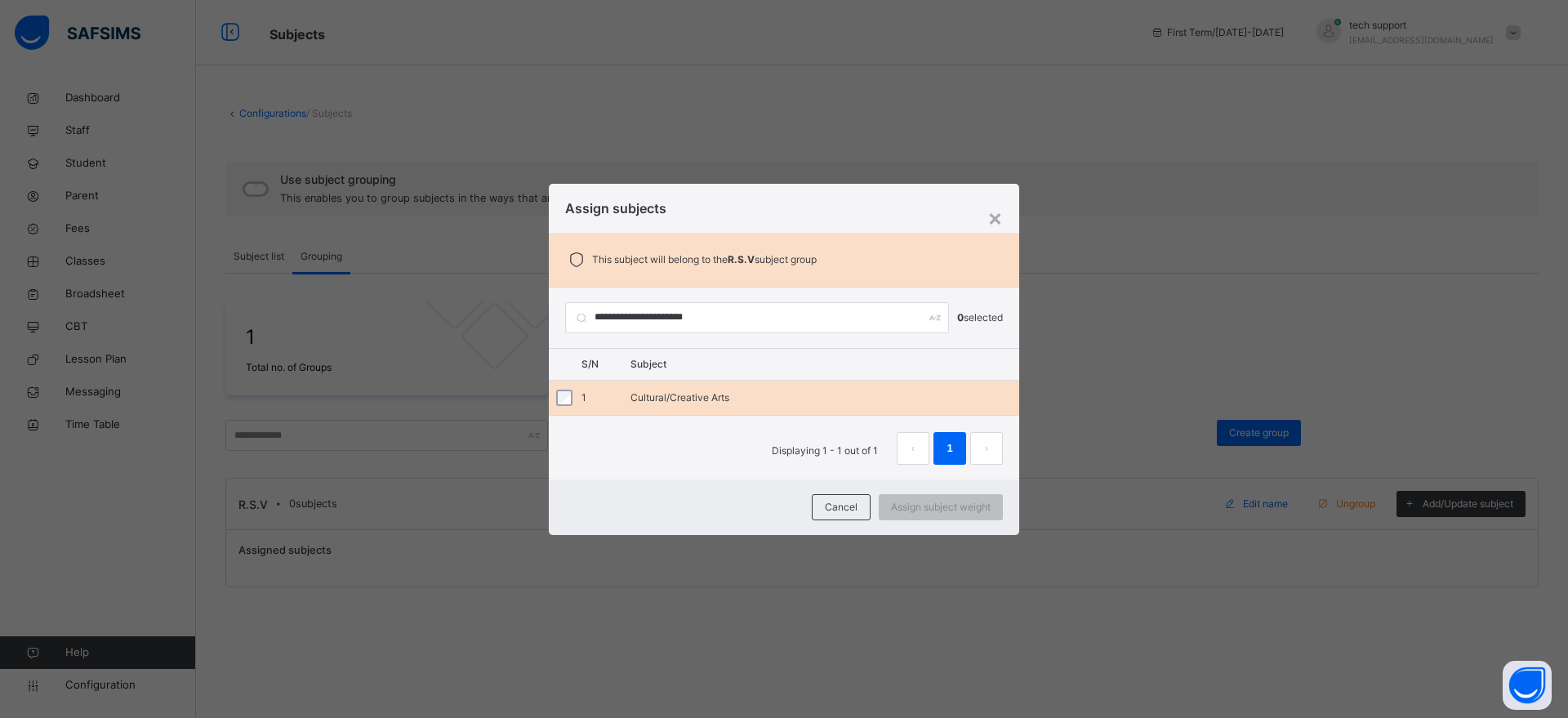
click at [724, 401] on div "Cultural/Creative Arts" at bounding box center [825, 397] width 389 height 15
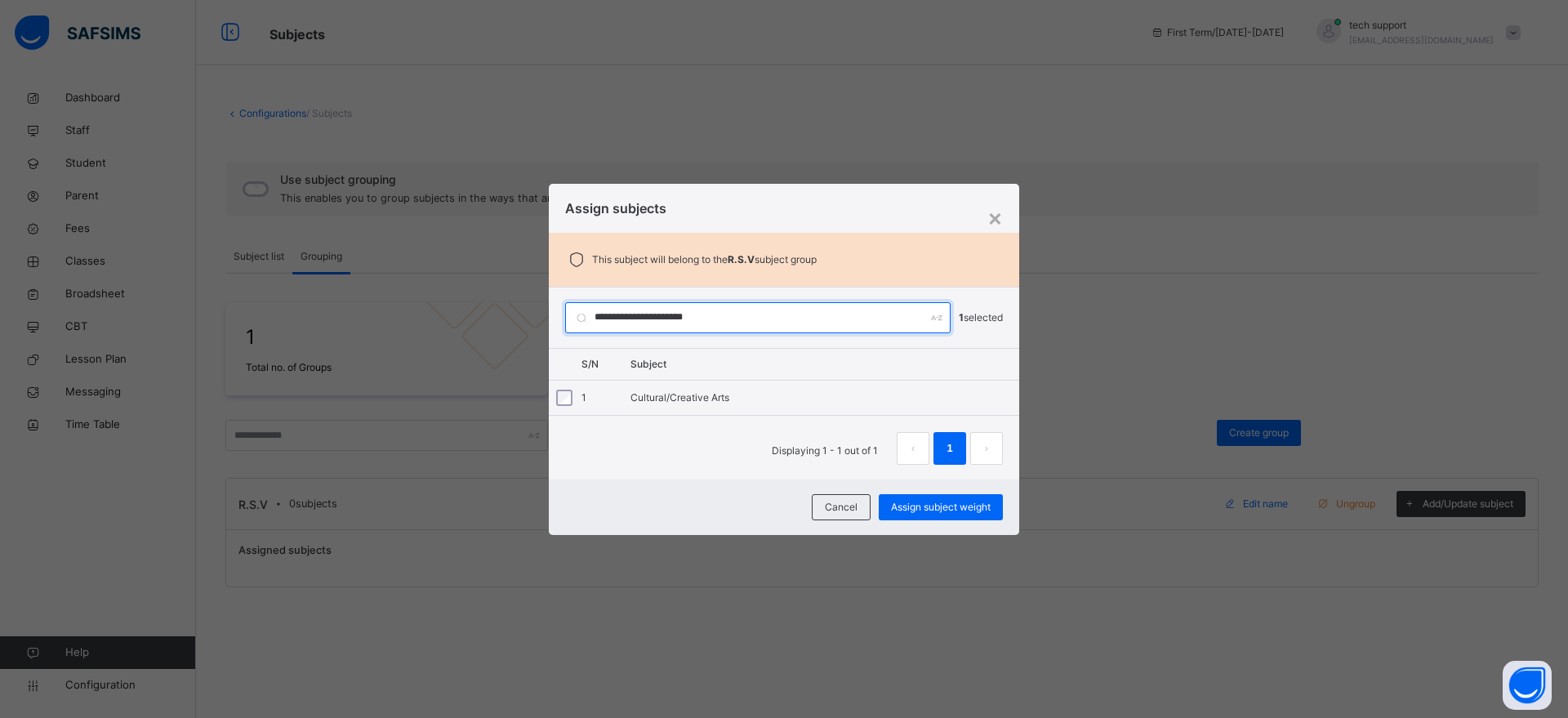
click at [738, 315] on input "**********" at bounding box center [758, 318] width 385 height 31
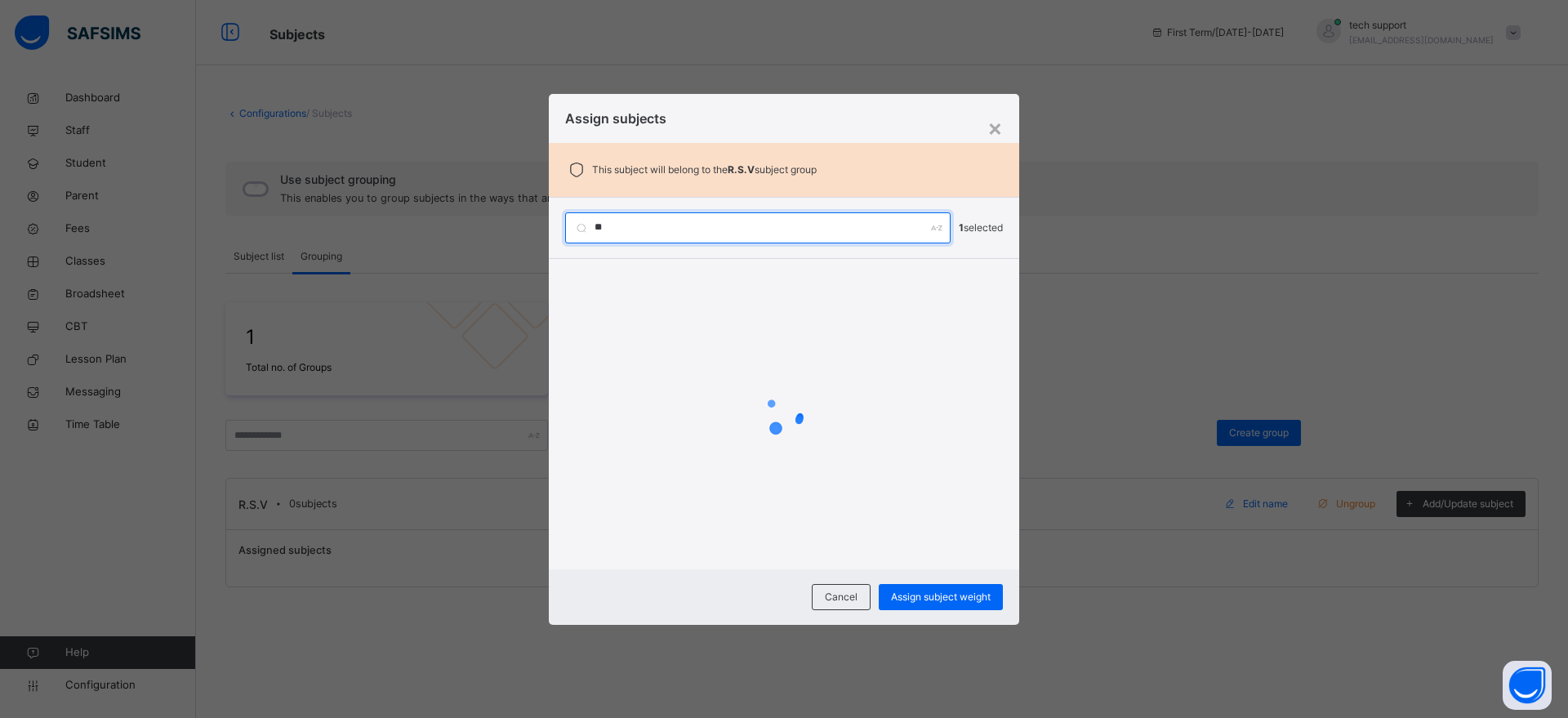
type input "*"
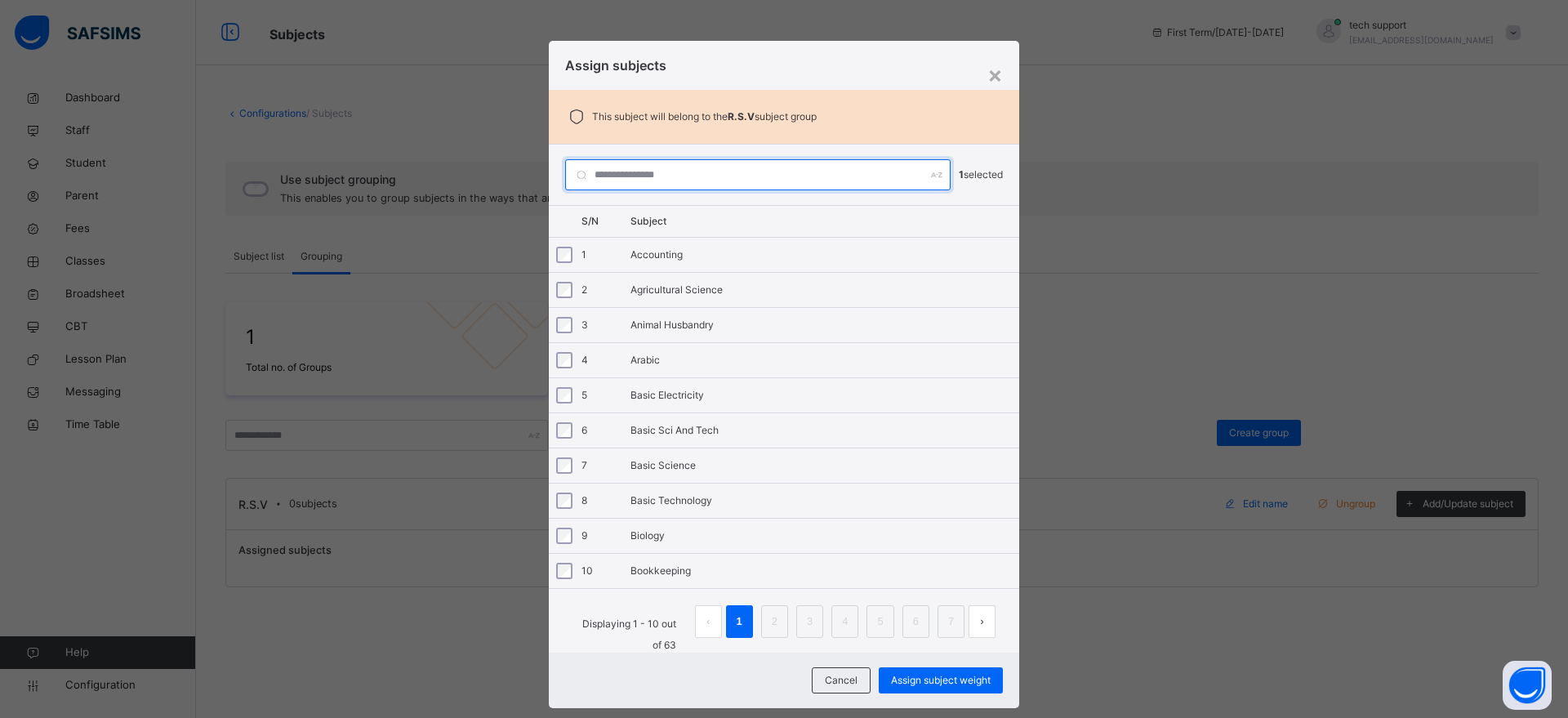
paste input "**********"
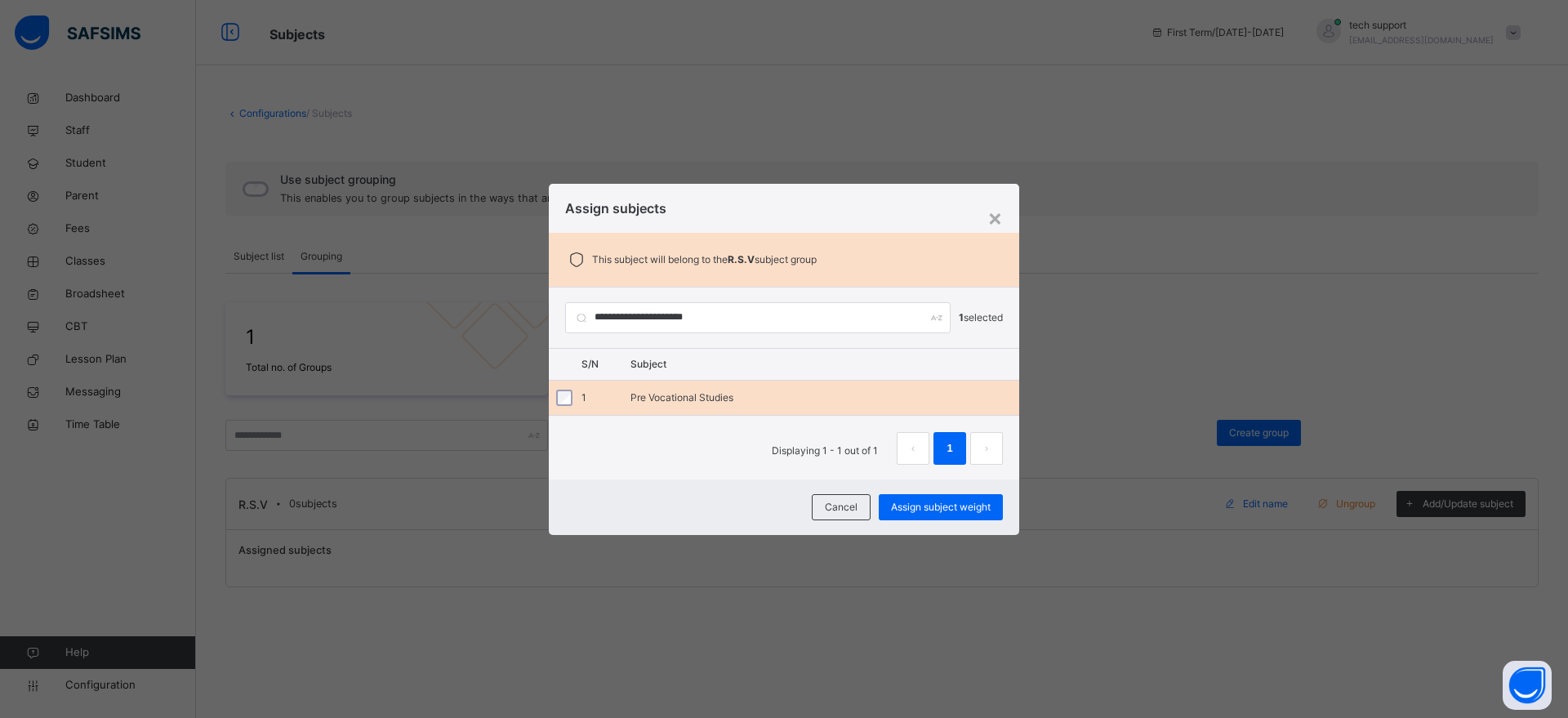
click at [750, 397] on div "Pre Vocational Studies" at bounding box center [825, 397] width 389 height 15
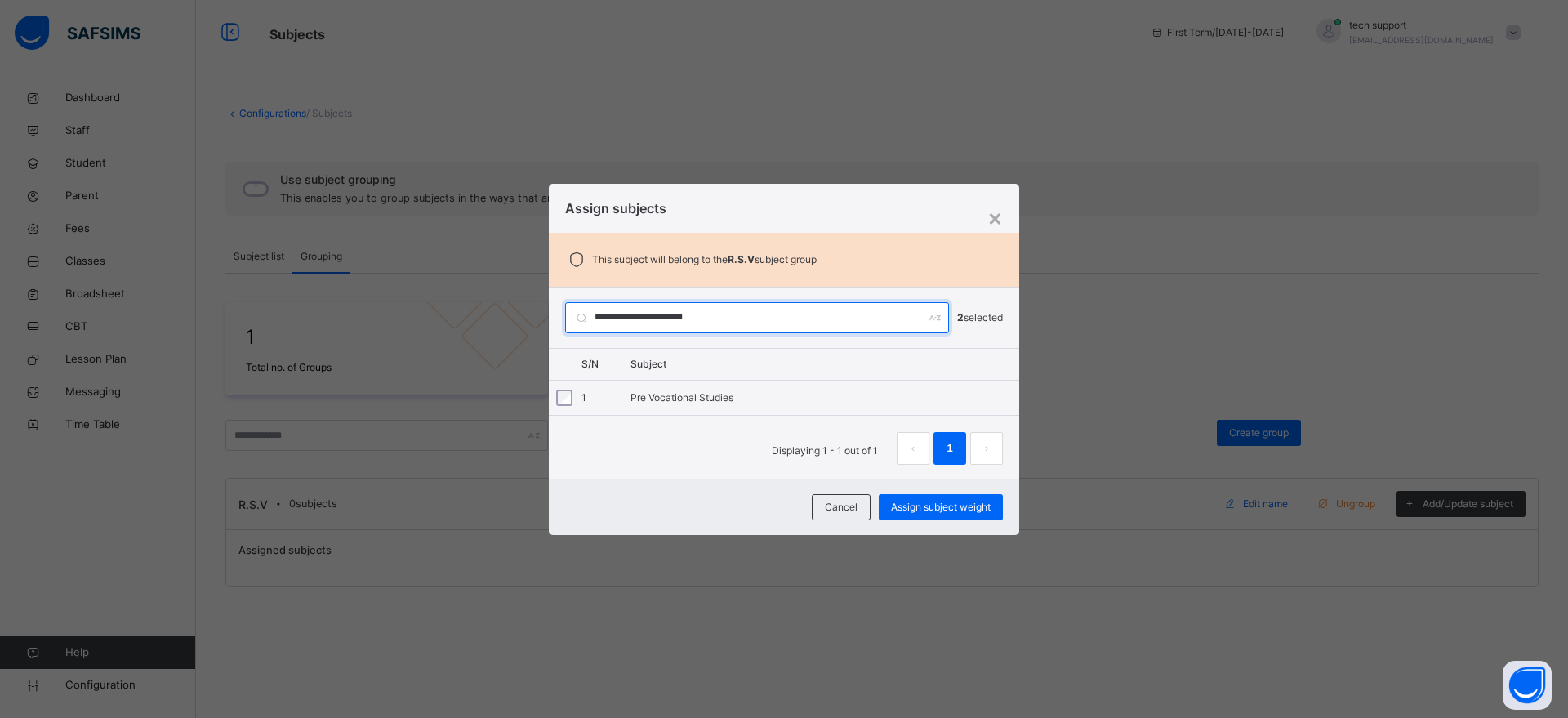
click at [726, 325] on input "**********" at bounding box center [757, 318] width 384 height 31
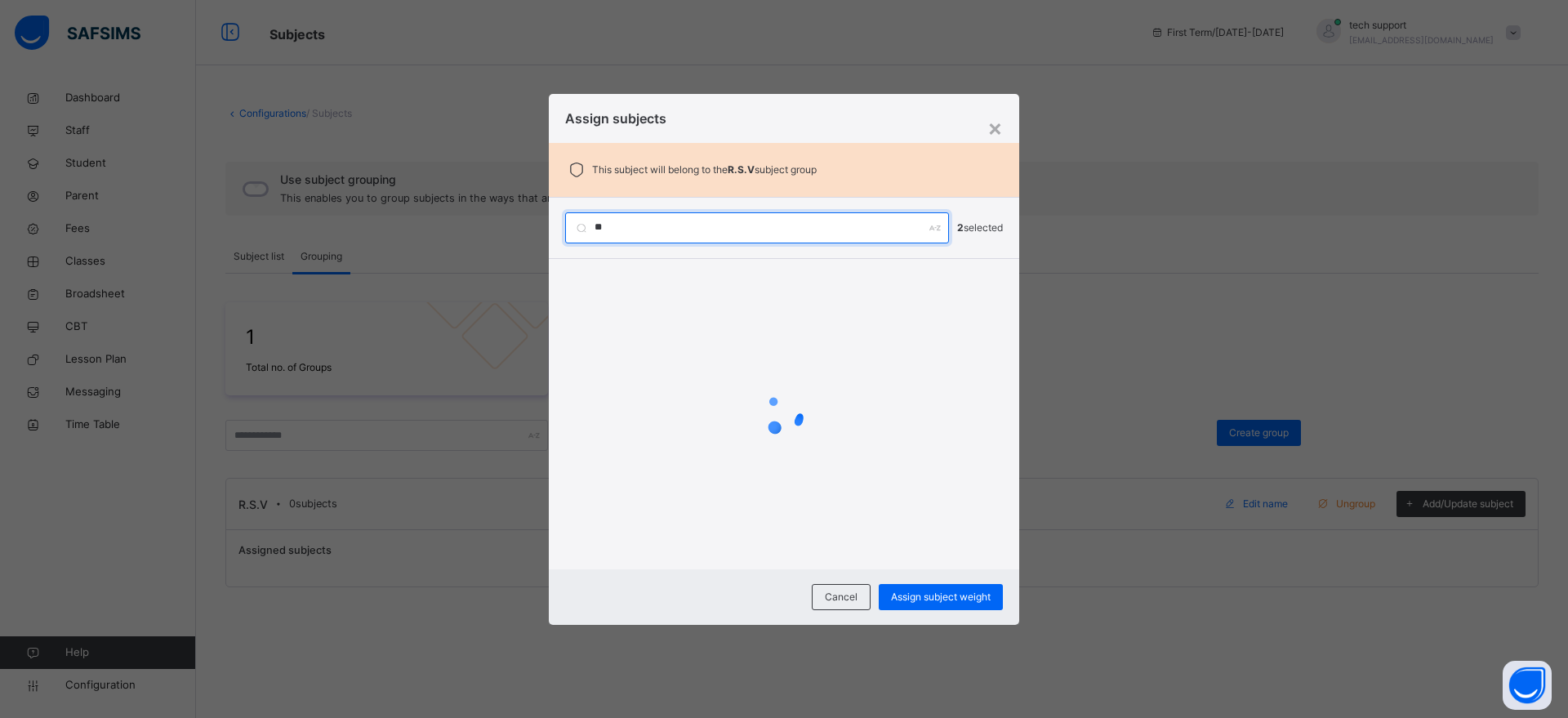
type input "*"
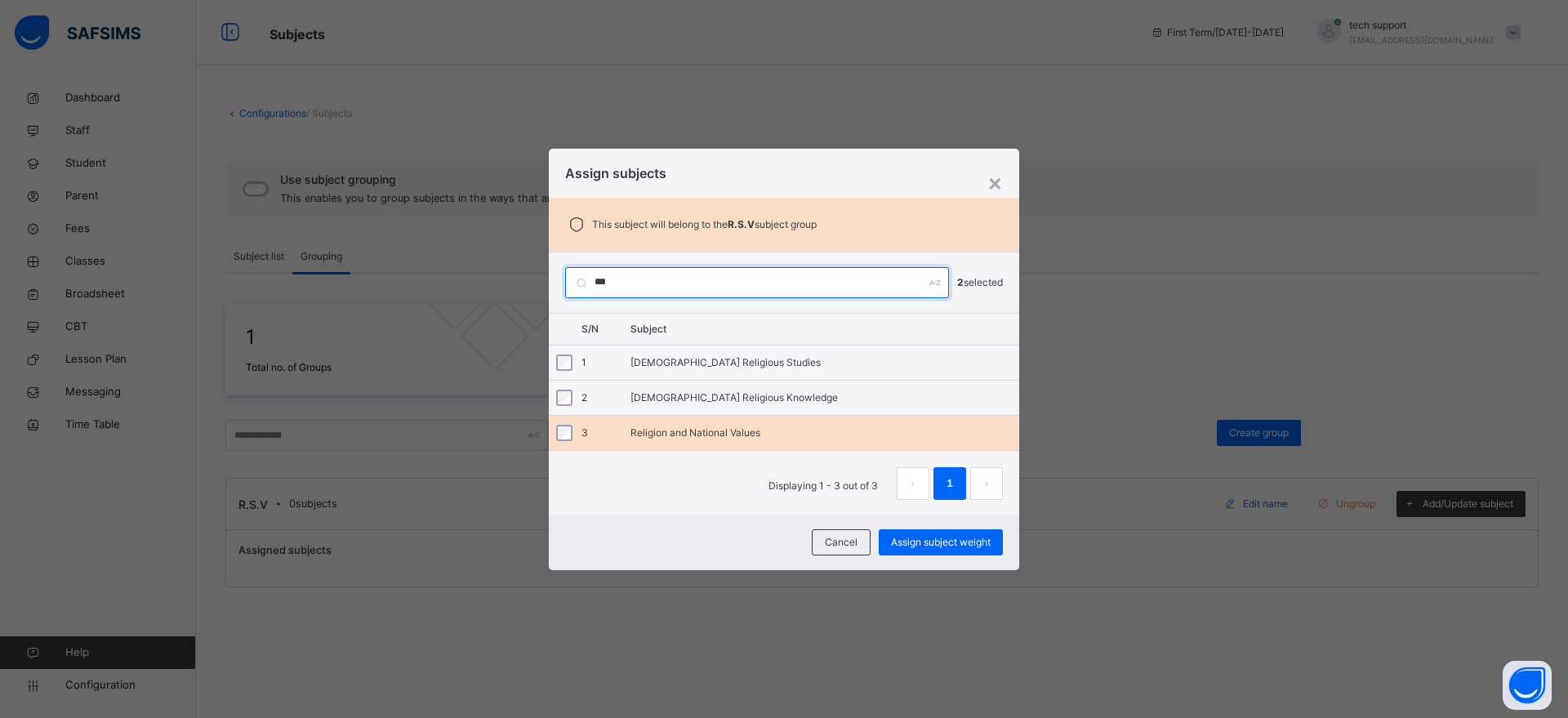
type input "***"
click at [713, 435] on div "Religion and National Values" at bounding box center [825, 432] width 389 height 15
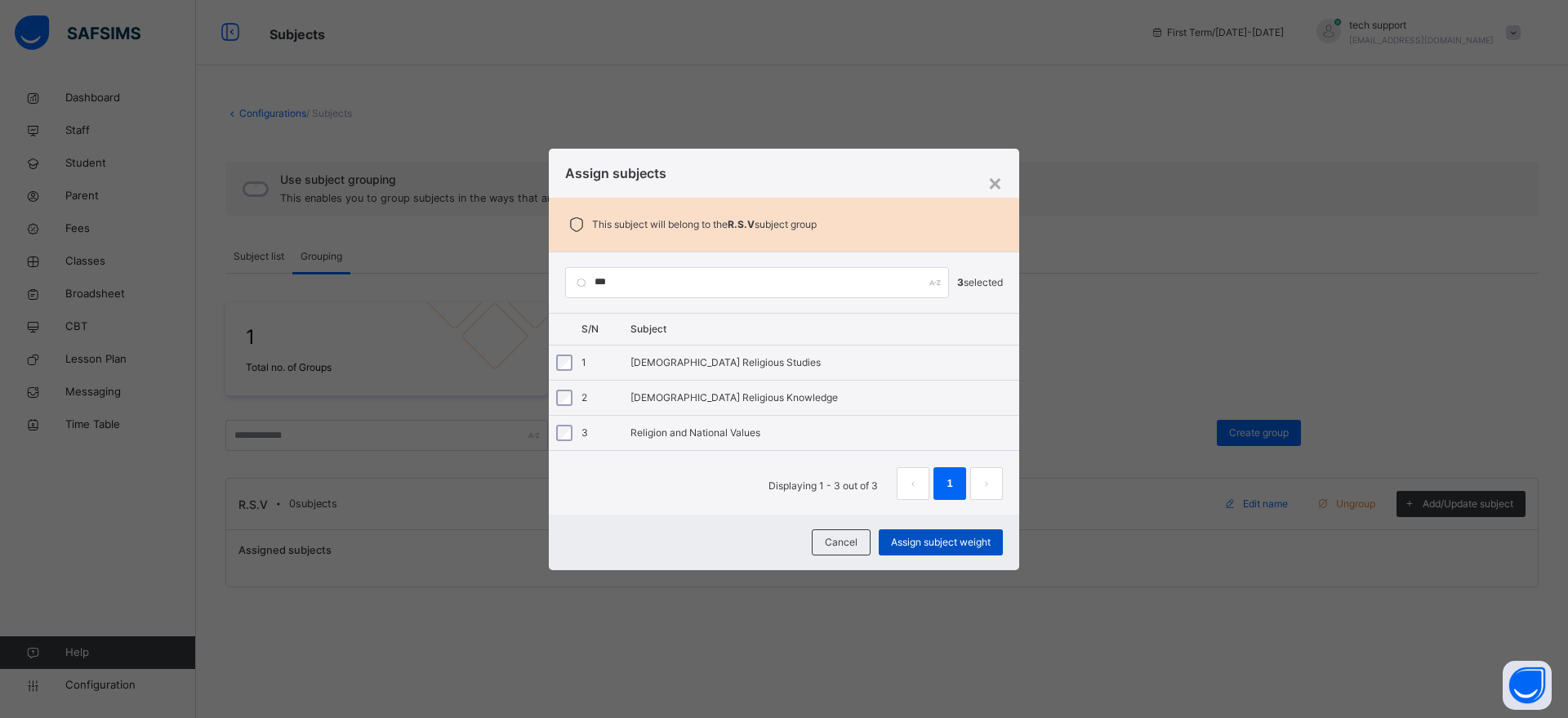
click at [903, 538] on span "Assign subject weight" at bounding box center [941, 542] width 100 height 15
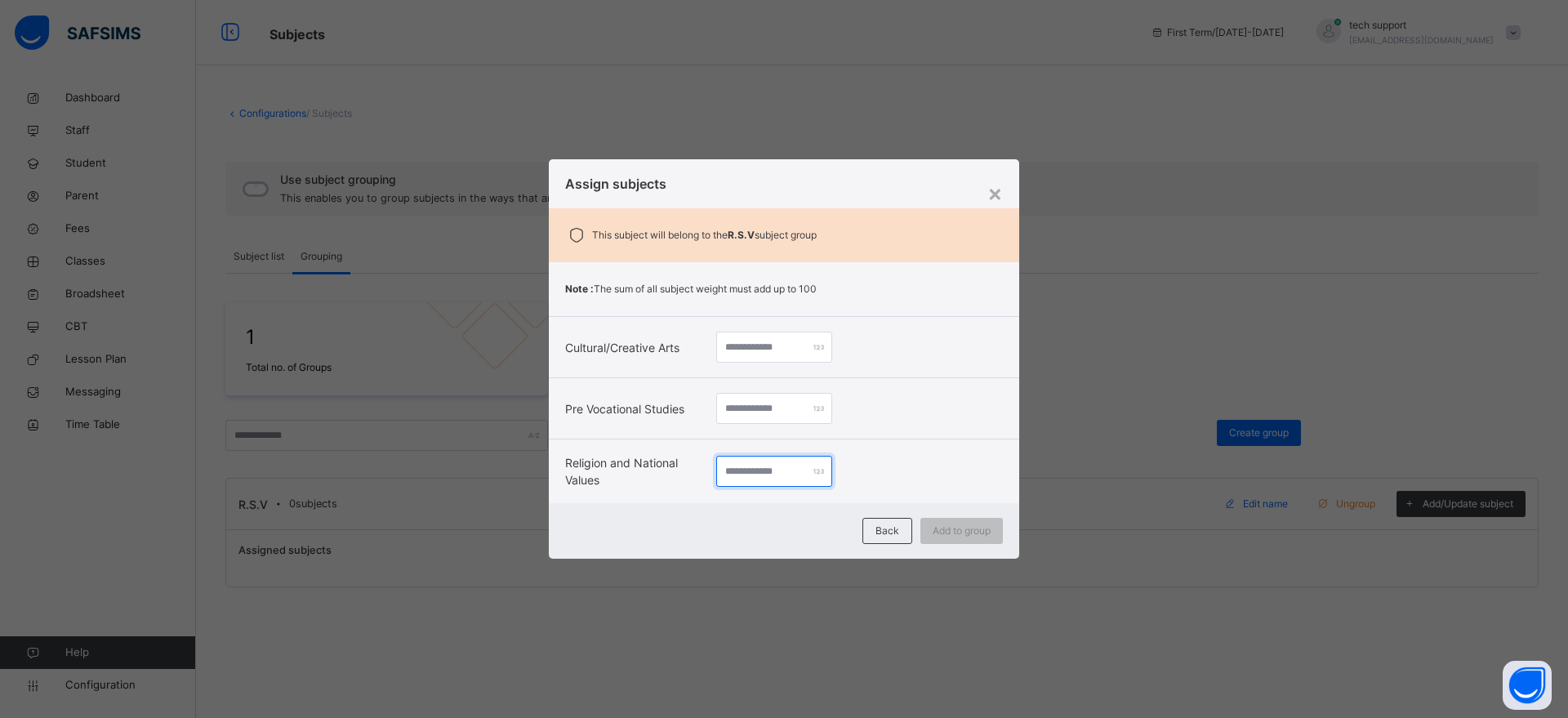
click at [752, 474] on input "number" at bounding box center [774, 471] width 116 height 31
type input "**"
click at [748, 417] on input "number" at bounding box center [774, 409] width 116 height 31
type input "**"
click at [746, 356] on input "number" at bounding box center [774, 347] width 116 height 31
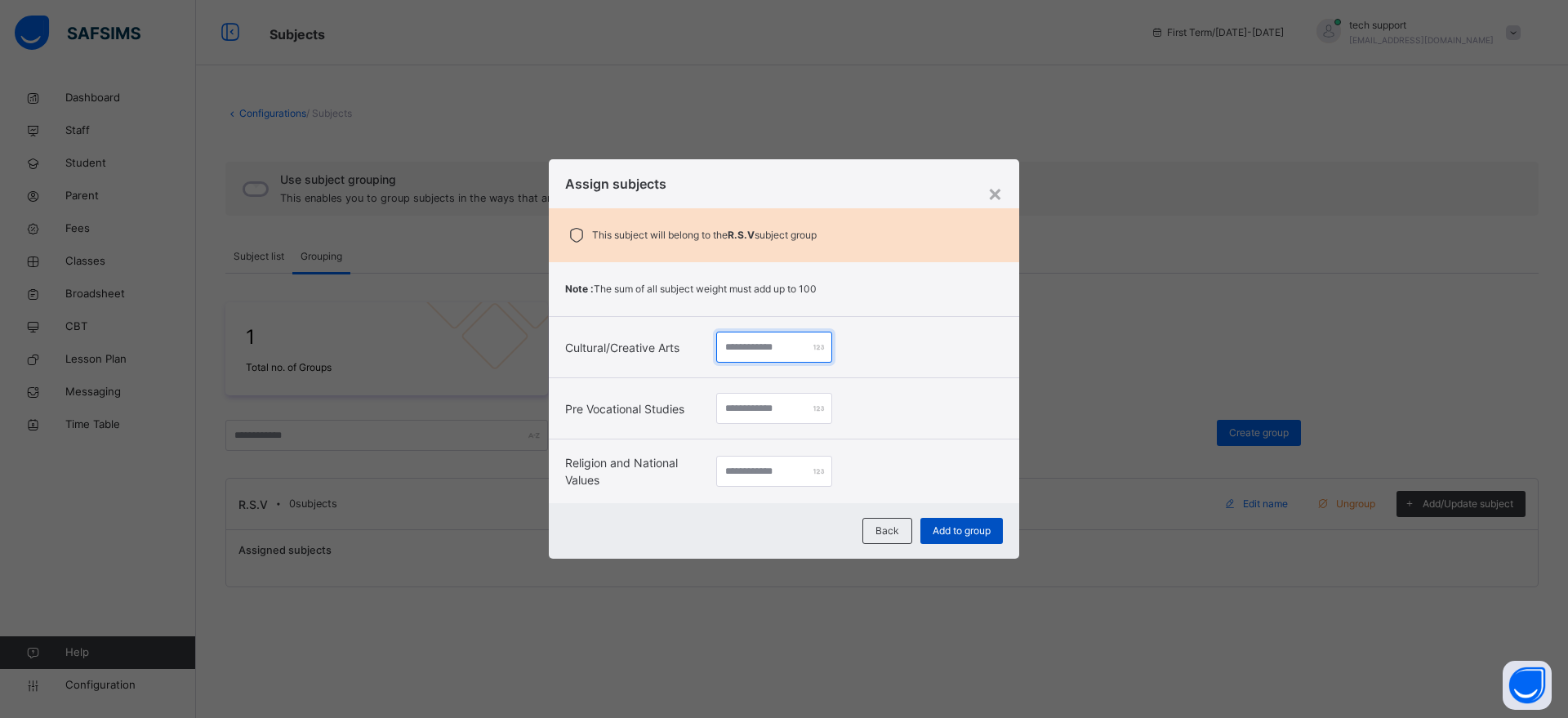
type input "**"
click at [941, 522] on div "Add to group" at bounding box center [962, 531] width 82 height 26
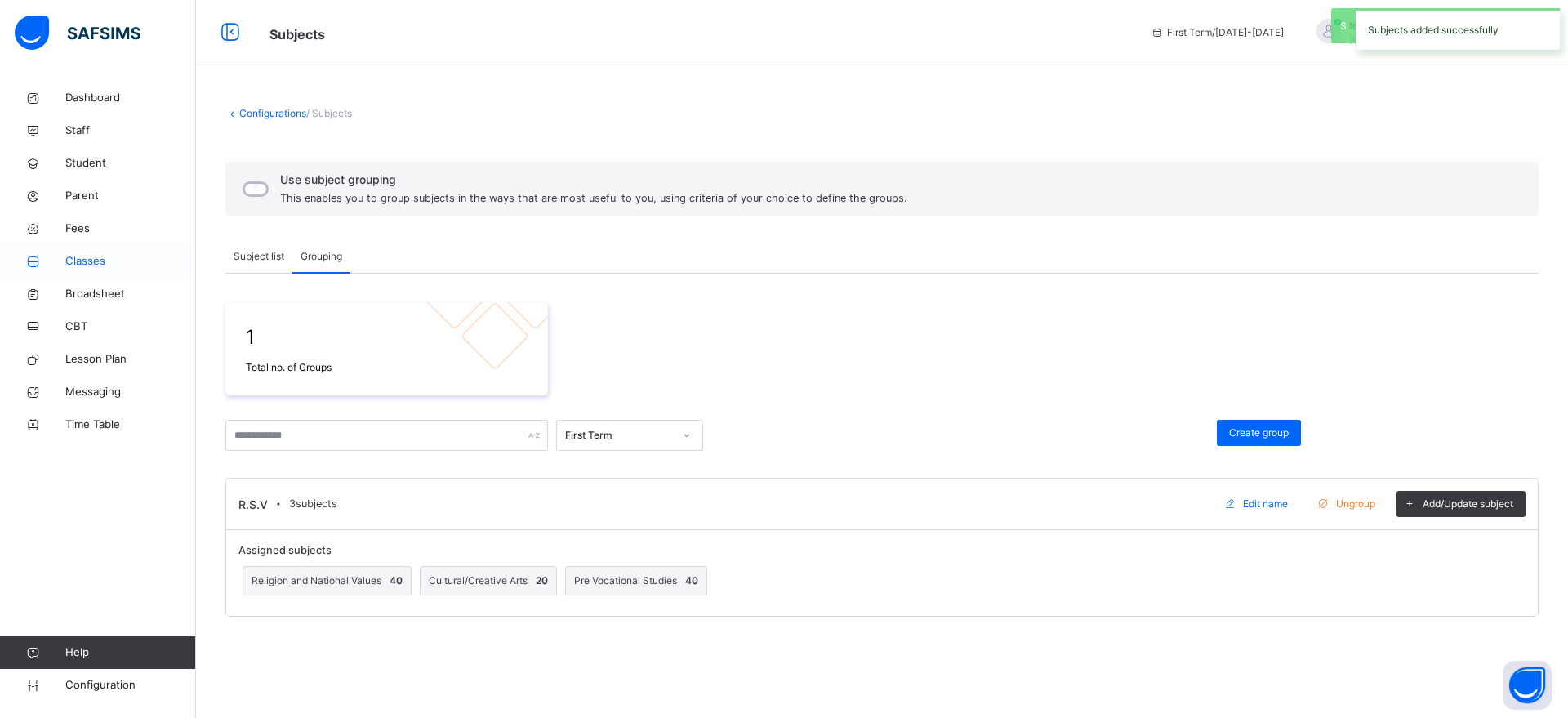
click at [85, 264] on span "Classes" at bounding box center [131, 261] width 131 height 17
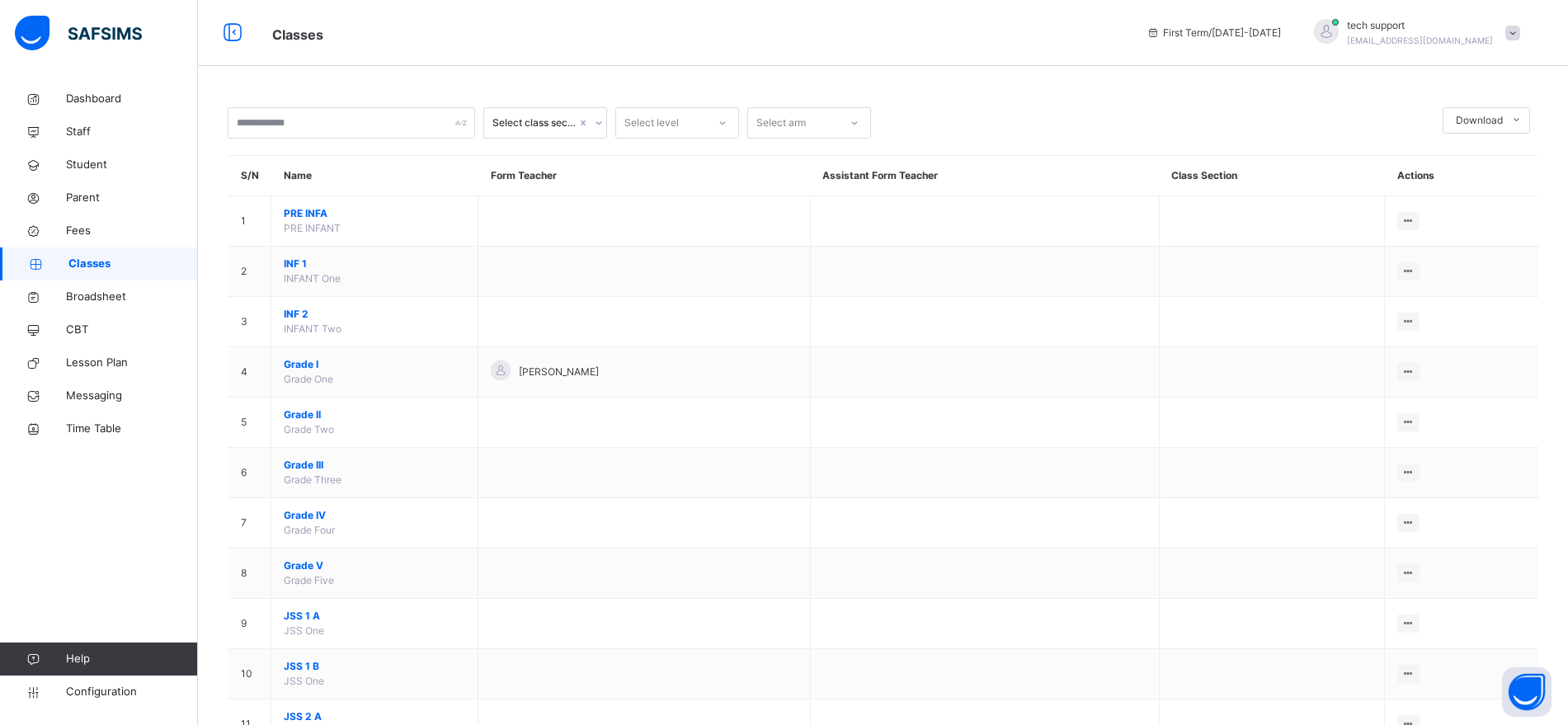
scroll to position [26, 0]
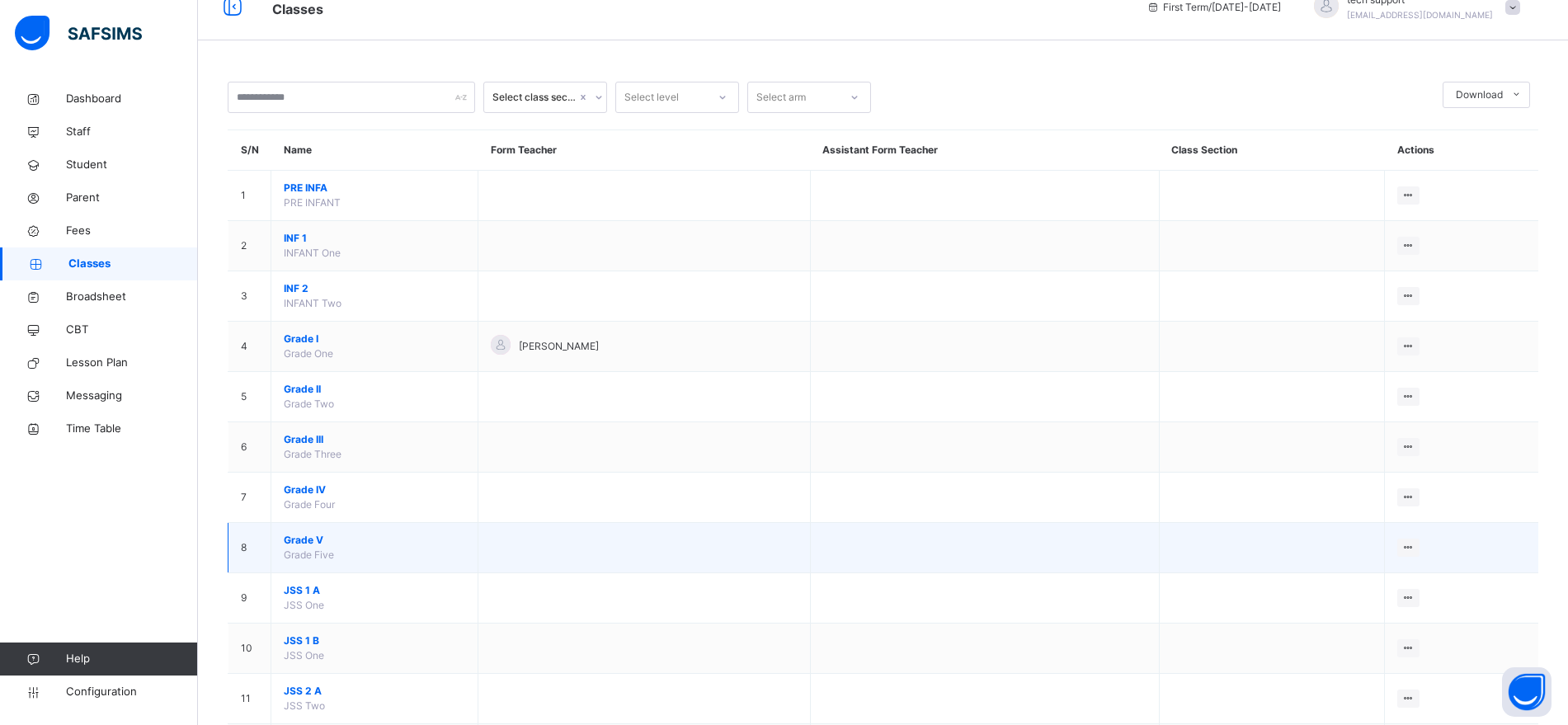
click at [298, 540] on span "Grade V" at bounding box center [374, 540] width 182 height 15
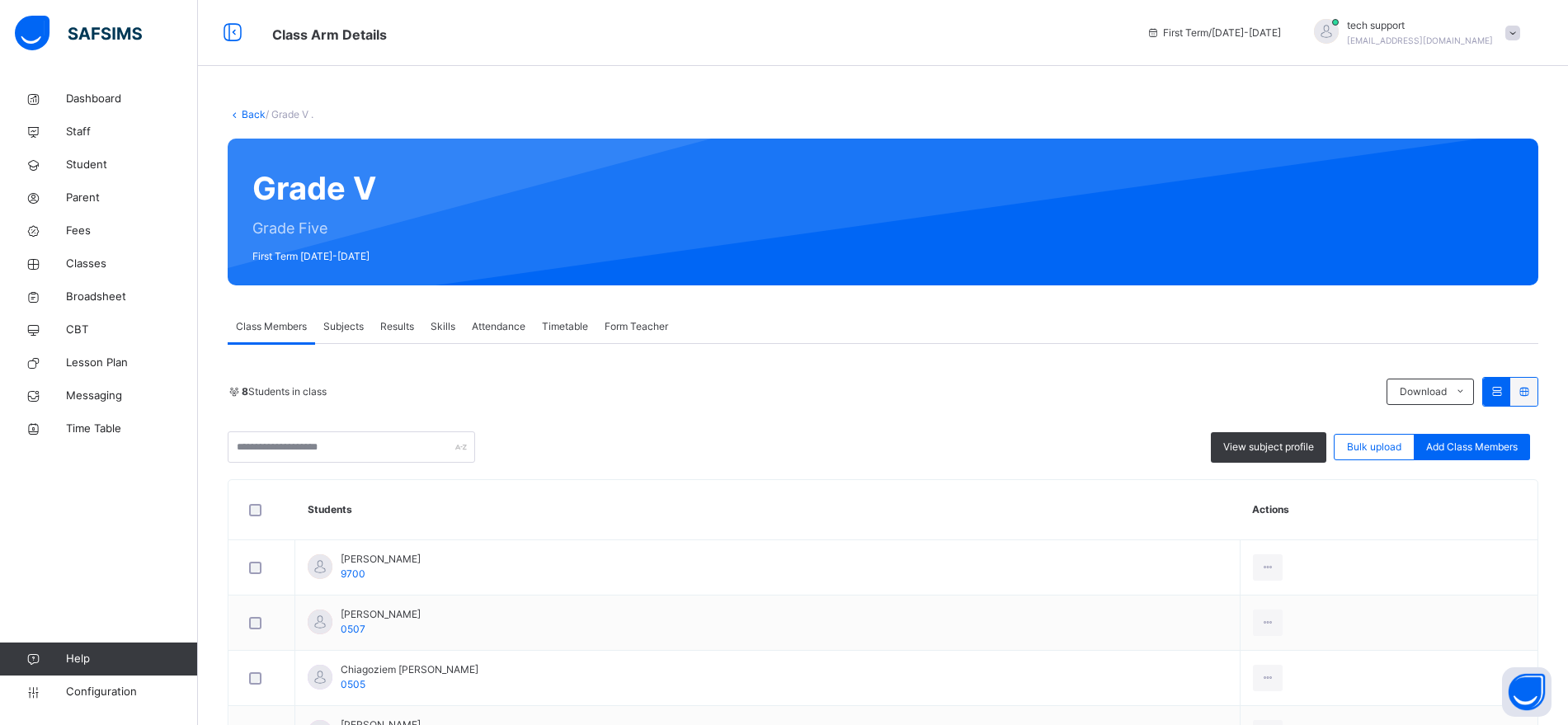
click at [410, 327] on span "Results" at bounding box center [397, 326] width 34 height 15
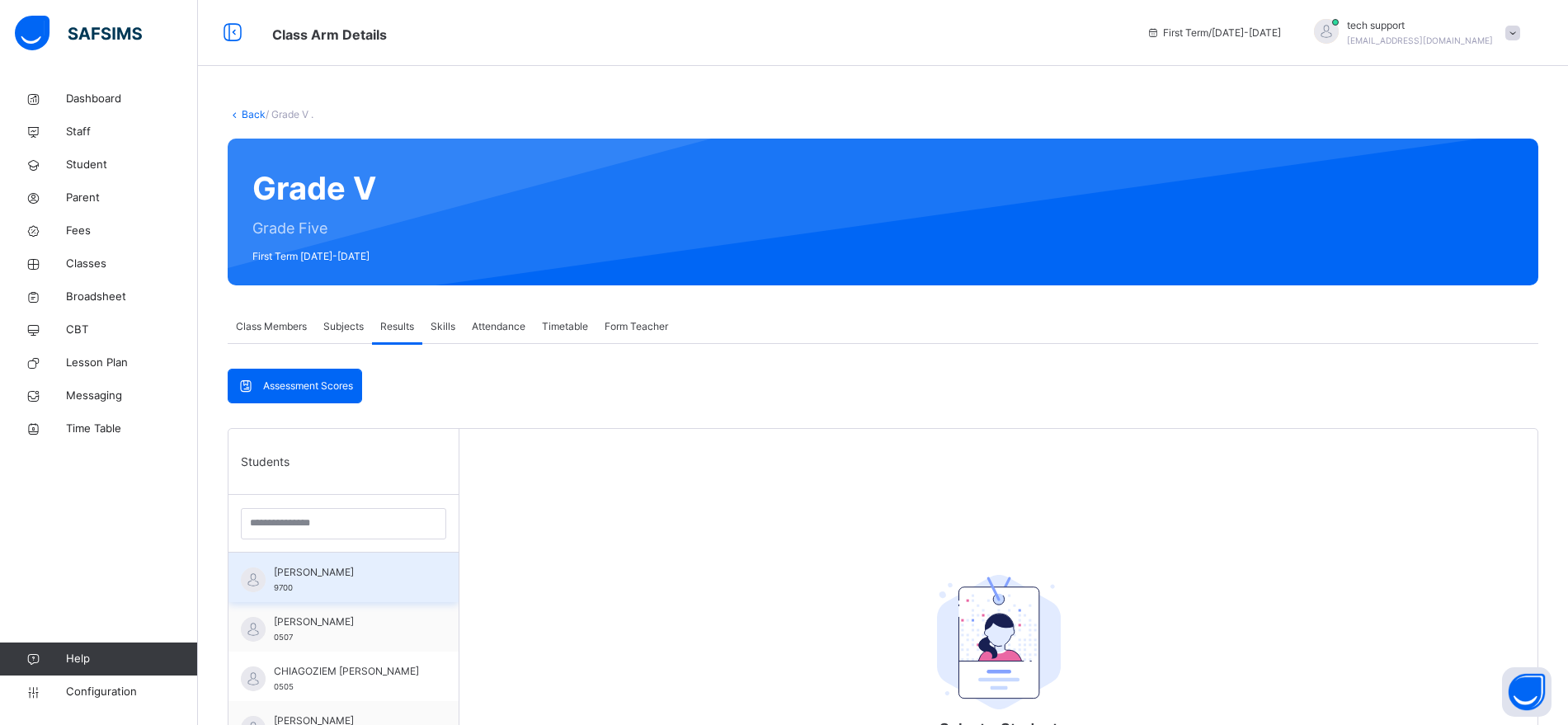
click at [348, 576] on span "Amina Adamu Musa" at bounding box center [348, 572] width 148 height 15
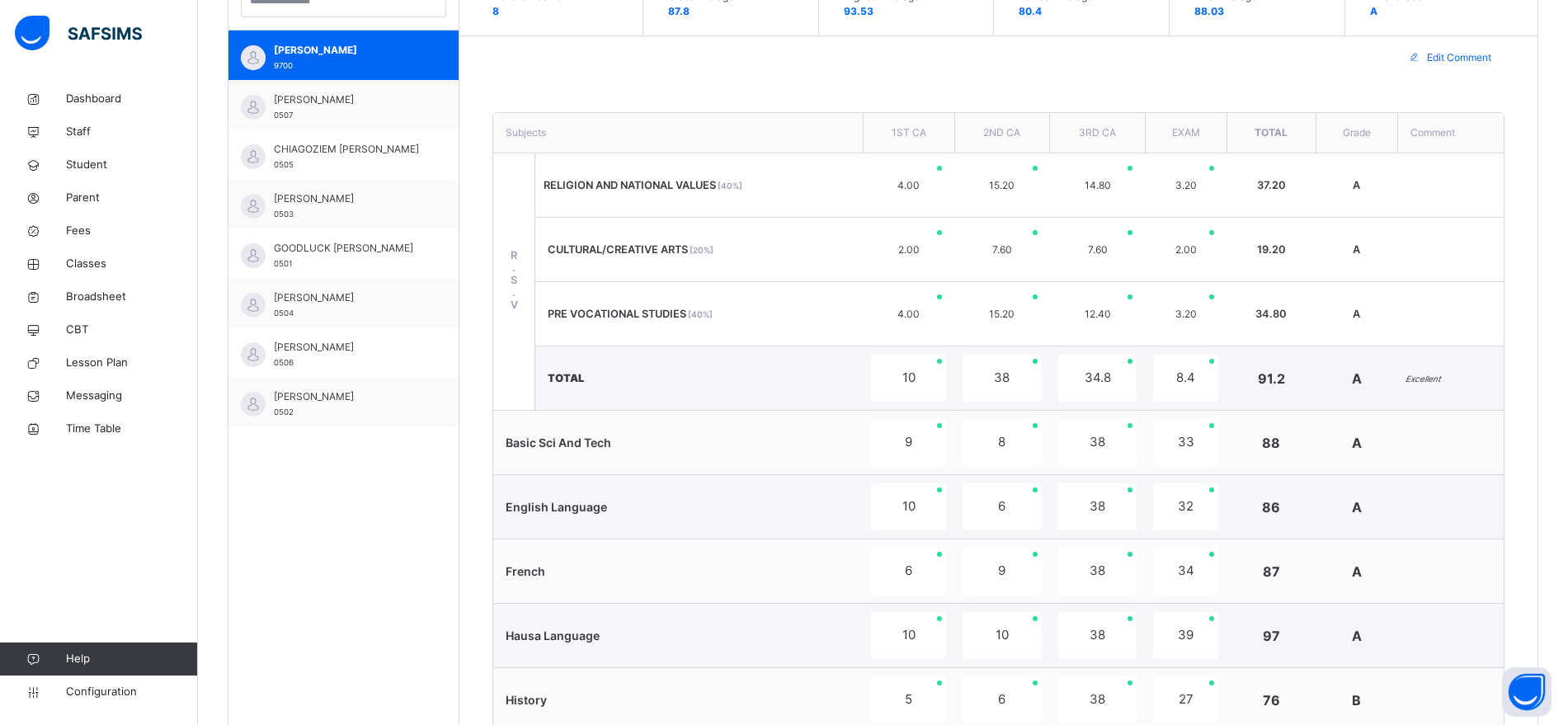
scroll to position [520, 0]
